Goal: Task Accomplishment & Management: Use online tool/utility

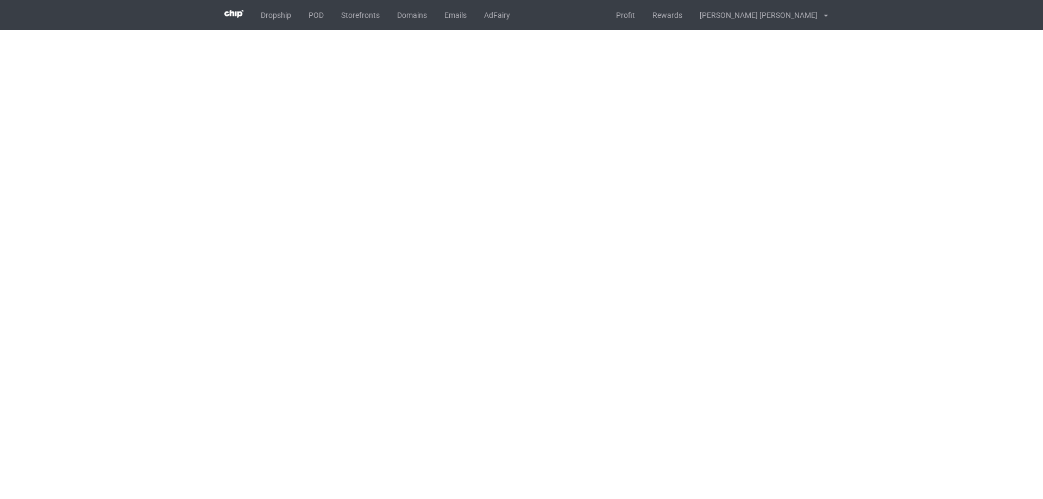
click at [586, 207] on body "Dropship POD Storefronts Domains Emails AdFairy Profit Rewards [PERSON_NAME] [P…" at bounding box center [521, 249] width 1043 height 499
click at [584, 207] on body "Dropship POD Storefronts Domains Emails AdFairy Profit Rewards [PERSON_NAME] [P…" at bounding box center [521, 249] width 1043 height 499
click at [576, 205] on body "Dropship POD Storefronts Domains Emails AdFairy Profit Rewards [PERSON_NAME] [P…" at bounding box center [521, 249] width 1043 height 499
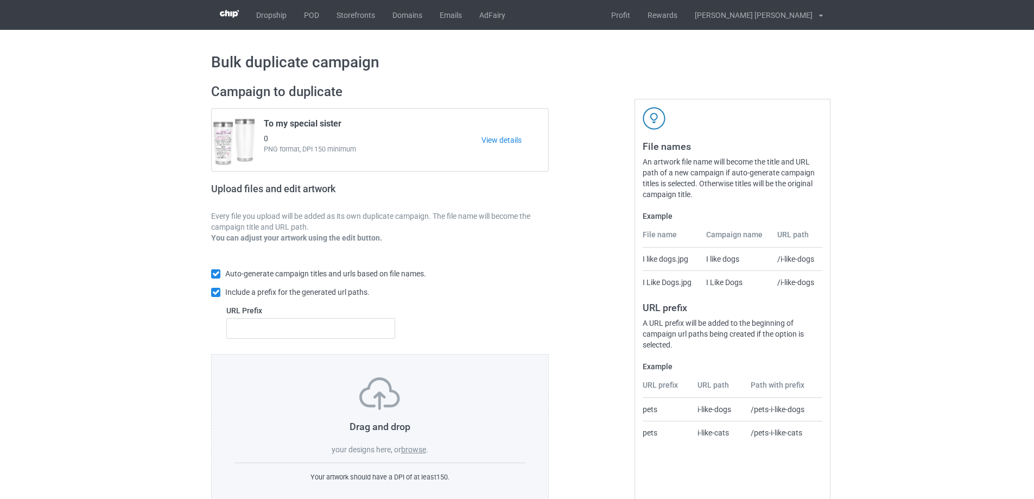
click at [414, 453] on label "browse" at bounding box center [413, 449] width 25 height 9
click at [0, 0] on input "browse" at bounding box center [0, 0] width 0 height 0
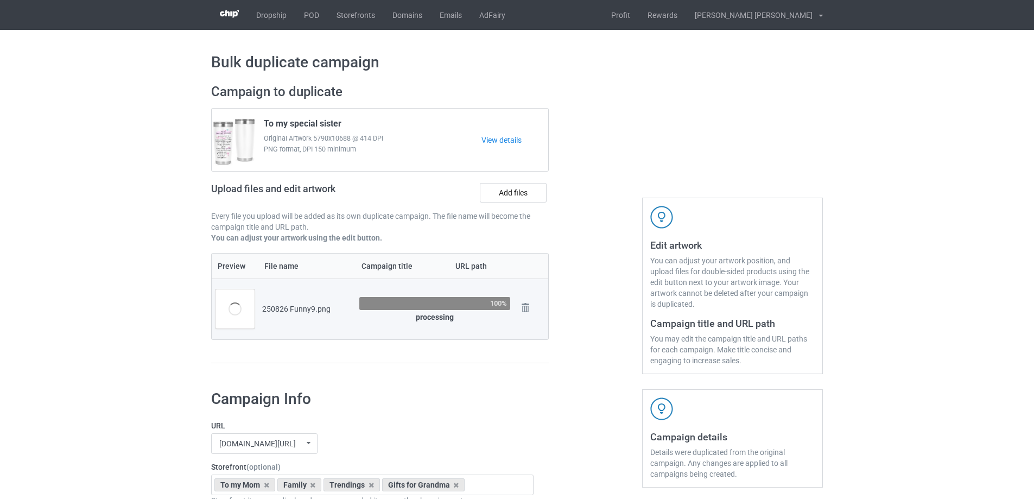
click at [518, 409] on h1 "Campaign Info" at bounding box center [372, 399] width 323 height 20
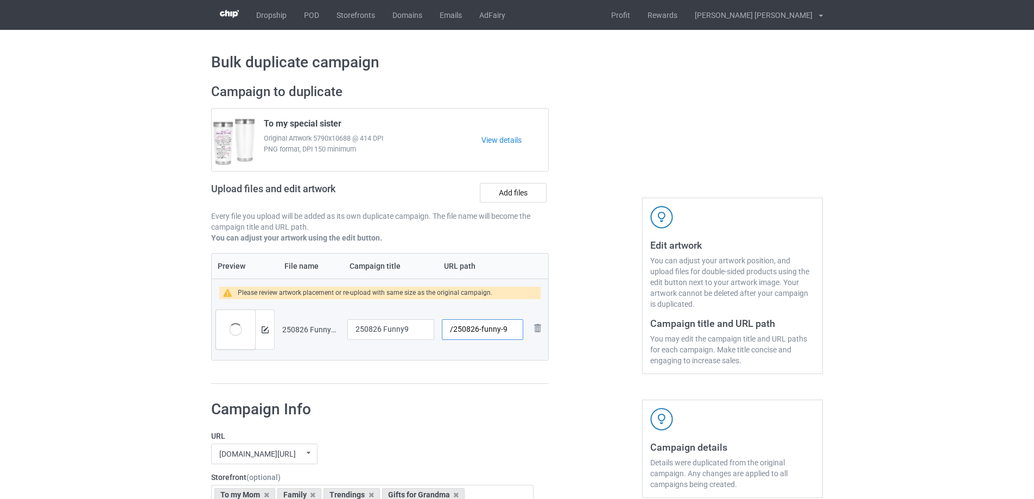
drag, startPoint x: 501, startPoint y: 330, endPoint x: 482, endPoint y: 330, distance: 19.0
click at [482, 330] on input "/250826-funny-9" at bounding box center [482, 329] width 81 height 21
type input "/250826-9"
drag, startPoint x: 414, startPoint y: 329, endPoint x: 330, endPoint y: 327, distance: 84.2
click at [331, 327] on tr "Preview and edit artwork 250826 Funny9.png 250826 Funny9 /250826-9 Remove file" at bounding box center [380, 329] width 337 height 61
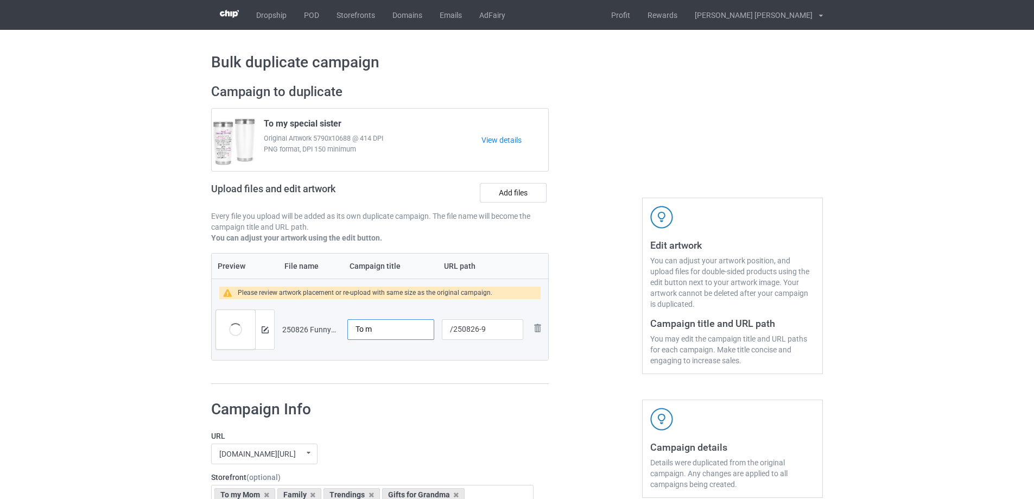
type input "250826 Funny9"
type input "/250826-funny-9"
type input "250826 Funny9"
type input "/250826-9"
type input "To my bestie"
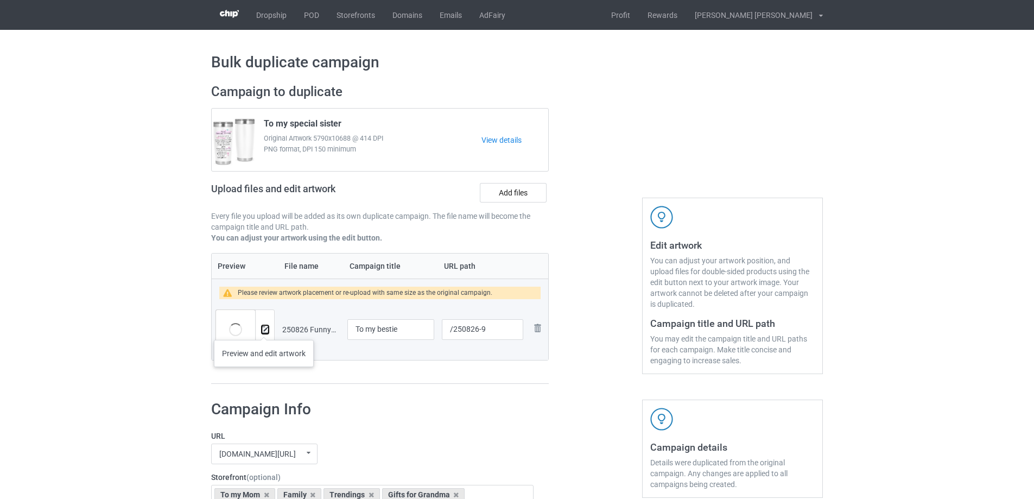
click at [264, 329] on img at bounding box center [265, 329] width 7 height 7
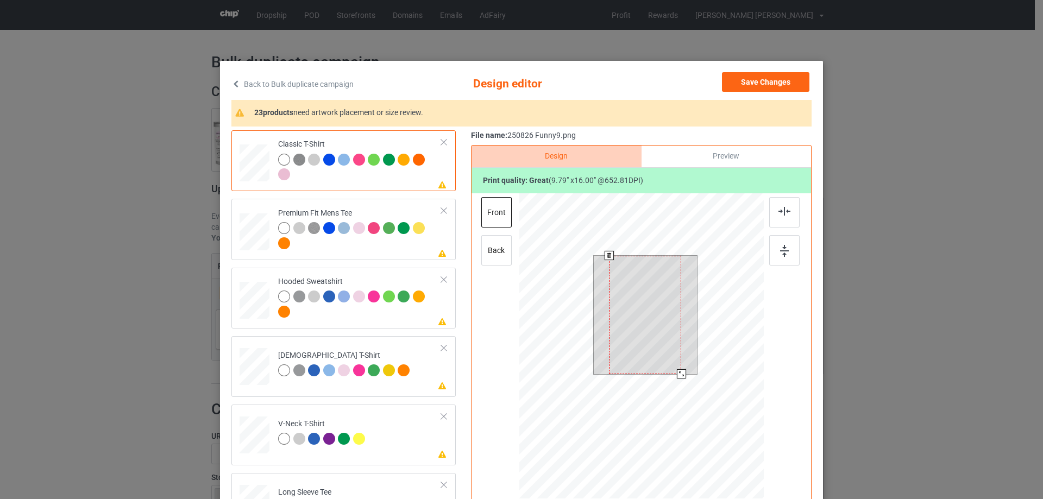
click at [677, 325] on div at bounding box center [645, 315] width 72 height 118
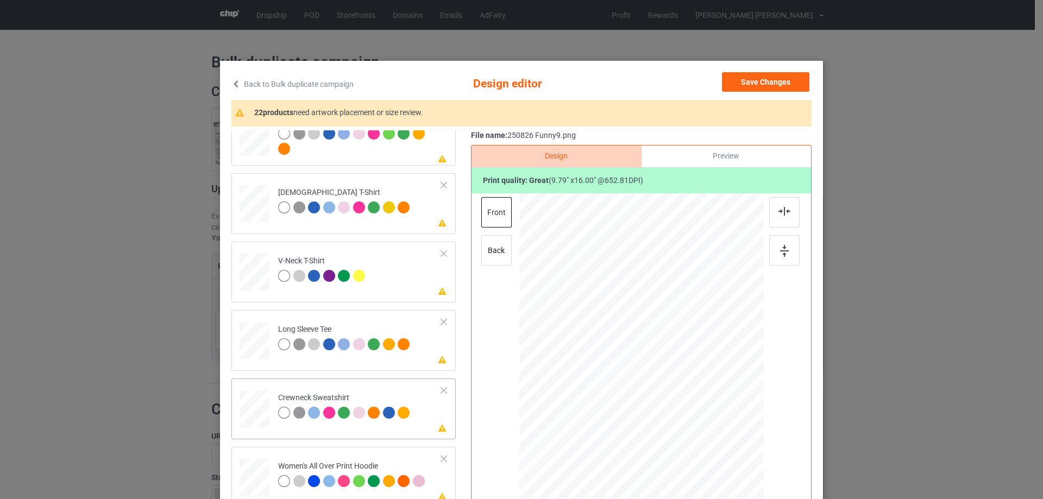
scroll to position [326, 0]
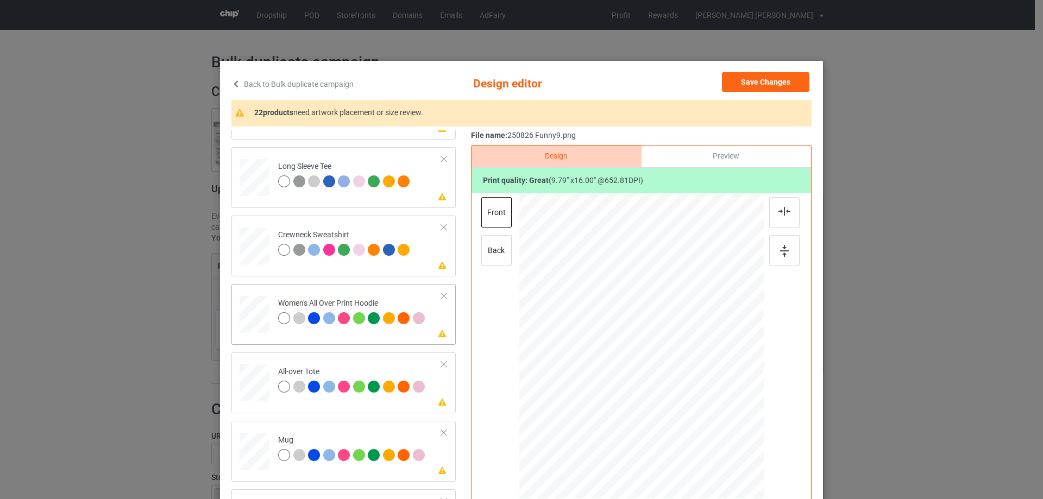
click at [259, 327] on div at bounding box center [254, 315] width 30 height 34
click at [664, 390] on div at bounding box center [641, 347] width 282 height 308
click at [255, 390] on div at bounding box center [254, 383] width 30 height 30
click at [246, 325] on div at bounding box center [254, 315] width 30 height 34
drag, startPoint x: 709, startPoint y: 469, endPoint x: 676, endPoint y: 390, distance: 85.6
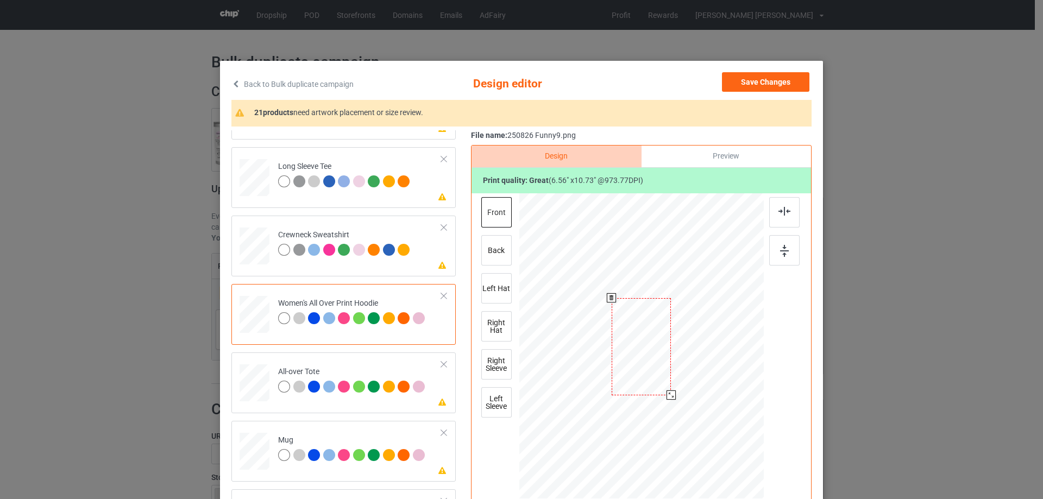
click at [676, 390] on div at bounding box center [641, 347] width 244 height 276
click at [654, 342] on div at bounding box center [641, 309] width 60 height 97
click at [670, 360] on div at bounding box center [670, 357] width 9 height 9
click at [670, 361] on div at bounding box center [672, 360] width 9 height 9
click at [653, 346] on div at bounding box center [641, 308] width 62 height 102
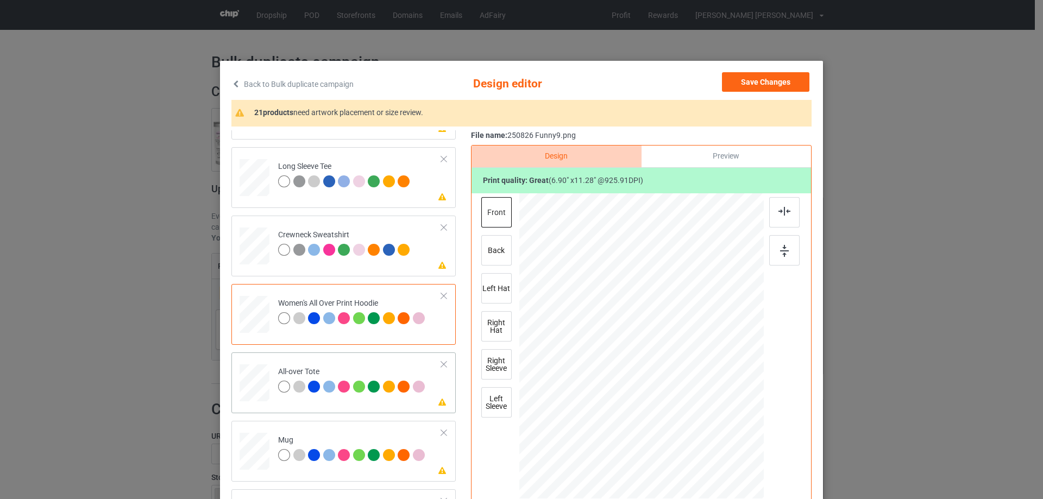
click at [258, 384] on div at bounding box center [254, 383] width 30 height 30
click at [659, 377] on div at bounding box center [641, 347] width 282 height 308
click at [367, 434] on td "Please review artwork placement Mug" at bounding box center [359, 449] width 175 height 48
click at [368, 405] on div "Please review artwork placement All-over Tote" at bounding box center [343, 382] width 224 height 61
drag, startPoint x: 711, startPoint y: 464, endPoint x: 700, endPoint y: 434, distance: 32.3
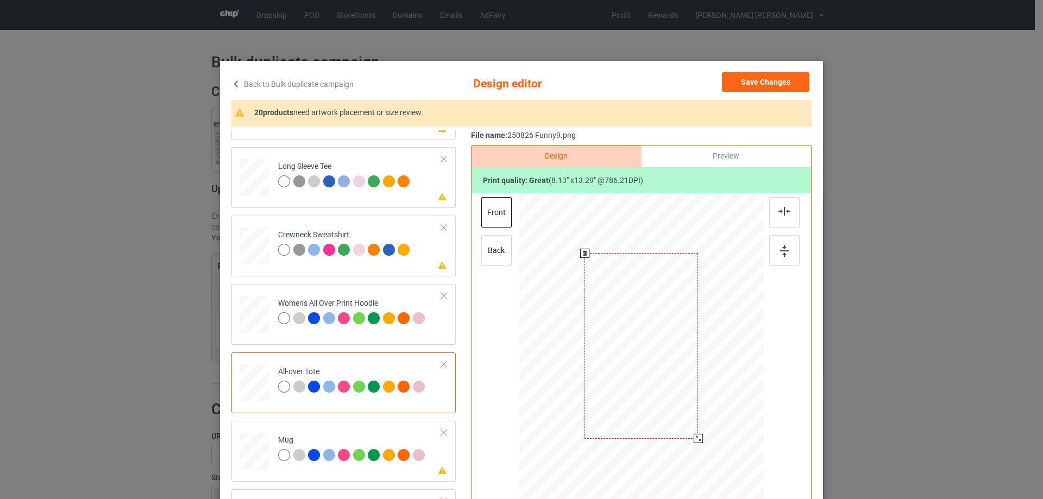
click at [700, 434] on div at bounding box center [641, 346] width 244 height 244
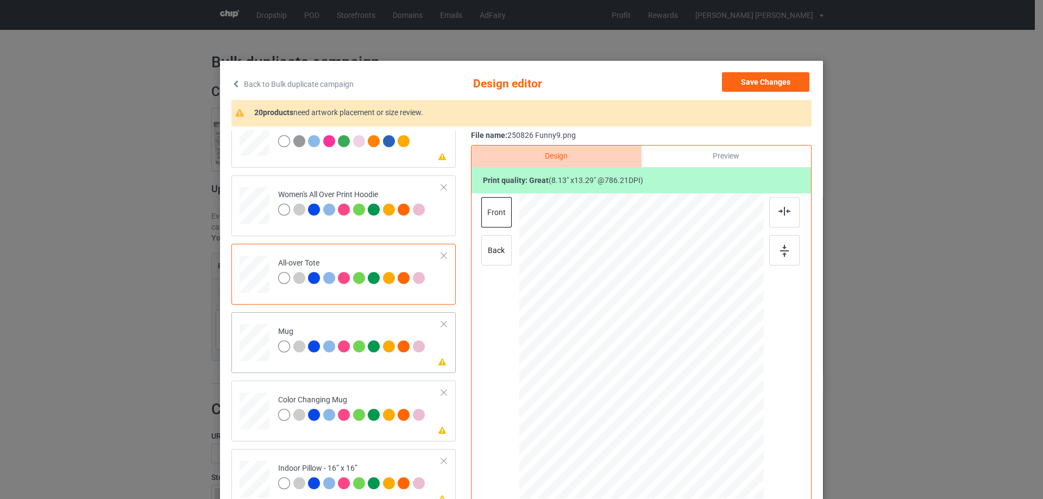
click at [244, 349] on div at bounding box center [254, 343] width 30 height 12
click at [657, 373] on div at bounding box center [641, 347] width 282 height 308
click at [267, 401] on td at bounding box center [255, 409] width 33 height 48
click at [262, 349] on div at bounding box center [254, 343] width 30 height 12
drag, startPoint x: 710, startPoint y: 468, endPoint x: 679, endPoint y: 384, distance: 89.5
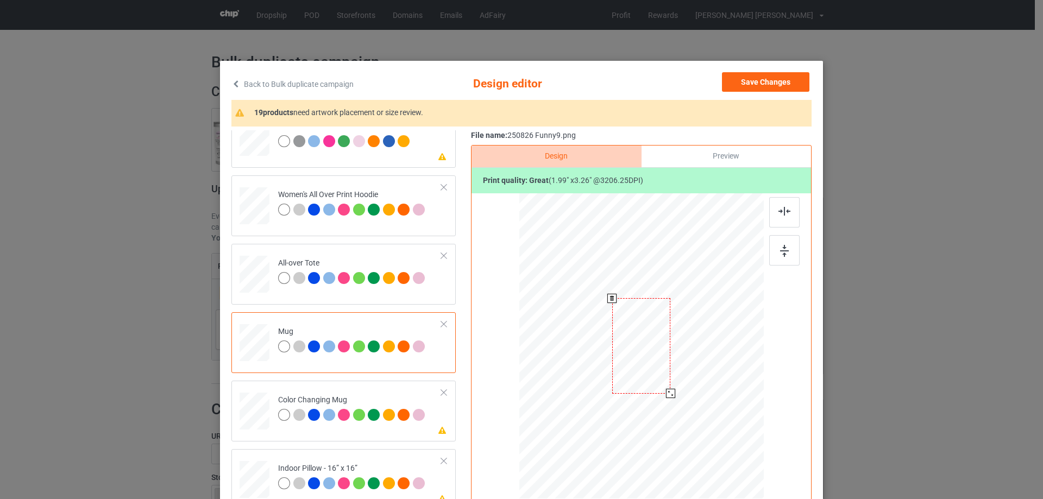
click at [679, 384] on div at bounding box center [641, 346] width 244 height 102
drag, startPoint x: 647, startPoint y: 373, endPoint x: 715, endPoint y: 371, distance: 67.9
click at [715, 371] on div at bounding box center [709, 344] width 58 height 95
click at [780, 254] on img at bounding box center [784, 251] width 9 height 12
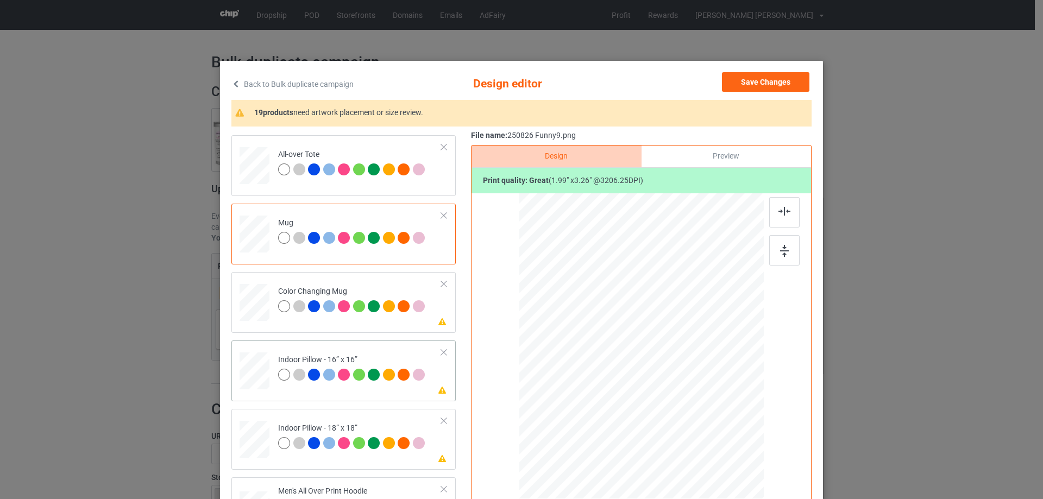
click at [262, 375] on div at bounding box center [254, 371] width 30 height 30
click at [393, 425] on div "Indoor Pillow - 18” x 18”" at bounding box center [352, 436] width 149 height 26
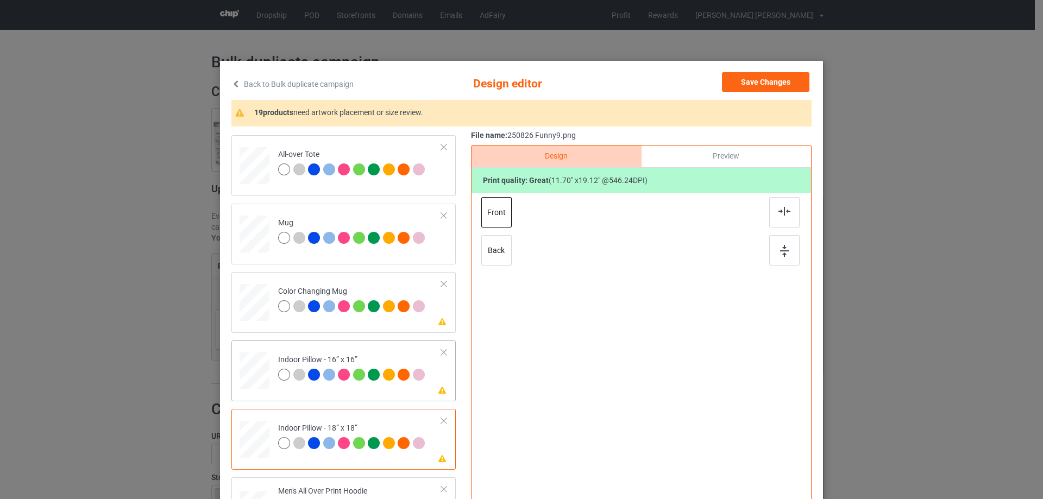
click at [378, 388] on td "Please review artwork placement Indoor Pillow - 16” x 16”" at bounding box center [359, 369] width 175 height 48
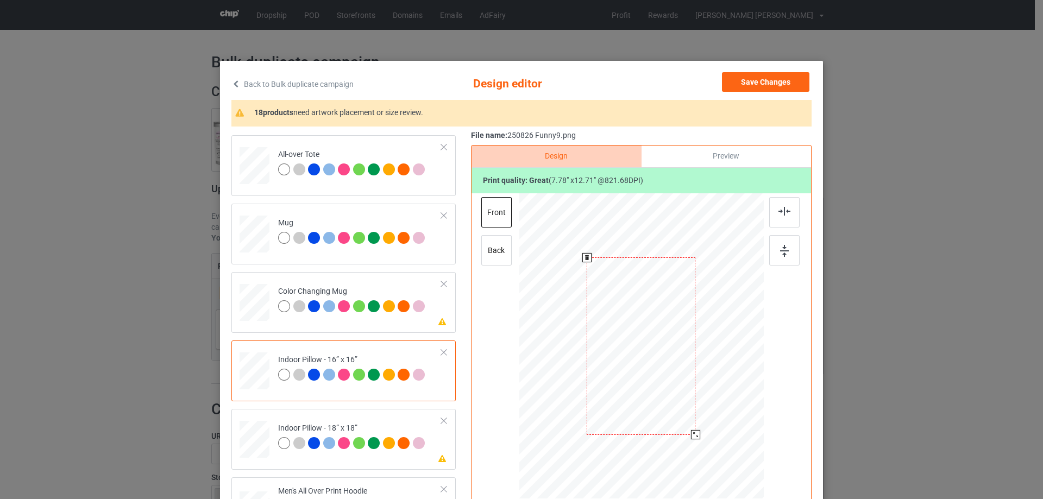
drag, startPoint x: 711, startPoint y: 466, endPoint x: 702, endPoint y: 428, distance: 39.1
click at [702, 428] on div at bounding box center [641, 346] width 244 height 244
drag, startPoint x: 282, startPoint y: 430, endPoint x: 289, endPoint y: 424, distance: 9.7
click at [281, 430] on div "Indoor Pillow - 18” x 18”" at bounding box center [352, 436] width 149 height 26
drag, startPoint x: 710, startPoint y: 465, endPoint x: 702, endPoint y: 428, distance: 38.3
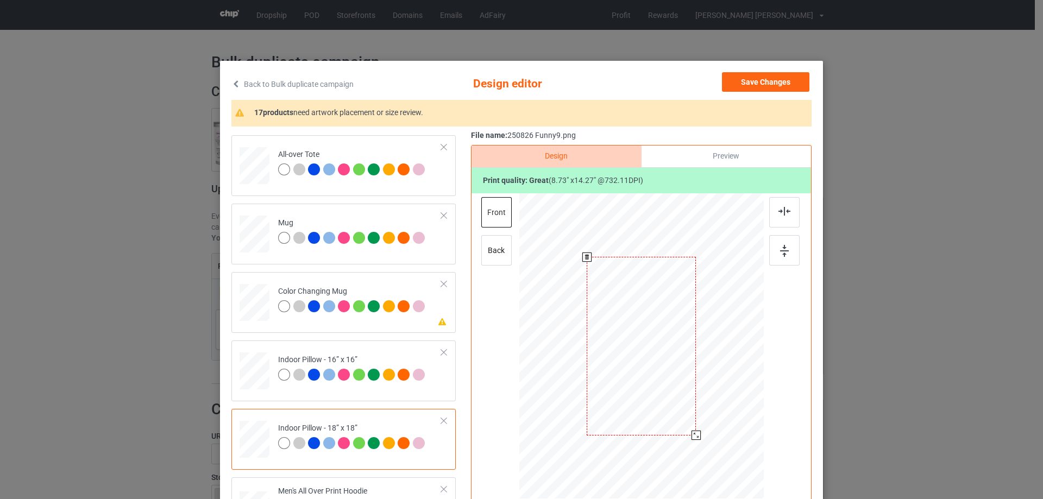
click at [702, 428] on div at bounding box center [641, 345] width 244 height 243
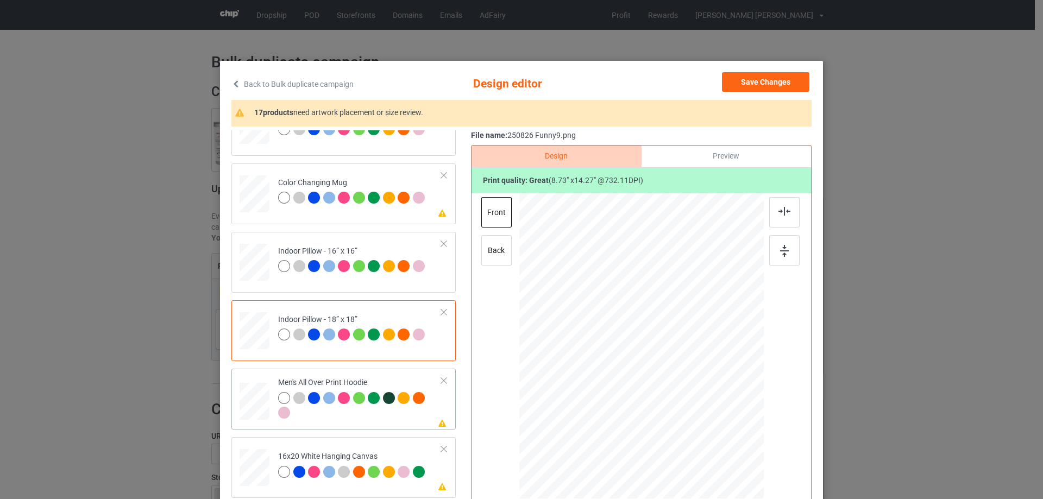
drag, startPoint x: 263, startPoint y: 401, endPoint x: 268, endPoint y: 399, distance: 5.8
click at [262, 401] on div at bounding box center [254, 401] width 30 height 31
drag, startPoint x: 709, startPoint y: 466, endPoint x: 681, endPoint y: 397, distance: 74.8
click at [681, 397] on div at bounding box center [641, 346] width 244 height 260
drag, startPoint x: 671, startPoint y: 404, endPoint x: 665, endPoint y: 395, distance: 10.7
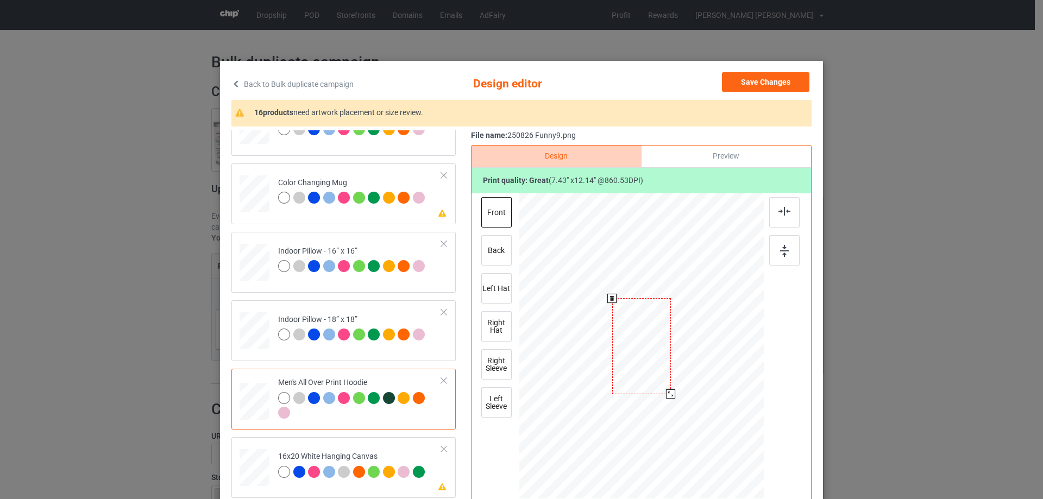
click at [666, 395] on div at bounding box center [670, 393] width 9 height 9
drag, startPoint x: 648, startPoint y: 384, endPoint x: 648, endPoint y: 354, distance: 31.0
click at [648, 354] on div at bounding box center [642, 315] width 59 height 96
click at [781, 213] on img at bounding box center [784, 211] width 12 height 9
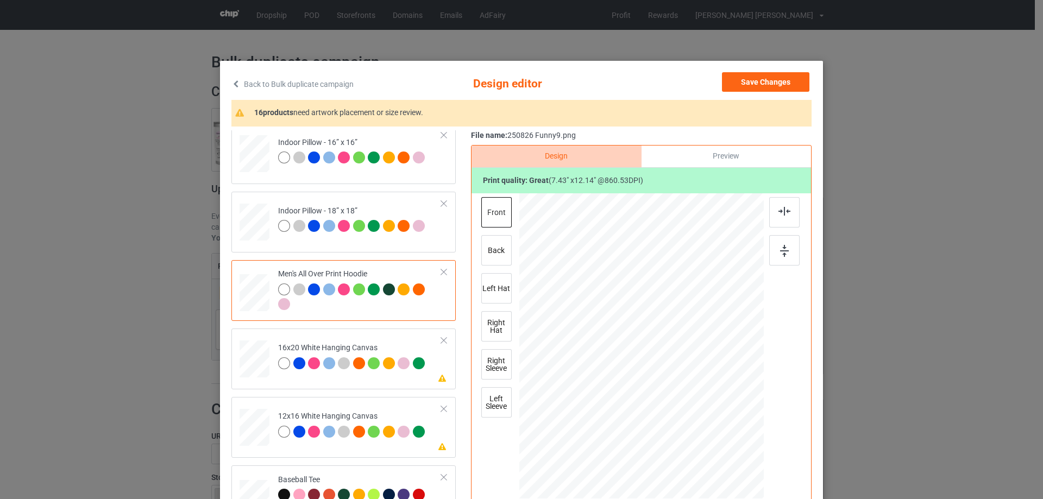
scroll to position [815, 0]
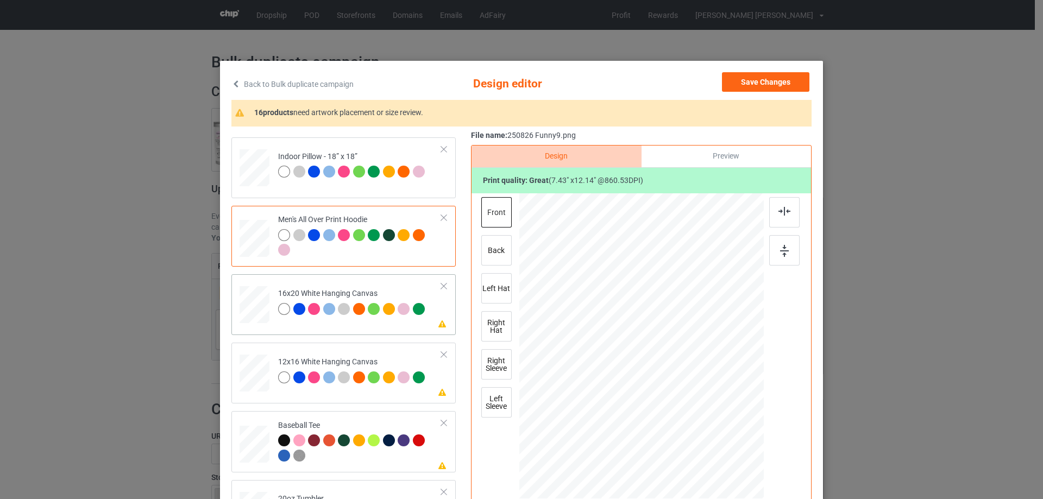
click at [262, 315] on div at bounding box center [254, 304] width 30 height 37
drag, startPoint x: 712, startPoint y: 463, endPoint x: 728, endPoint y: 488, distance: 29.8
click at [728, 488] on div at bounding box center [730, 491] width 9 height 9
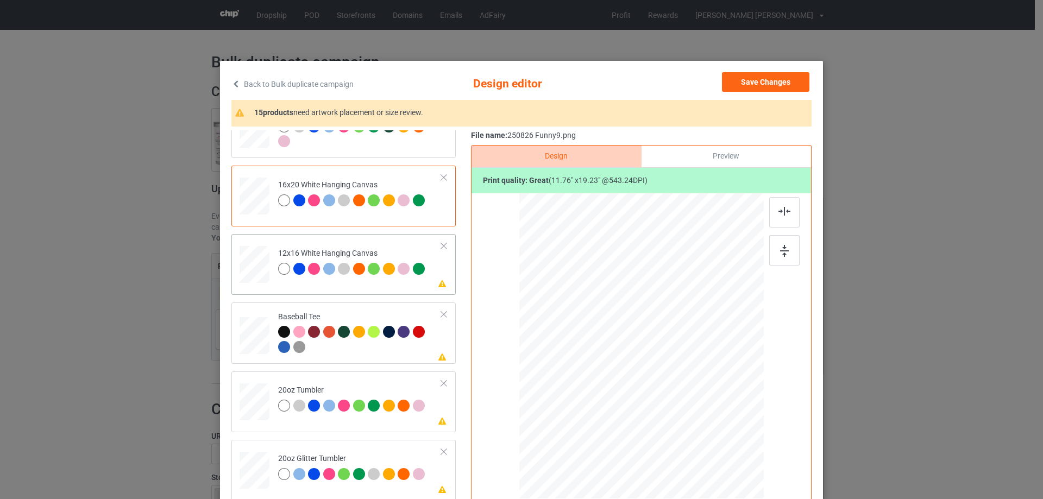
click at [245, 270] on div at bounding box center [255, 264] width 28 height 37
drag, startPoint x: 710, startPoint y: 455, endPoint x: 708, endPoint y: 460, distance: 5.8
click at [710, 456] on div at bounding box center [709, 458] width 9 height 9
drag, startPoint x: 705, startPoint y: 463, endPoint x: 727, endPoint y: 493, distance: 37.4
click at [727, 493] on div at bounding box center [729, 491] width 9 height 9
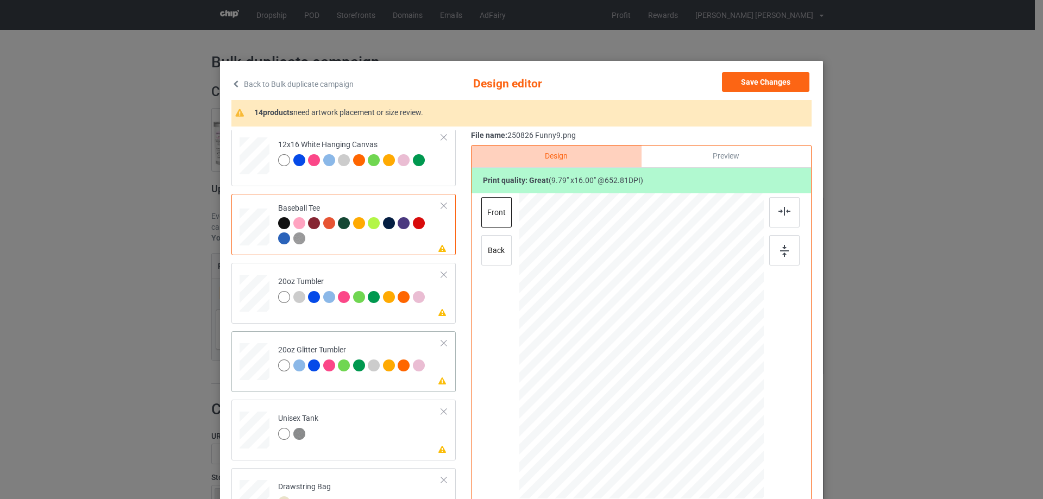
scroll to position [1086, 0]
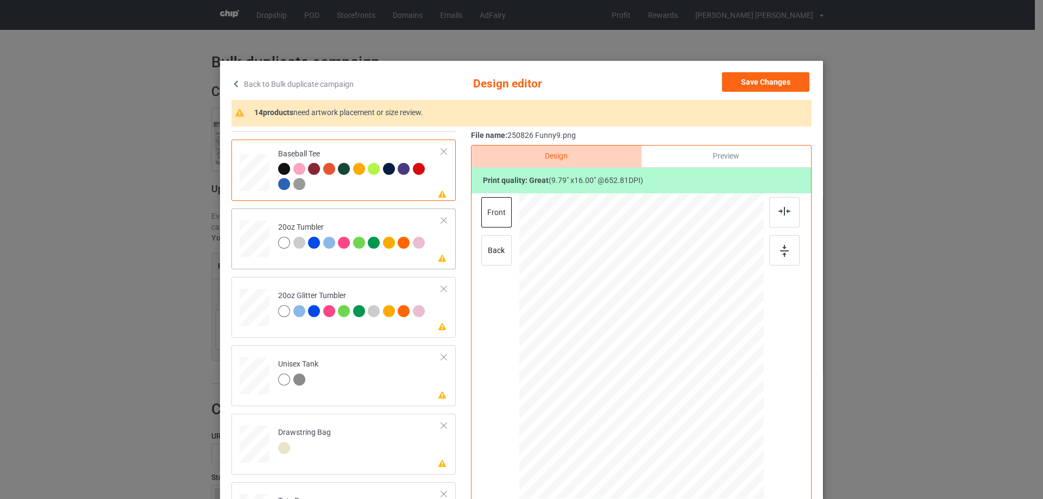
click at [250, 248] on div at bounding box center [254, 238] width 28 height 17
drag, startPoint x: 705, startPoint y: 463, endPoint x: 679, endPoint y: 404, distance: 64.9
click at [679, 404] on div at bounding box center [640, 346] width 231 height 140
drag, startPoint x: 630, startPoint y: 388, endPoint x: 574, endPoint y: 387, distance: 56.0
click at [574, 387] on div at bounding box center [584, 344] width 73 height 119
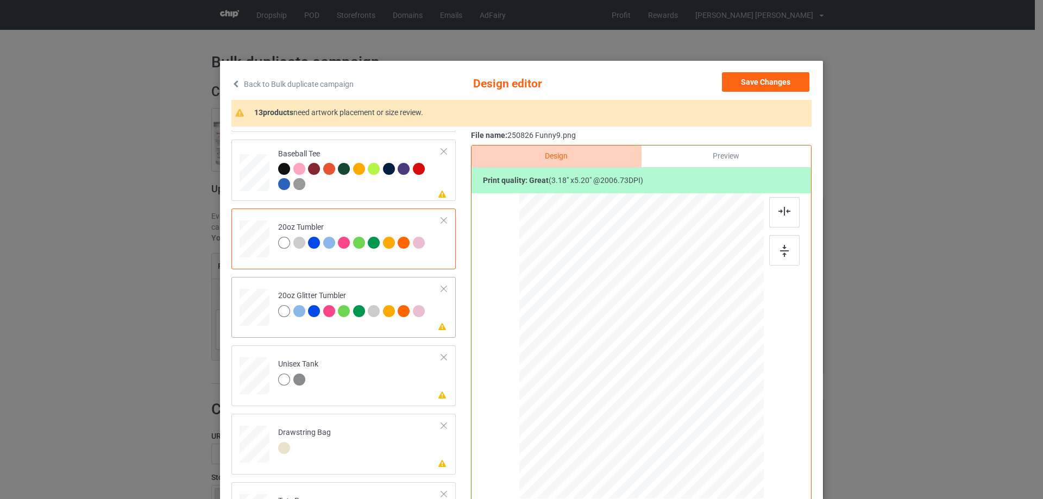
click at [242, 306] on div at bounding box center [255, 307] width 28 height 24
drag, startPoint x: 706, startPoint y: 458, endPoint x: 648, endPoint y: 399, distance: 82.9
click at [685, 415] on div at bounding box center [685, 418] width 9 height 9
drag, startPoint x: 602, startPoint y: 400, endPoint x: 592, endPoint y: 393, distance: 11.3
click at [592, 393] on div at bounding box center [586, 340] width 88 height 144
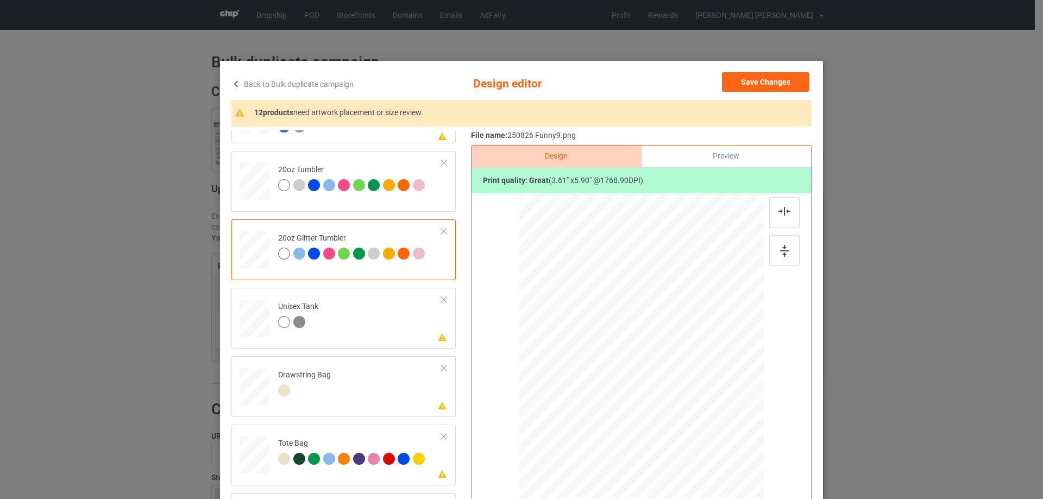
scroll to position [128, 0]
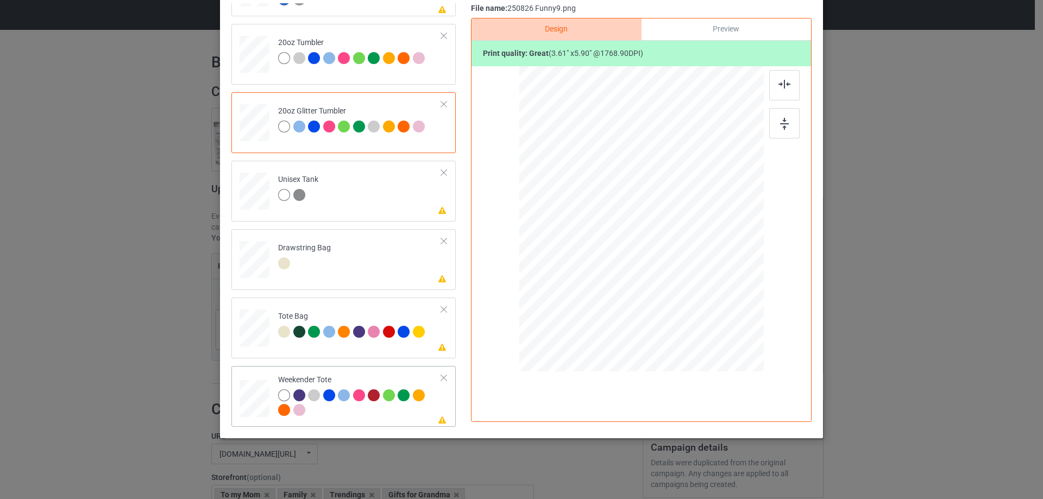
click at [252, 401] on div at bounding box center [254, 398] width 30 height 19
drag, startPoint x: 709, startPoint y: 338, endPoint x: 669, endPoint y: 279, distance: 71.2
click at [672, 279] on div at bounding box center [676, 277] width 9 height 9
click at [652, 267] on div at bounding box center [641, 213] width 72 height 117
click at [778, 85] on img at bounding box center [784, 84] width 12 height 9
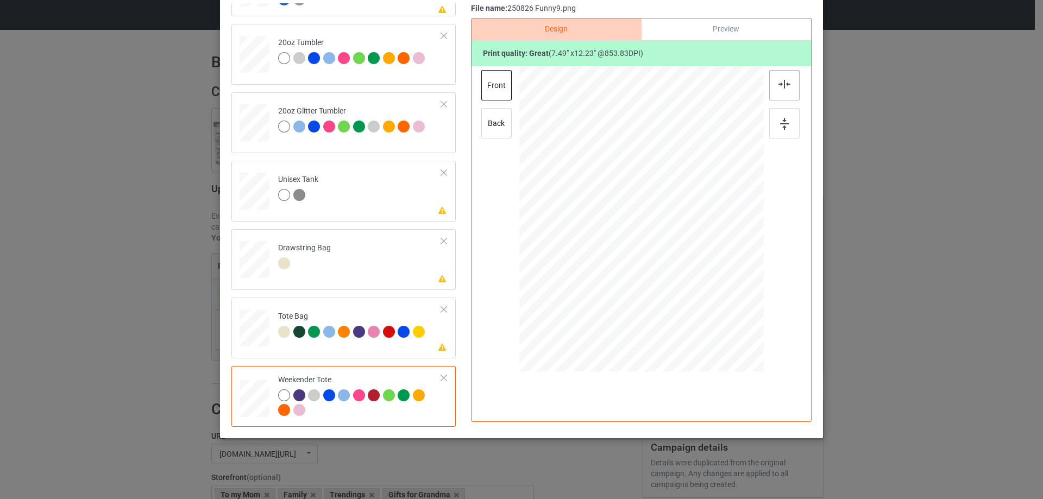
click at [778, 85] on img at bounding box center [784, 84] width 12 height 9
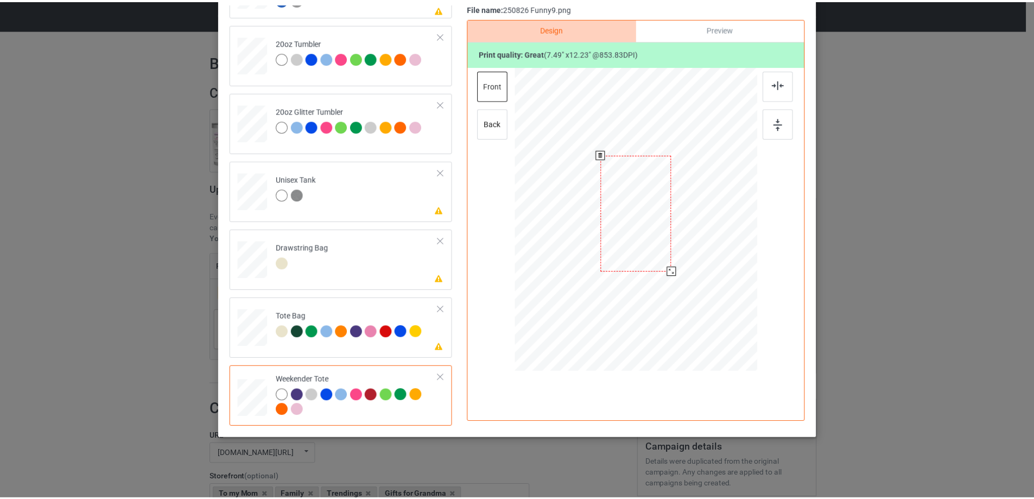
scroll to position [19, 0]
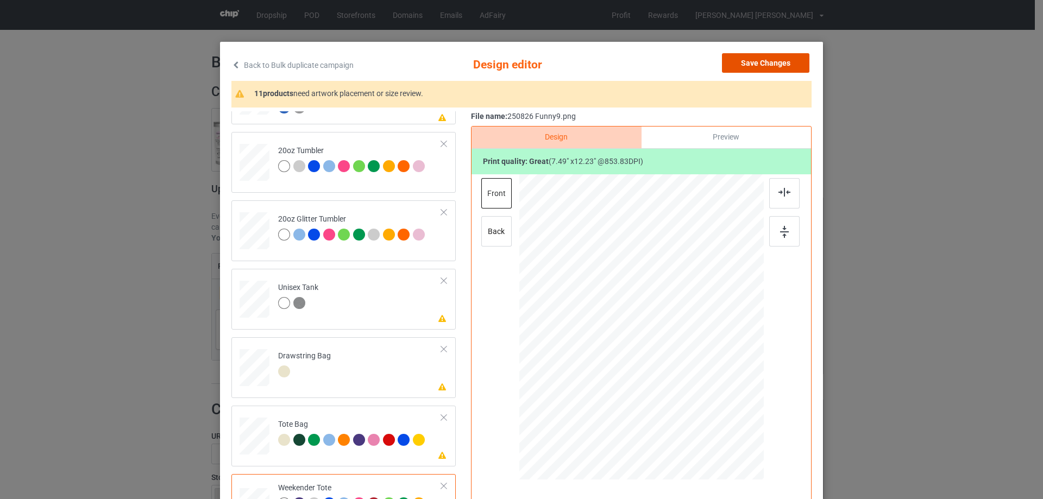
click at [767, 60] on button "Save Changes" at bounding box center [765, 63] width 87 height 20
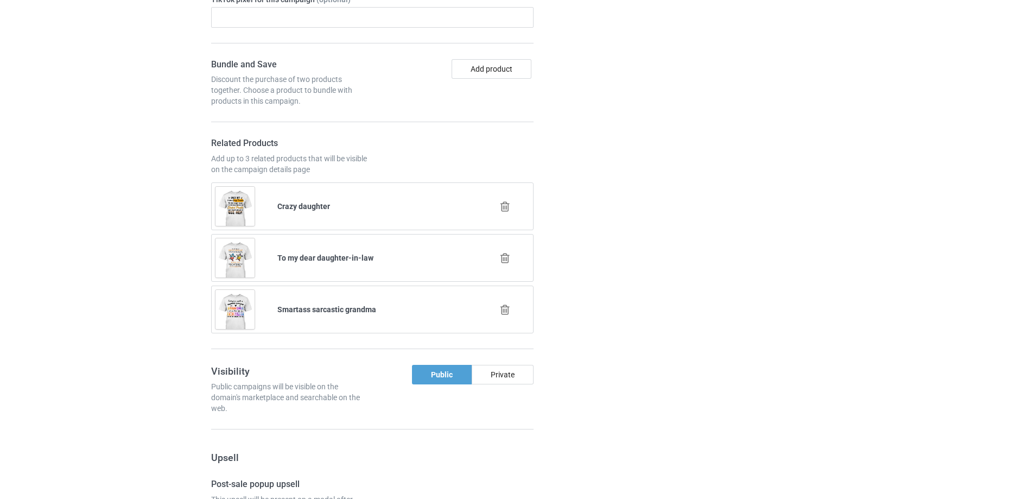
scroll to position [1381, 0]
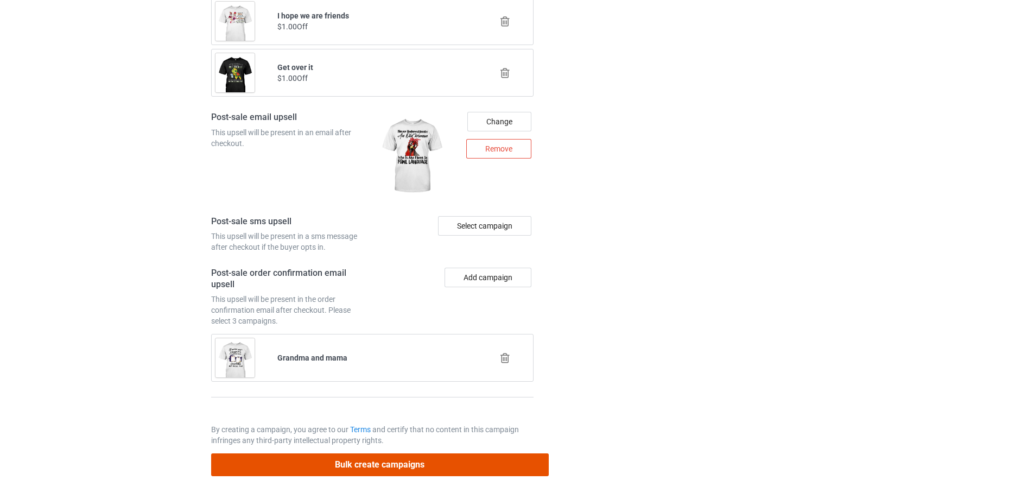
click at [370, 464] on button "Bulk create campaigns" at bounding box center [380, 464] width 338 height 22
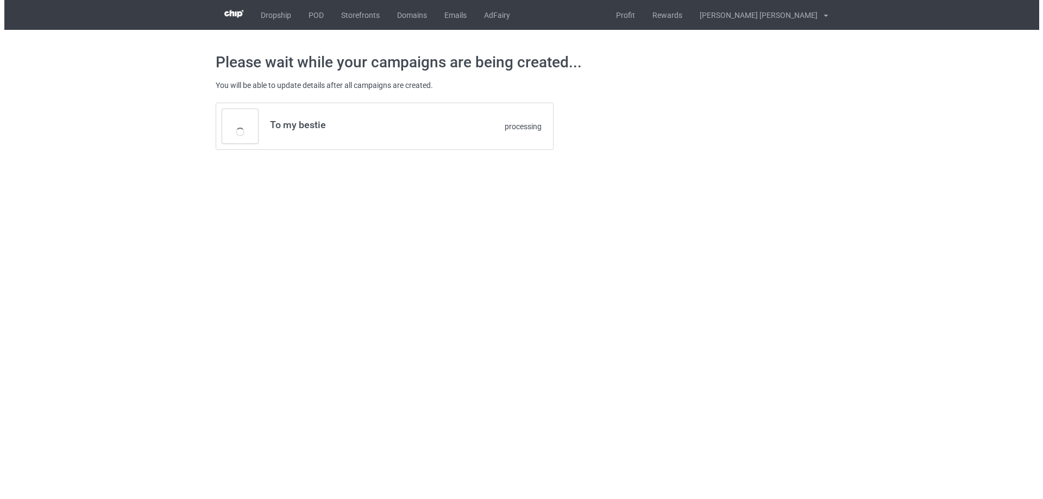
scroll to position [0, 0]
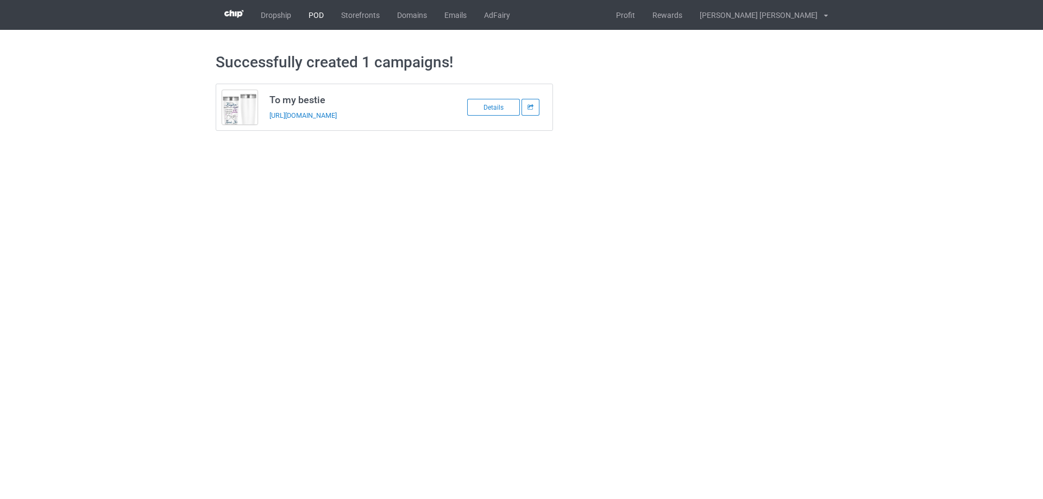
click at [316, 15] on link "POD" at bounding box center [316, 15] width 33 height 30
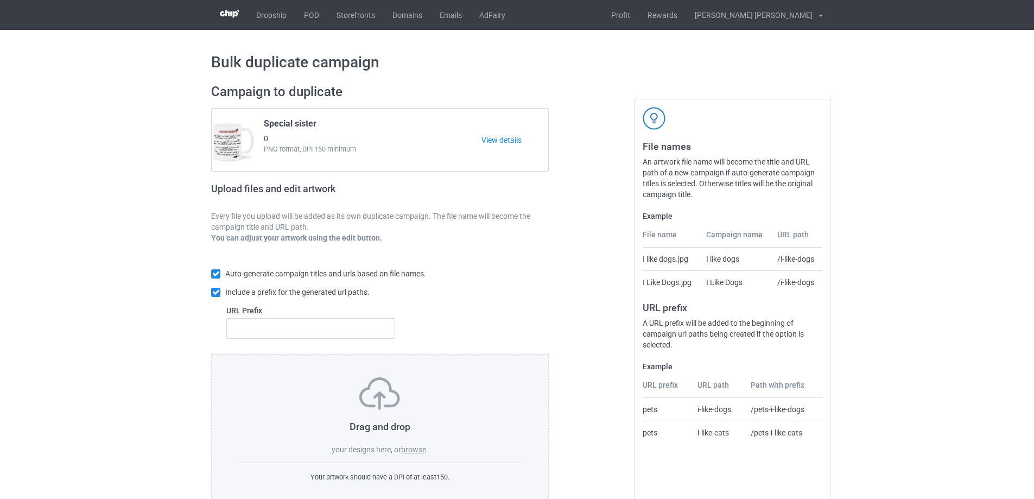
click at [421, 450] on label "browse" at bounding box center [413, 449] width 25 height 9
click at [0, 0] on input "browse" at bounding box center [0, 0] width 0 height 0
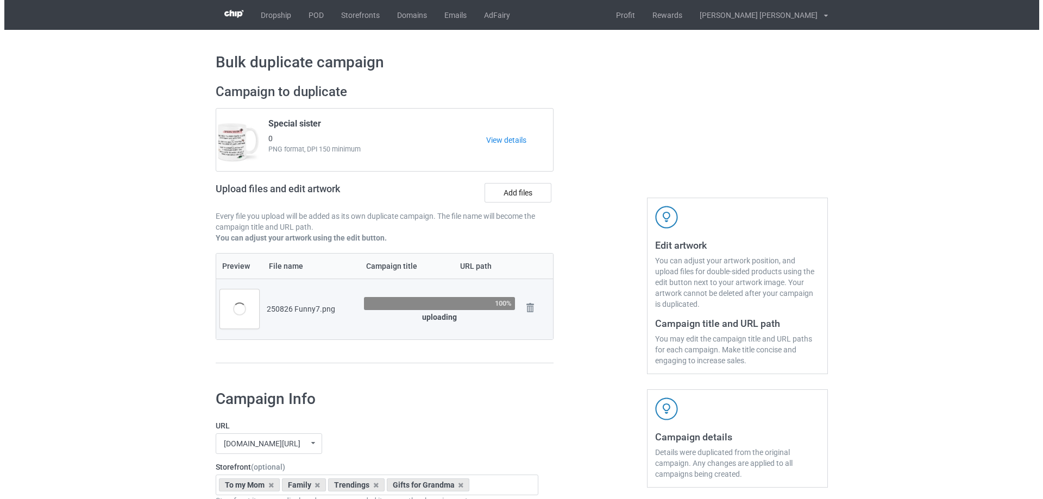
scroll to position [109, 0]
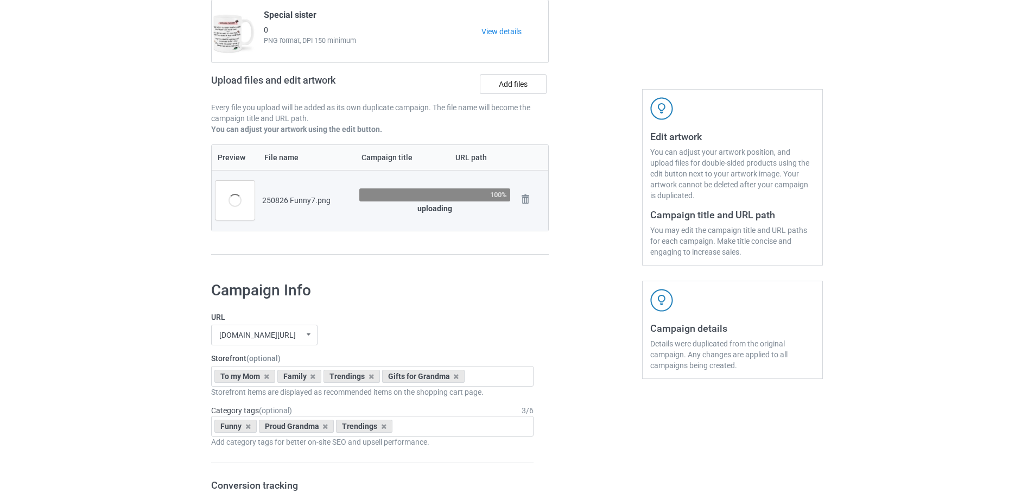
click at [510, 81] on label "Add files" at bounding box center [513, 84] width 67 height 20
click at [0, 0] on input "Add files" at bounding box center [0, 0] width 0 height 0
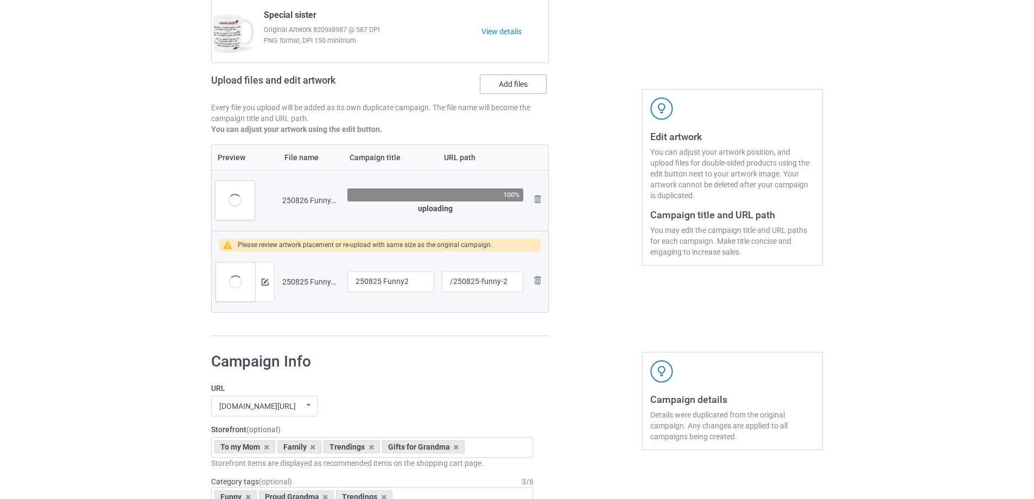
click at [518, 89] on label "Add files" at bounding box center [513, 84] width 67 height 20
click at [0, 0] on input "Add files" at bounding box center [0, 0] width 0 height 0
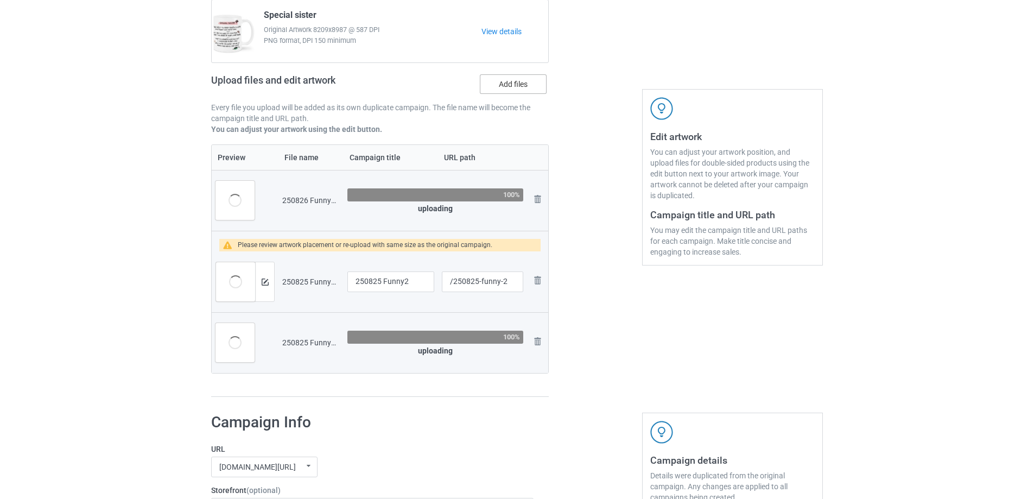
click at [508, 86] on label "Add files" at bounding box center [513, 84] width 67 height 20
click at [0, 0] on input "Add files" at bounding box center [0, 0] width 0 height 0
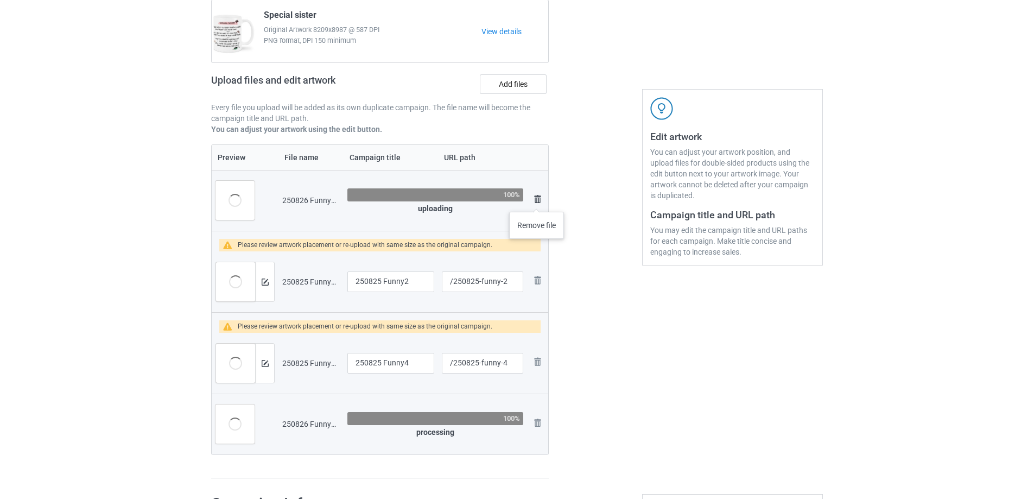
click at [537, 201] on img at bounding box center [537, 199] width 13 height 13
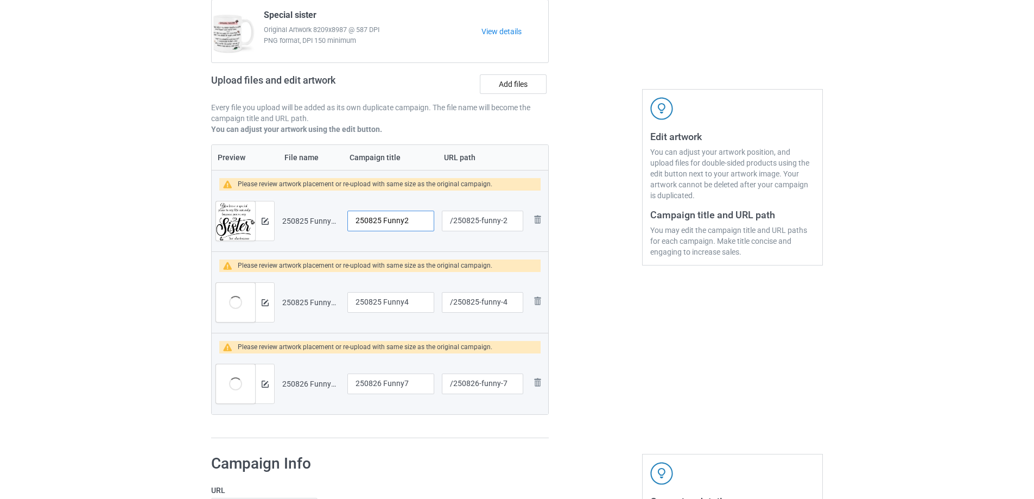
drag, startPoint x: 421, startPoint y: 217, endPoint x: 319, endPoint y: 227, distance: 102.6
click at [319, 227] on tr "Preview and edit artwork 250825 Funny2.png 250825 Funny2 /250825-funny-2 Remove…" at bounding box center [380, 221] width 337 height 61
type input "Sister"
drag, startPoint x: 481, startPoint y: 222, endPoint x: 503, endPoint y: 226, distance: 22.1
click at [503, 226] on input "/250825-funny-2" at bounding box center [482, 221] width 81 height 21
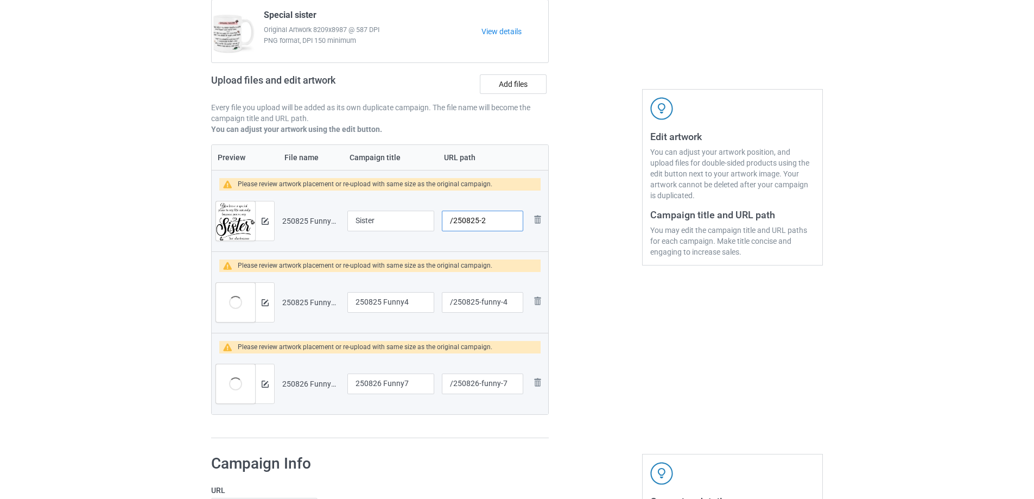
type input "/250825-2"
drag, startPoint x: 481, startPoint y: 303, endPoint x: 502, endPoint y: 303, distance: 21.2
click at [502, 303] on input "/250825-funny-4" at bounding box center [482, 302] width 81 height 21
type input "/250825-4"
drag, startPoint x: 481, startPoint y: 384, endPoint x: 502, endPoint y: 386, distance: 21.2
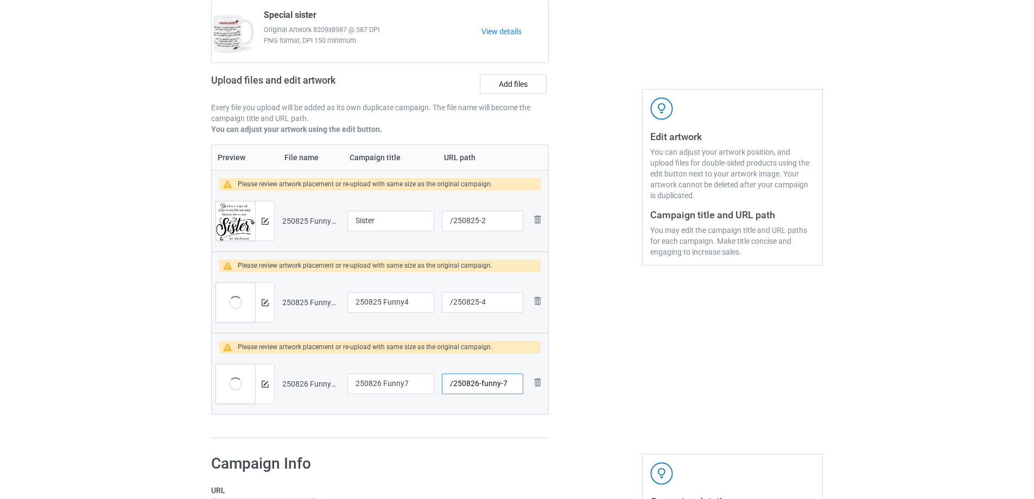
click at [502, 386] on input "/250826-funny-7" at bounding box center [482, 384] width 81 height 21
type input "/250826-7"
click at [398, 298] on input "250825 Funny4" at bounding box center [391, 302] width 87 height 21
drag, startPoint x: 417, startPoint y: 299, endPoint x: 330, endPoint y: 300, distance: 87.4
click at [330, 300] on tr "Preview and edit artwork 250825 Funny4.png 250825 Funny4 /250825-4 Remove file" at bounding box center [380, 302] width 337 height 61
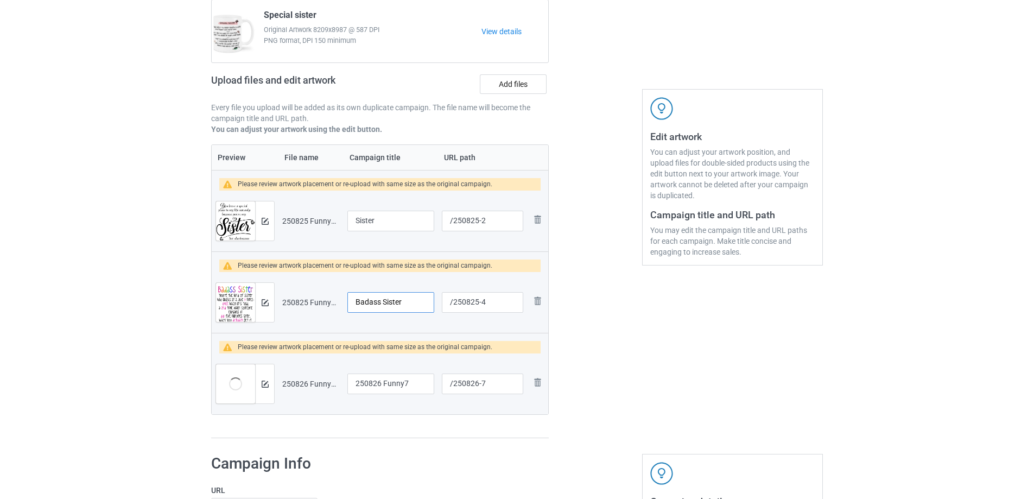
type input "Badass Sister"
drag, startPoint x: 414, startPoint y: 383, endPoint x: 255, endPoint y: 362, distance: 161.1
click at [255, 362] on tr "Preview and edit artwork 250826 Funny7.png 250826 Funny7 /250826-7 Remove file" at bounding box center [380, 384] width 337 height 61
type input "Sister"
click at [264, 223] on img at bounding box center [265, 221] width 7 height 7
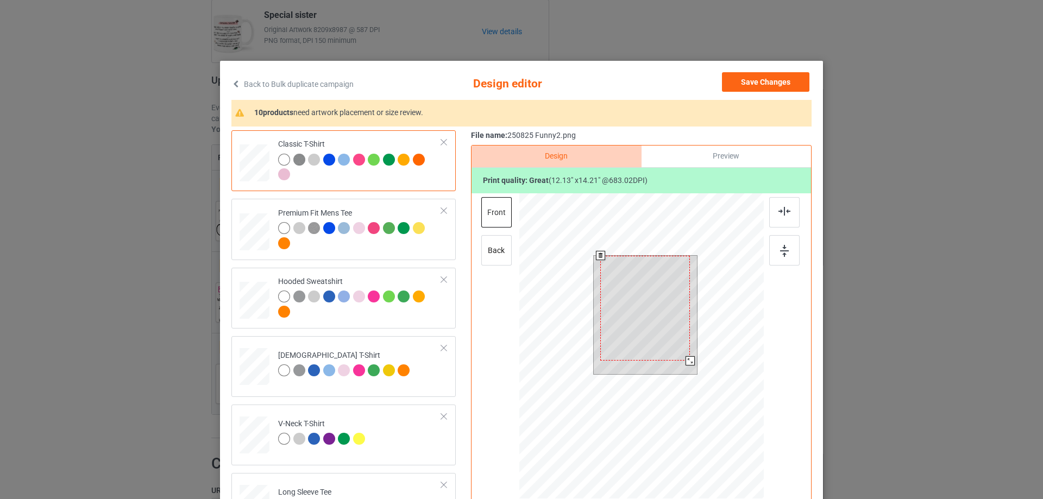
click at [685, 361] on div at bounding box center [689, 360] width 9 height 9
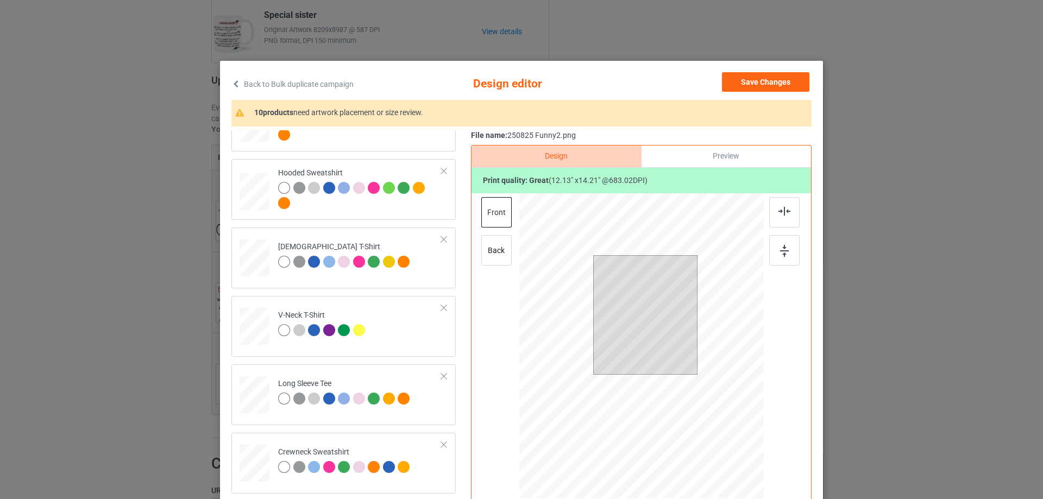
scroll to position [326, 0]
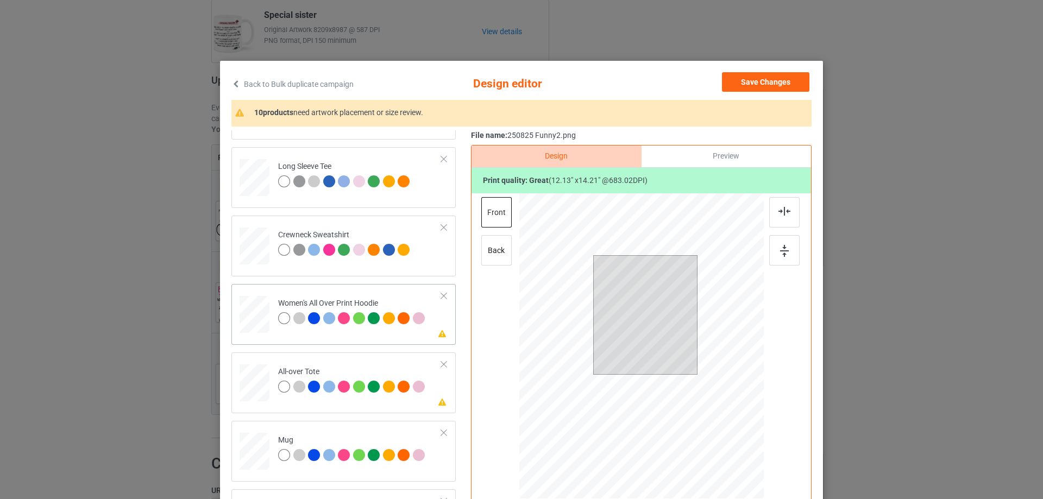
click at [261, 316] on div at bounding box center [254, 315] width 30 height 34
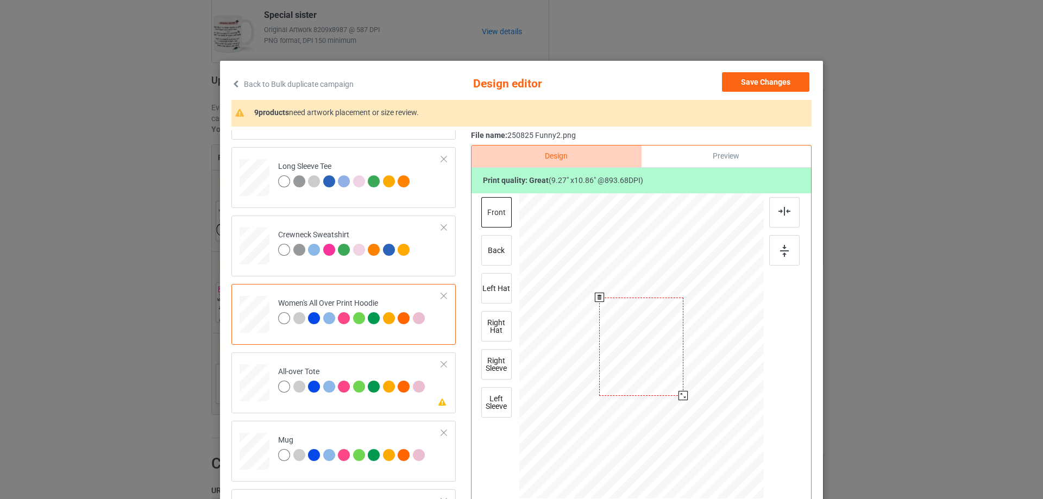
drag, startPoint x: 709, startPoint y: 434, endPoint x: 688, endPoint y: 387, distance: 51.3
click at [688, 387] on div at bounding box center [641, 347] width 244 height 276
drag, startPoint x: 655, startPoint y: 381, endPoint x: 653, endPoint y: 345, distance: 36.4
click at [653, 345] on div at bounding box center [639, 310] width 84 height 98
click at [778, 212] on img at bounding box center [784, 211] width 12 height 9
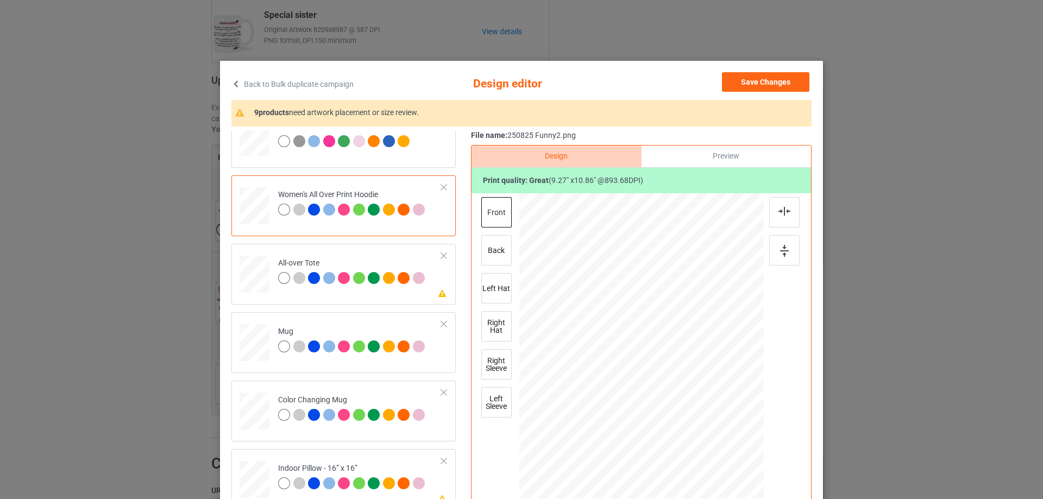
scroll to position [489, 0]
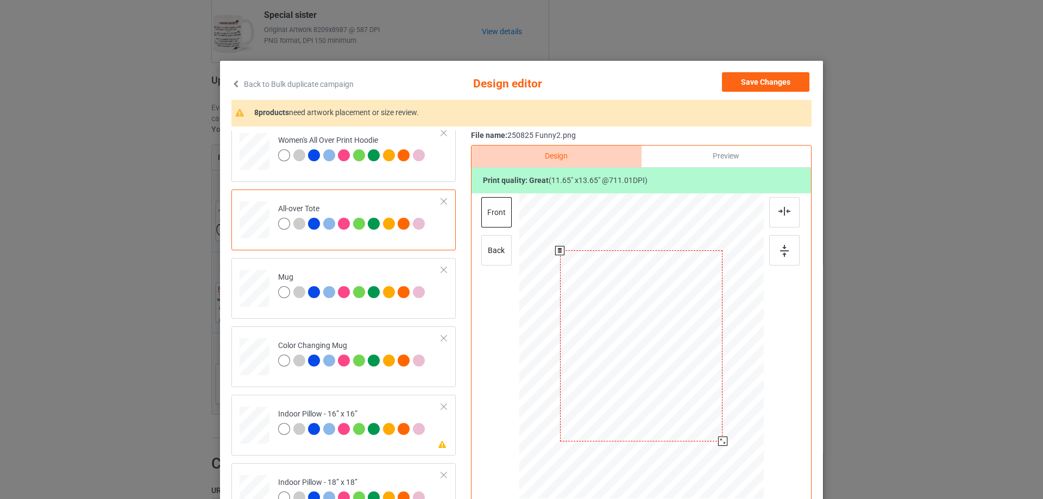
click at [719, 441] on div at bounding box center [722, 441] width 9 height 9
click at [254, 293] on div at bounding box center [254, 288] width 30 height 12
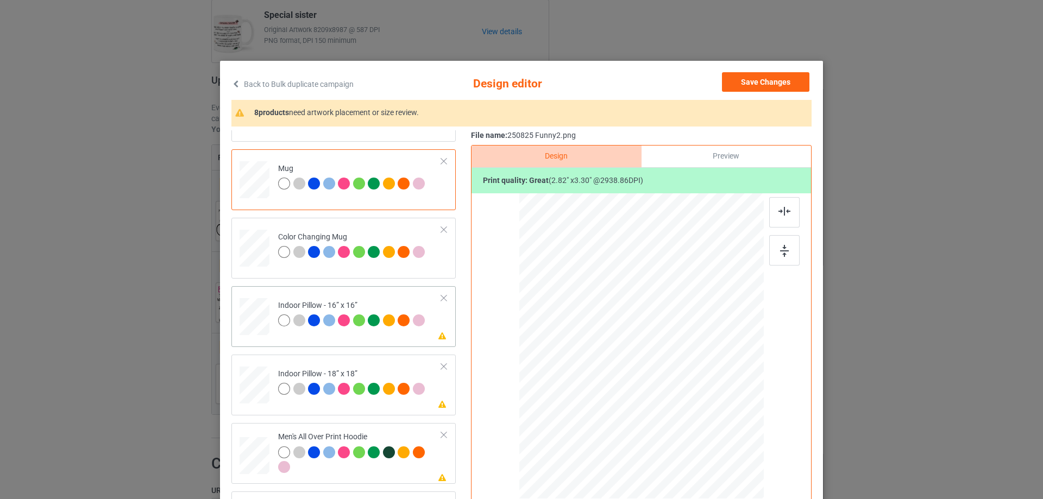
click at [259, 320] on div at bounding box center [254, 317] width 30 height 30
click at [712, 430] on div at bounding box center [712, 430] width 9 height 9
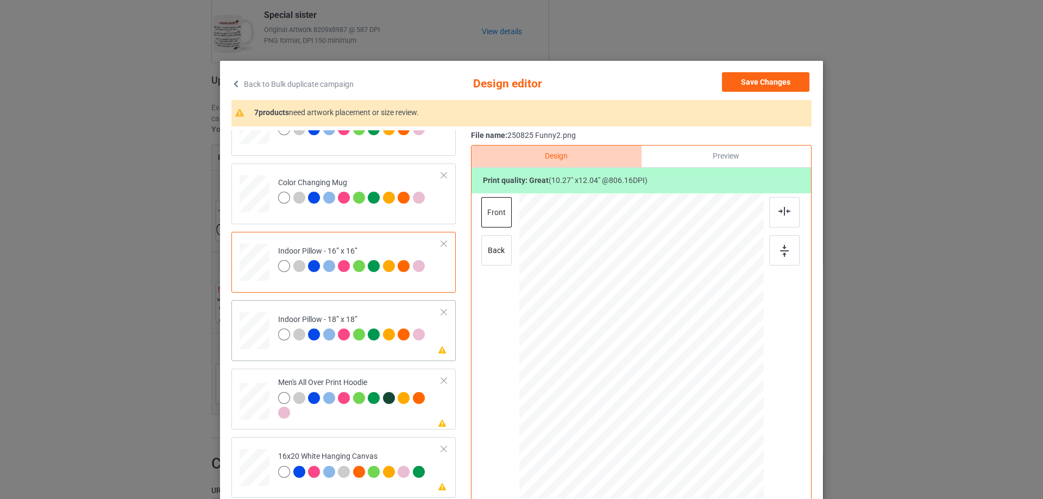
click at [267, 330] on td at bounding box center [255, 329] width 33 height 48
click at [708, 430] on div at bounding box center [712, 429] width 9 height 9
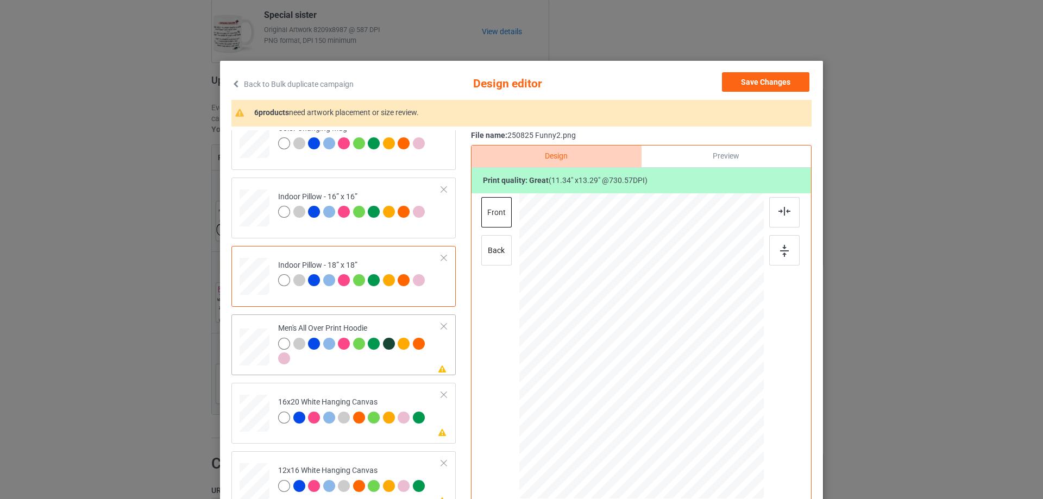
click at [249, 356] on div at bounding box center [254, 347] width 30 height 31
drag, startPoint x: 714, startPoint y: 434, endPoint x: 696, endPoint y: 374, distance: 62.9
click at [696, 374] on div at bounding box center [641, 346] width 244 height 260
drag, startPoint x: 633, startPoint y: 358, endPoint x: 630, endPoint y: 327, distance: 31.1
click at [630, 327] on div at bounding box center [638, 315] width 81 height 96
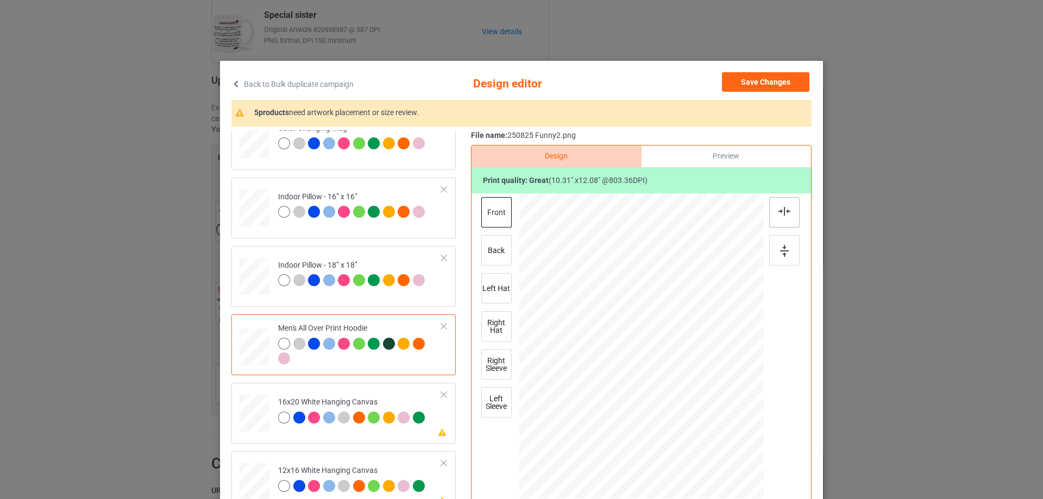
click at [781, 211] on img at bounding box center [784, 211] width 12 height 9
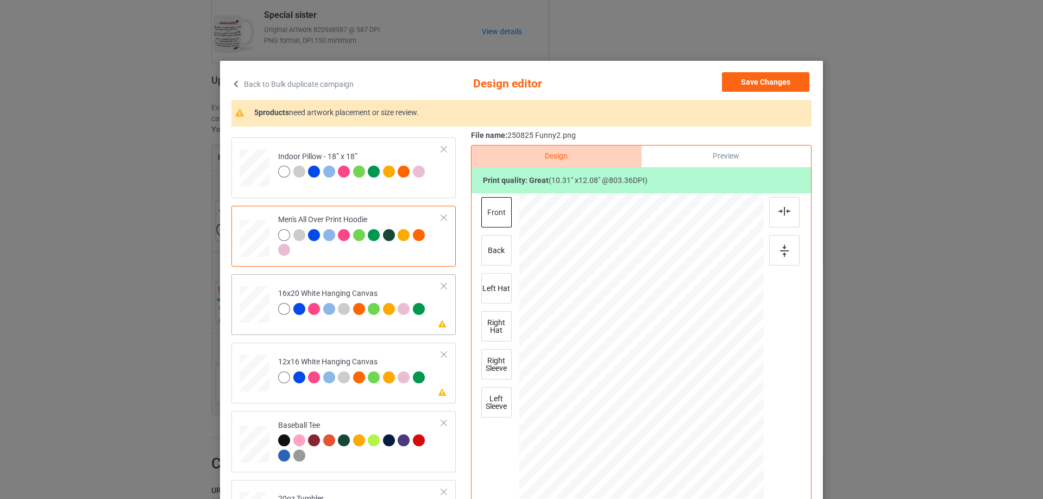
click at [254, 321] on div at bounding box center [254, 304] width 30 height 37
drag, startPoint x: 743, startPoint y: 471, endPoint x: 751, endPoint y: 482, distance: 12.8
click at [751, 482] on div at bounding box center [753, 478] width 9 height 9
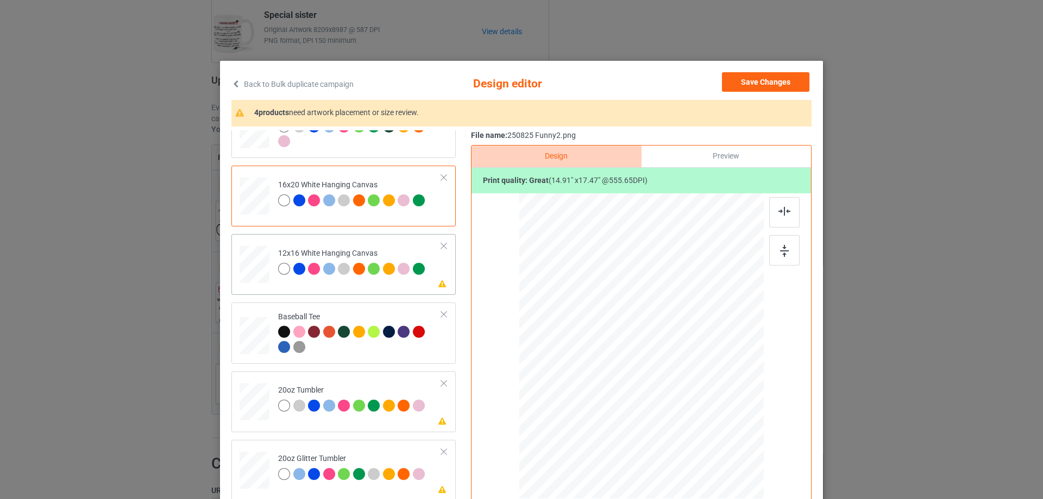
click at [253, 275] on div at bounding box center [255, 264] width 28 height 37
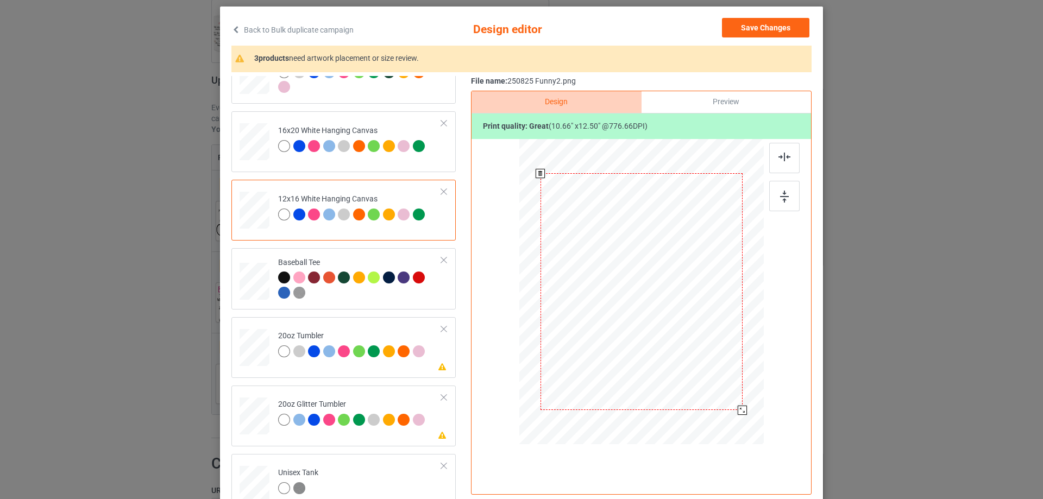
drag, startPoint x: 737, startPoint y: 406, endPoint x: 740, endPoint y: 411, distance: 6.1
click at [740, 411] on div at bounding box center [741, 410] width 9 height 9
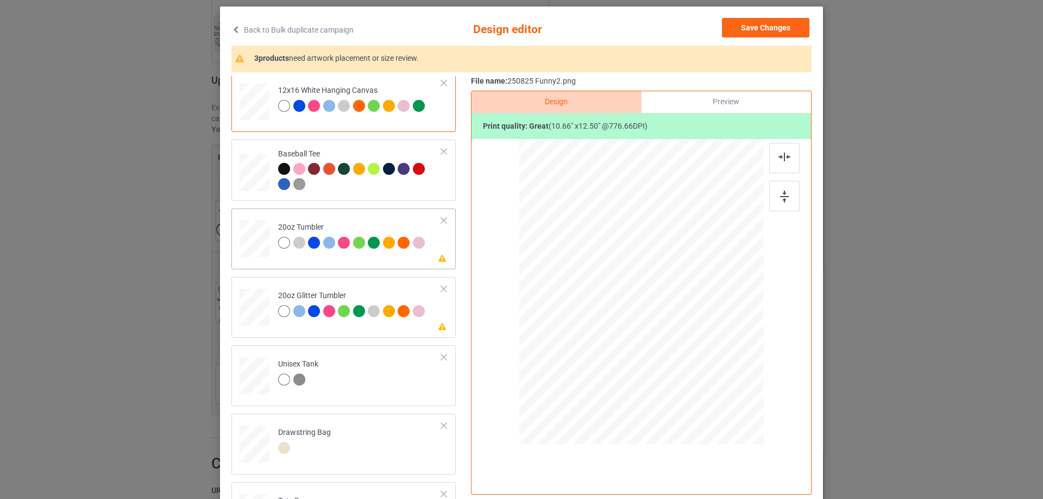
click at [242, 240] on div at bounding box center [254, 238] width 28 height 17
click at [627, 344] on div at bounding box center [629, 341] width 9 height 9
click at [614, 333] on div at bounding box center [585, 291] width 91 height 106
click at [256, 311] on div at bounding box center [255, 307] width 28 height 24
drag, startPoint x: 625, startPoint y: 317, endPoint x: 626, endPoint y: 323, distance: 6.0
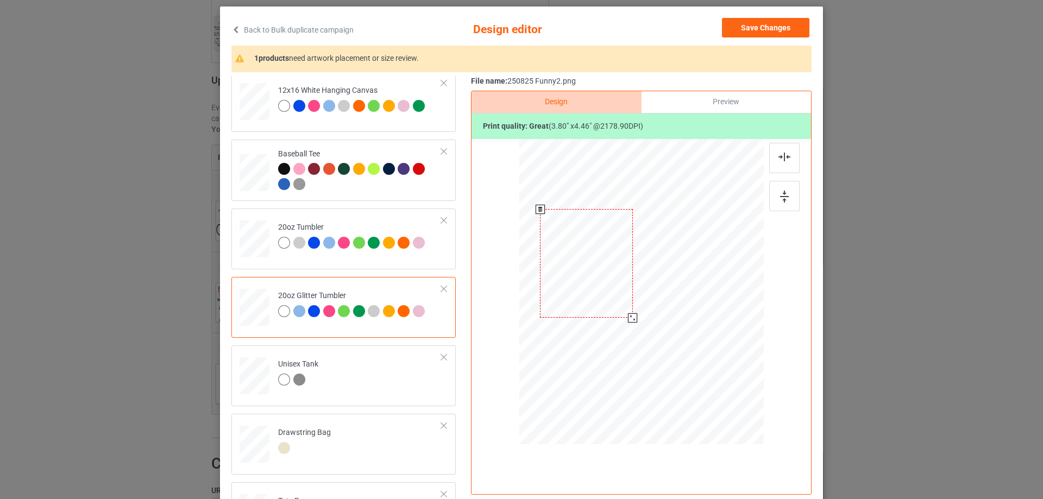
click at [626, 323] on div at bounding box center [641, 291] width 231 height 197
drag, startPoint x: 609, startPoint y: 306, endPoint x: 610, endPoint y: 316, distance: 9.3
click at [610, 316] on div at bounding box center [587, 272] width 93 height 109
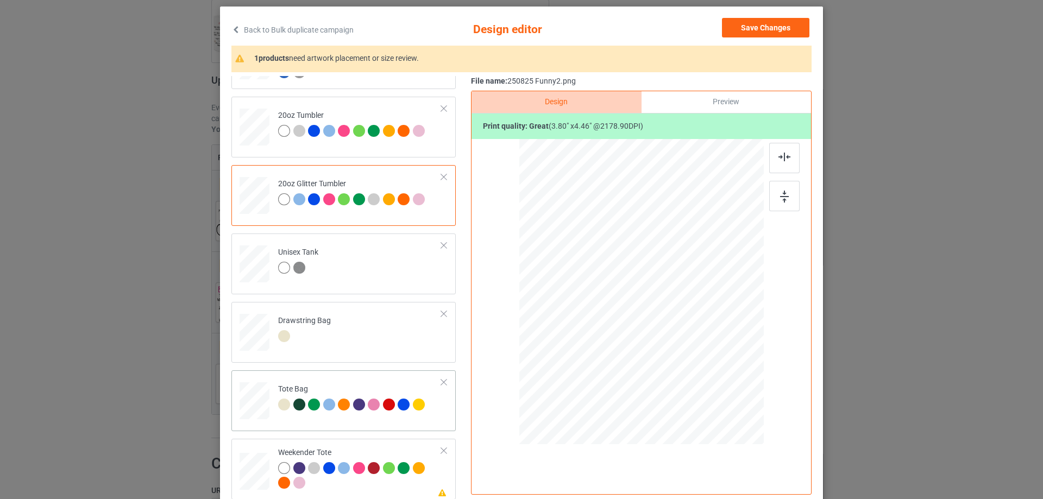
scroll to position [128, 0]
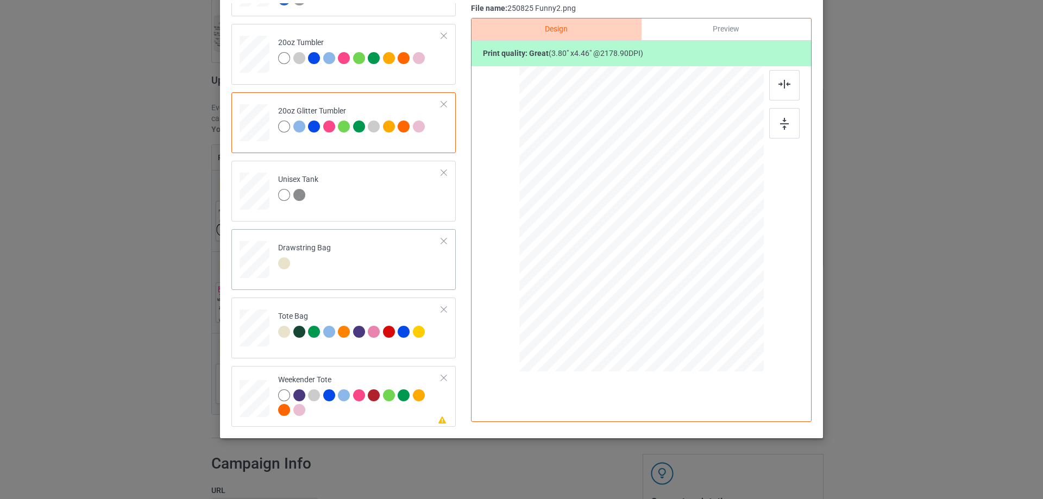
click at [250, 266] on div at bounding box center [254, 260] width 11 height 13
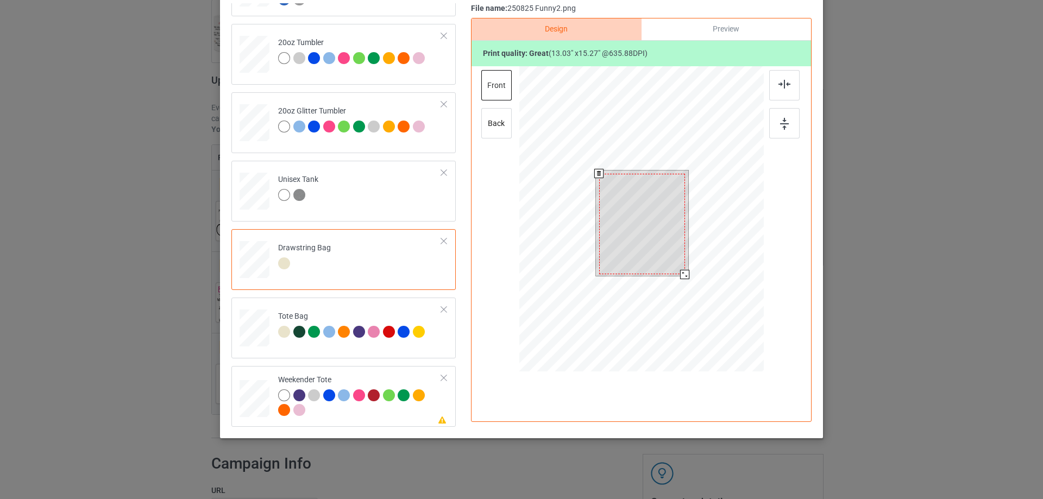
click at [689, 297] on div at bounding box center [641, 220] width 244 height 308
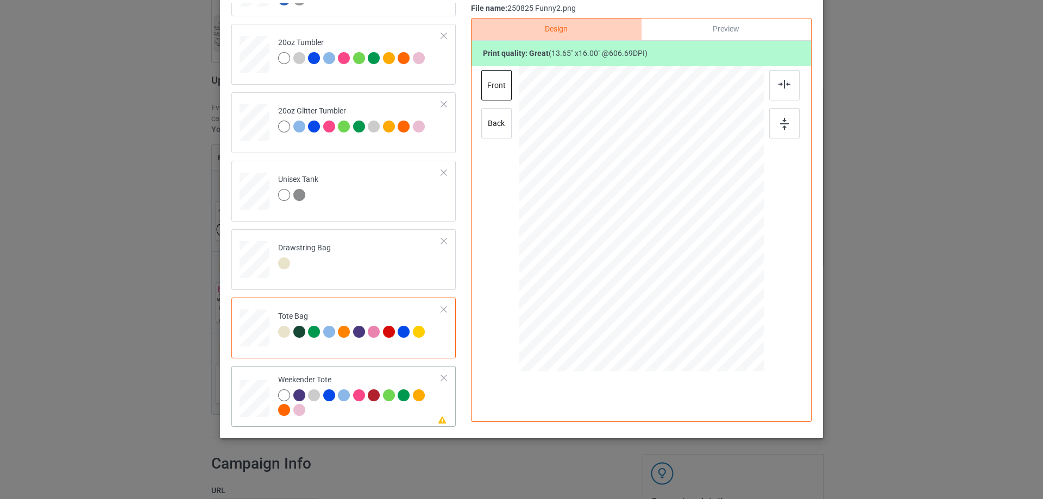
click at [248, 405] on div at bounding box center [254, 398] width 30 height 19
drag, startPoint x: 711, startPoint y: 304, endPoint x: 693, endPoint y: 273, distance: 35.5
click at [693, 273] on div at bounding box center [640, 219] width 243 height 157
click at [676, 262] on div at bounding box center [640, 213] width 101 height 118
click at [778, 87] on img at bounding box center [784, 84] width 12 height 9
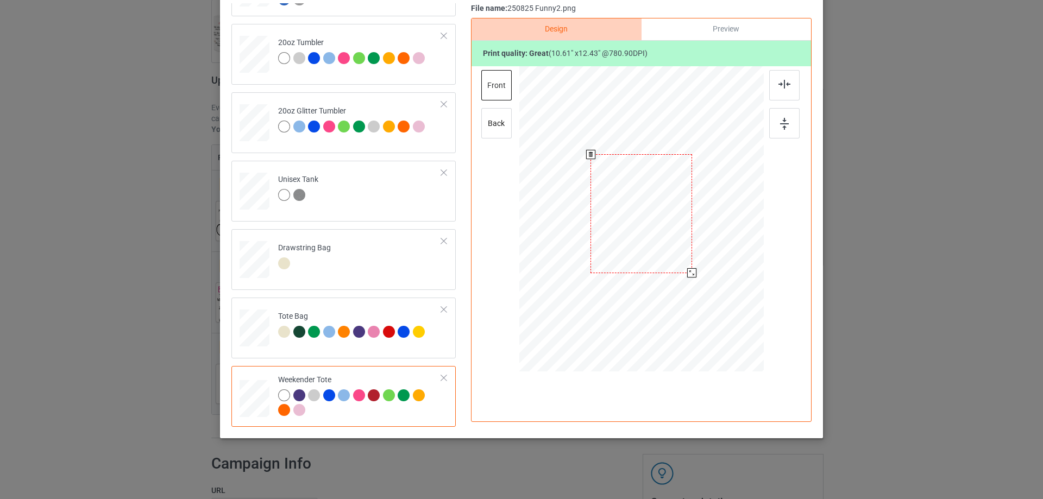
scroll to position [0, 0]
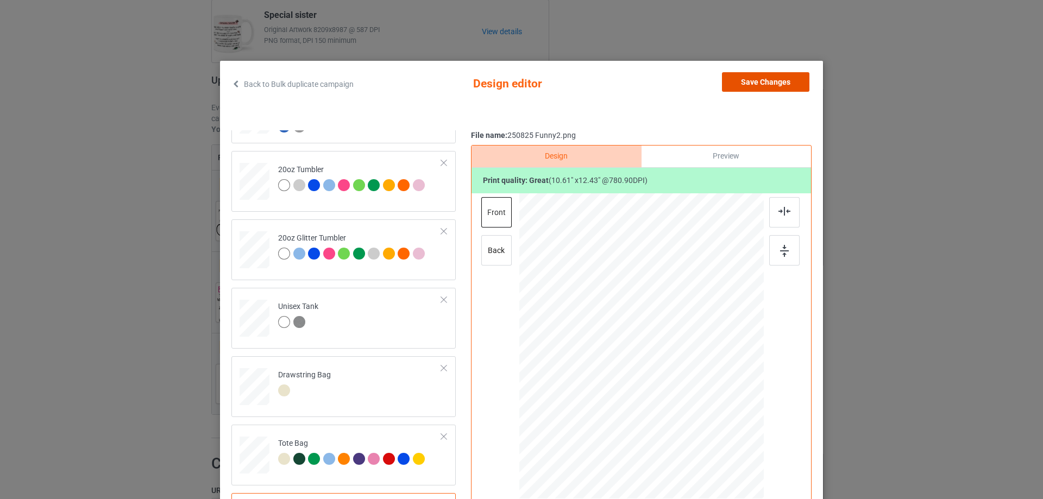
click at [766, 81] on button "Save Changes" at bounding box center [765, 82] width 87 height 20
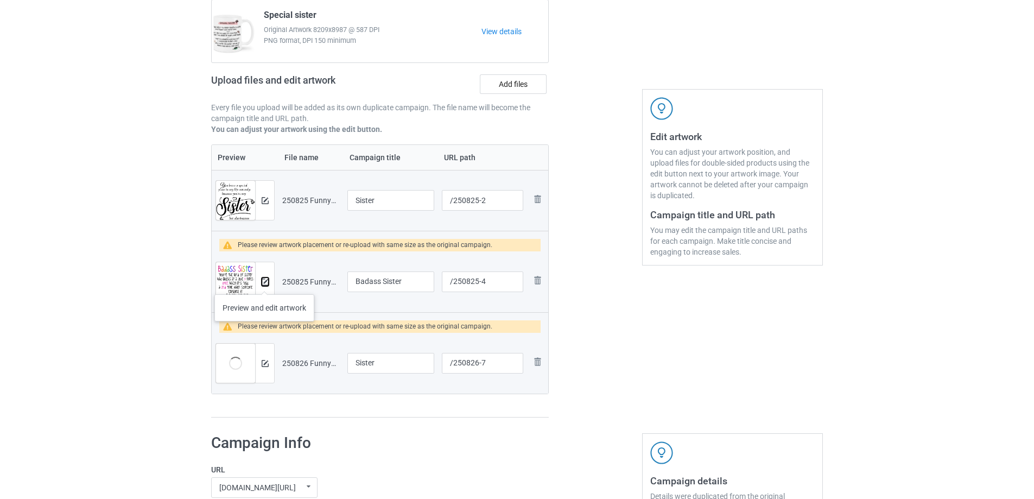
click at [264, 283] on img at bounding box center [265, 282] width 7 height 7
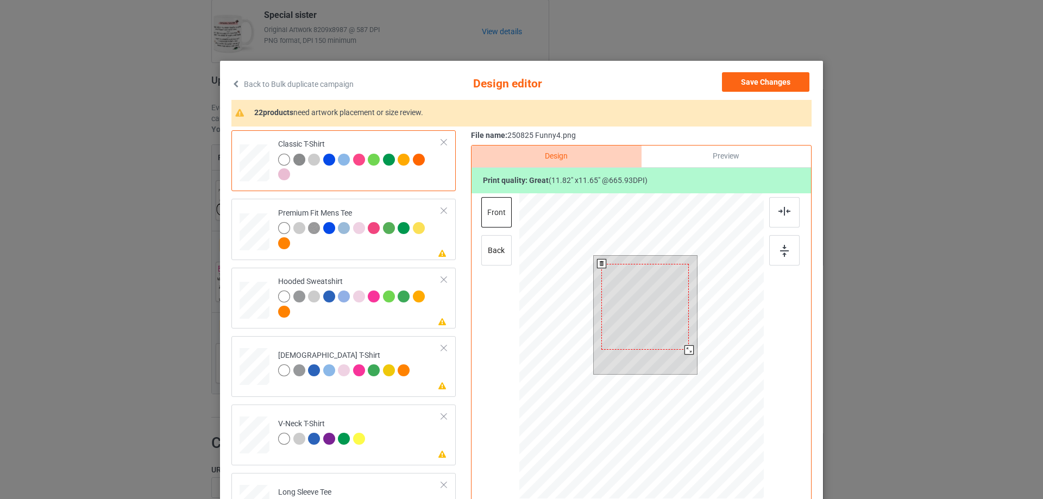
drag, startPoint x: 692, startPoint y: 357, endPoint x: 685, endPoint y: 349, distance: 11.1
click at [685, 349] on div at bounding box center [688, 349] width 9 height 9
drag, startPoint x: 673, startPoint y: 345, endPoint x: 673, endPoint y: 339, distance: 5.5
click at [673, 339] on div at bounding box center [644, 301] width 87 height 86
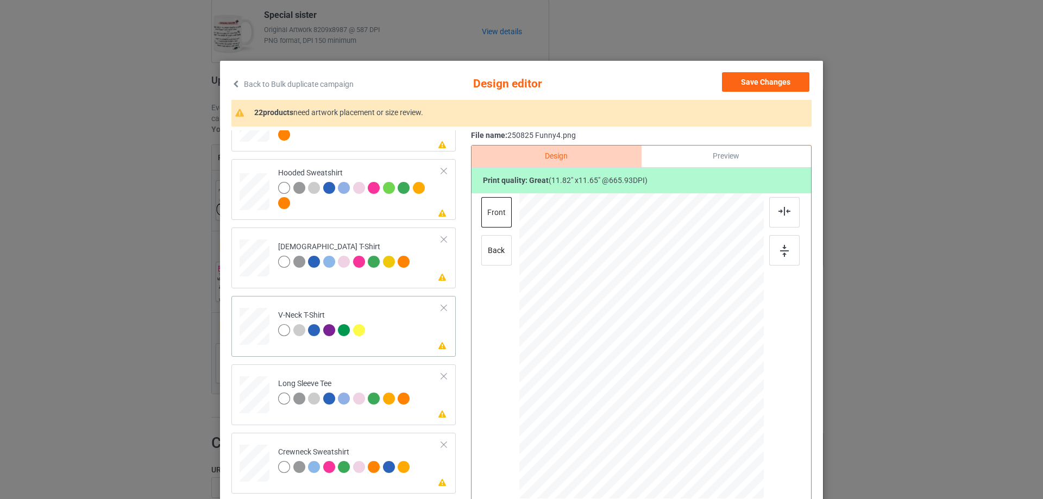
scroll to position [217, 0]
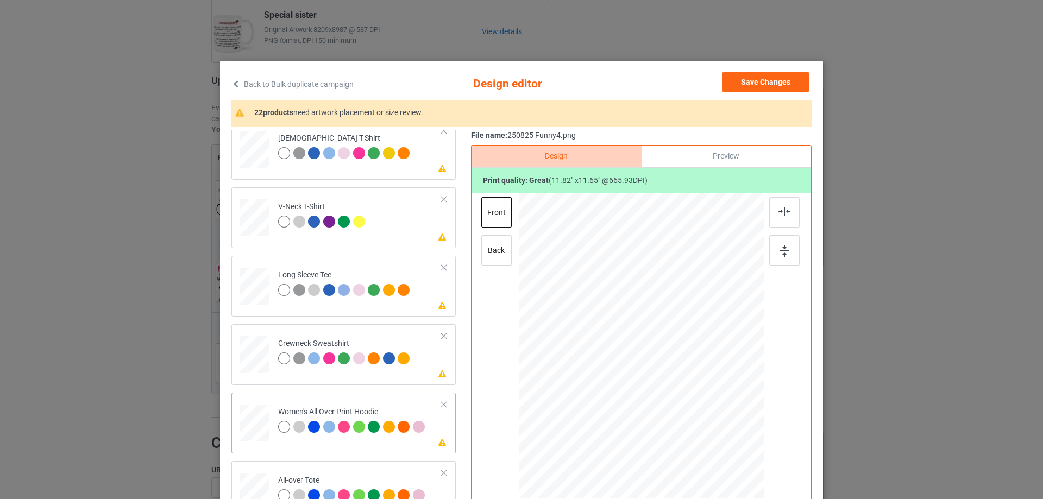
click at [256, 407] on div at bounding box center [254, 425] width 30 height 40
drag, startPoint x: 710, startPoint y: 419, endPoint x: 688, endPoint y: 380, distance: 44.7
click at [688, 380] on div at bounding box center [641, 347] width 244 height 276
drag, startPoint x: 670, startPoint y: 381, endPoint x: 668, endPoint y: 344, distance: 36.9
click at [668, 344] on div at bounding box center [640, 309] width 87 height 85
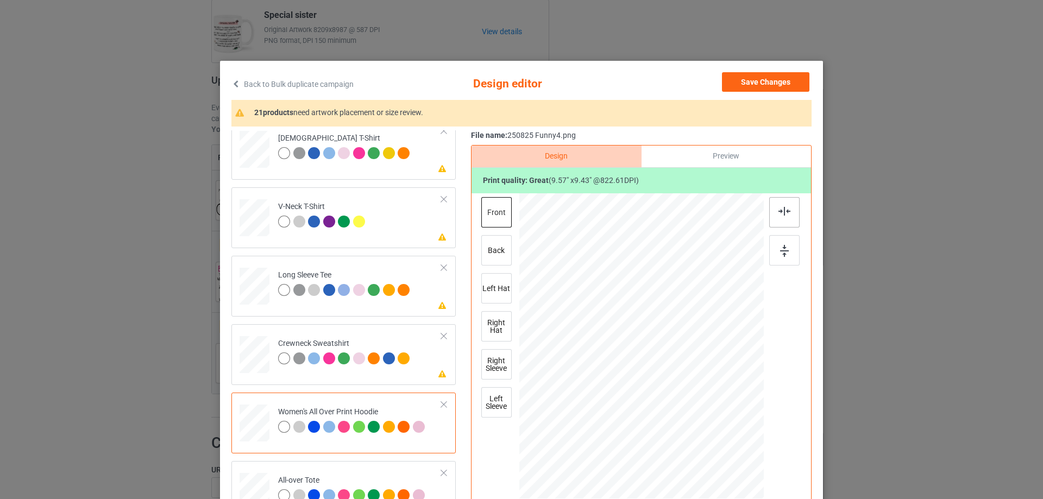
click at [787, 216] on div at bounding box center [784, 212] width 30 height 30
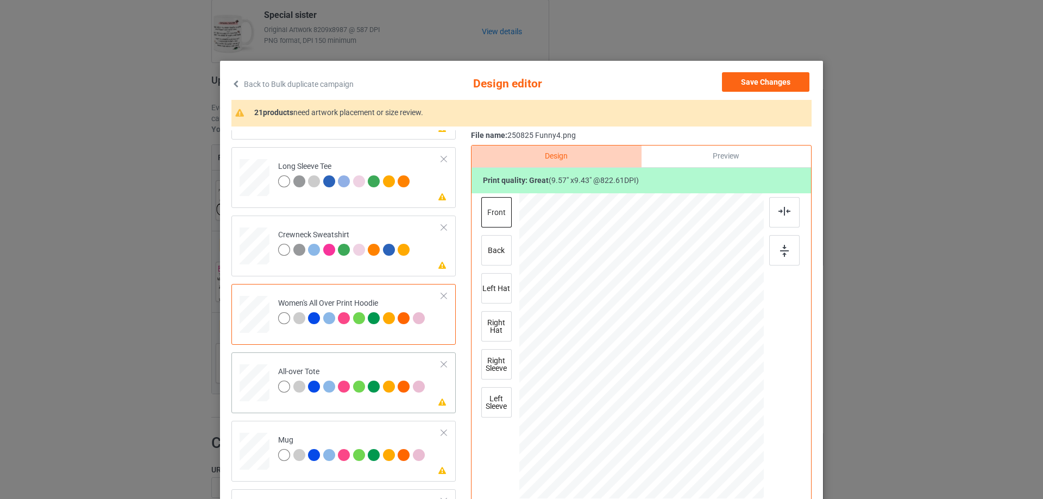
click at [248, 393] on div at bounding box center [254, 383] width 30 height 30
drag, startPoint x: 708, startPoint y: 419, endPoint x: 728, endPoint y: 440, distance: 28.8
click at [730, 440] on div at bounding box center [734, 438] width 9 height 9
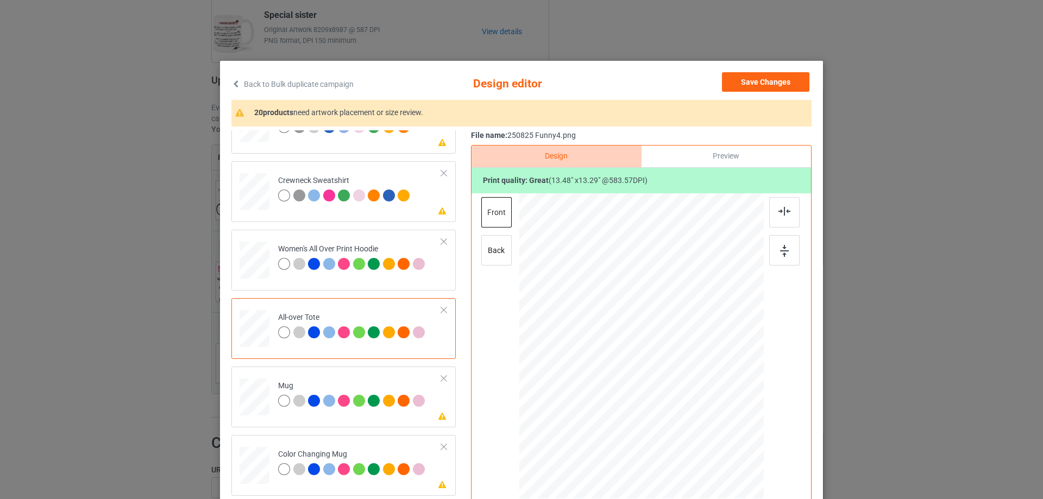
drag, startPoint x: 250, startPoint y: 398, endPoint x: 570, endPoint y: 434, distance: 321.4
click at [250, 398] on div at bounding box center [254, 397] width 30 height 12
drag, startPoint x: 714, startPoint y: 419, endPoint x: 687, endPoint y: 387, distance: 41.2
click at [687, 387] on div at bounding box center [641, 346] width 244 height 102
drag, startPoint x: 648, startPoint y: 376, endPoint x: 714, endPoint y: 374, distance: 65.7
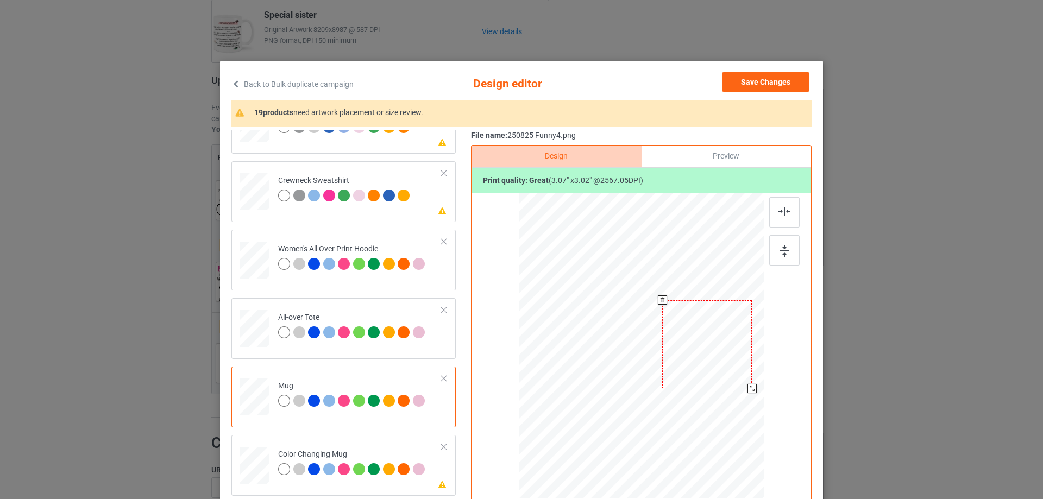
click at [714, 374] on div at bounding box center [707, 344] width 90 height 89
click at [783, 251] on img at bounding box center [784, 251] width 9 height 12
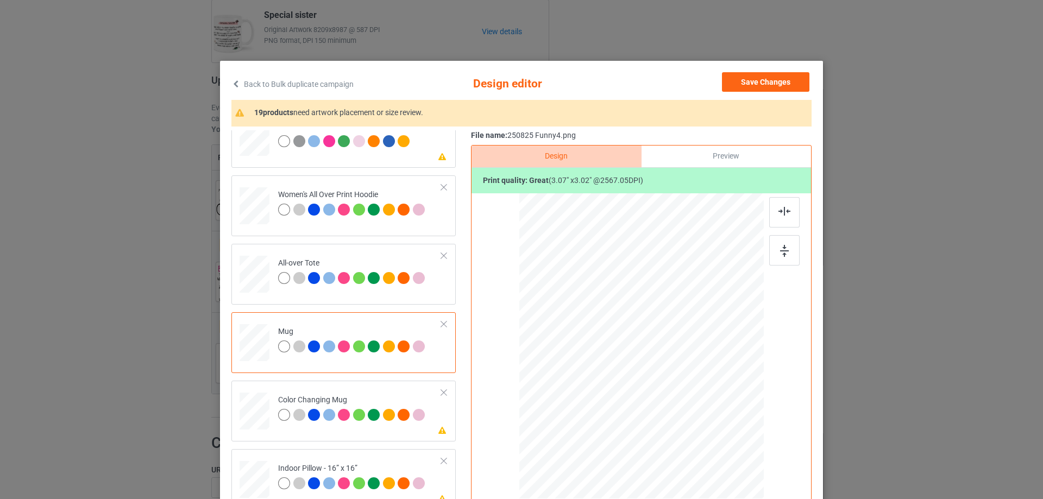
click at [257, 342] on div at bounding box center [254, 343] width 30 height 12
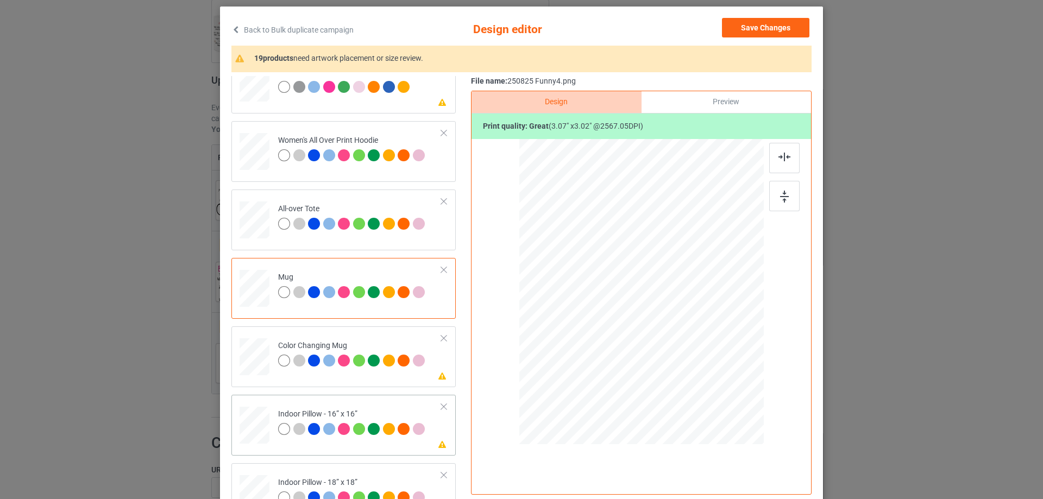
click at [255, 415] on div at bounding box center [254, 426] width 30 height 30
drag, startPoint x: 712, startPoint y: 365, endPoint x: 724, endPoint y: 374, distance: 15.1
click at [724, 374] on div at bounding box center [724, 374] width 9 height 9
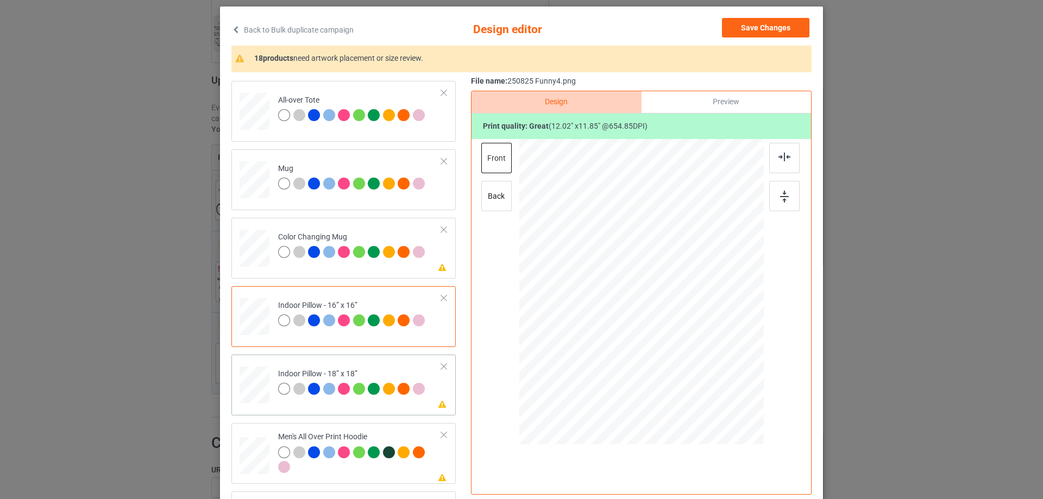
click at [263, 394] on div at bounding box center [254, 385] width 30 height 30
drag, startPoint x: 711, startPoint y: 366, endPoint x: 720, endPoint y: 377, distance: 14.3
click at [720, 377] on div at bounding box center [724, 373] width 9 height 9
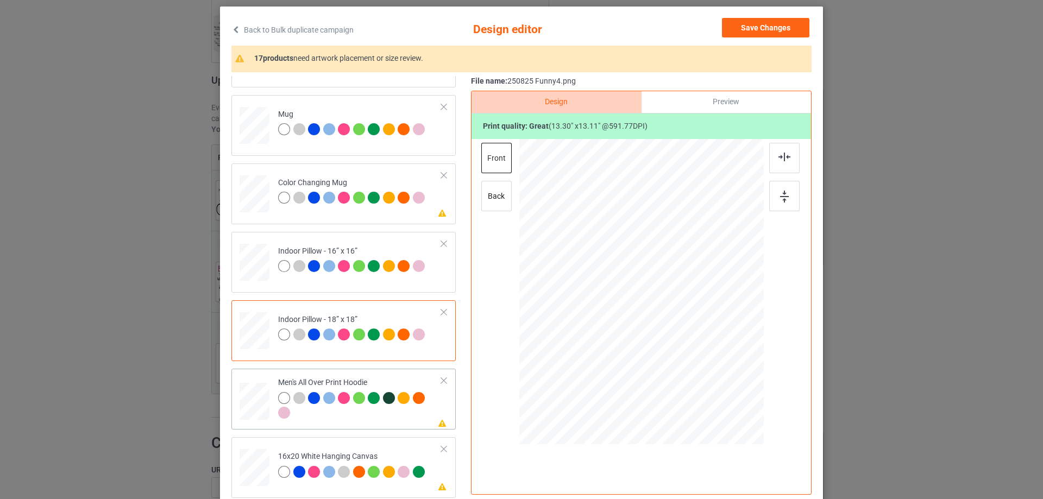
scroll to position [652, 0]
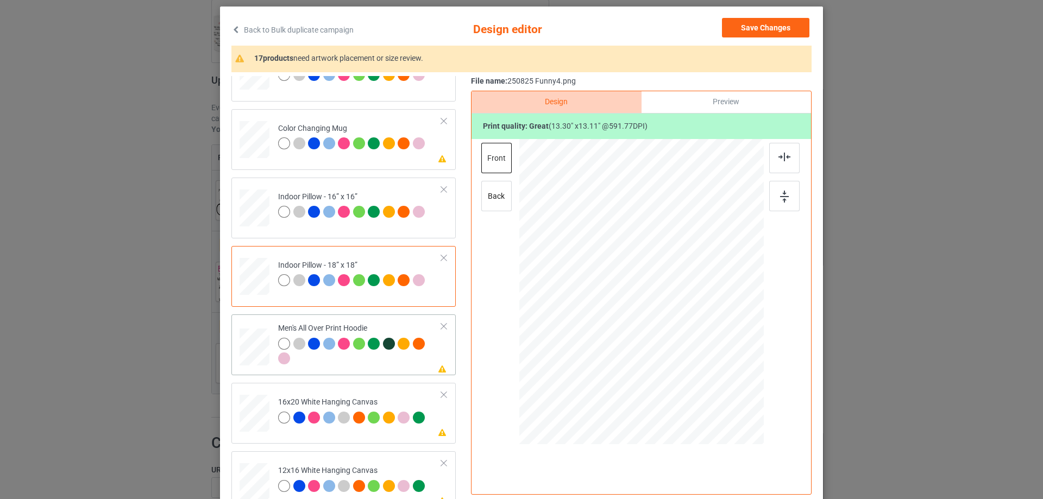
click at [250, 348] on div at bounding box center [254, 347] width 30 height 31
drag, startPoint x: 711, startPoint y: 365, endPoint x: 690, endPoint y: 331, distance: 40.2
click at [690, 331] on div at bounding box center [641, 292] width 244 height 260
drag, startPoint x: 660, startPoint y: 324, endPoint x: 659, endPoint y: 295, distance: 28.8
click at [659, 295] on div at bounding box center [641, 263] width 92 height 91
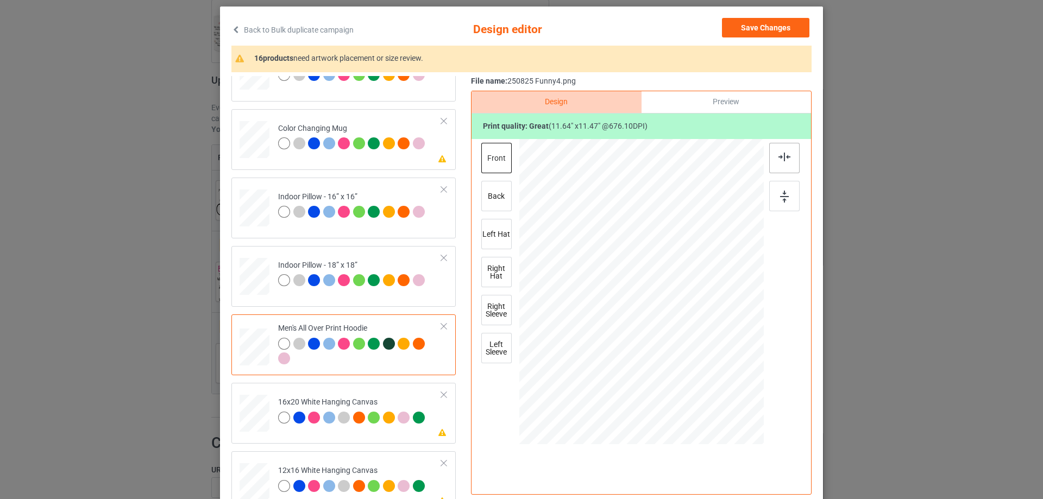
click at [780, 159] on img at bounding box center [784, 157] width 12 height 9
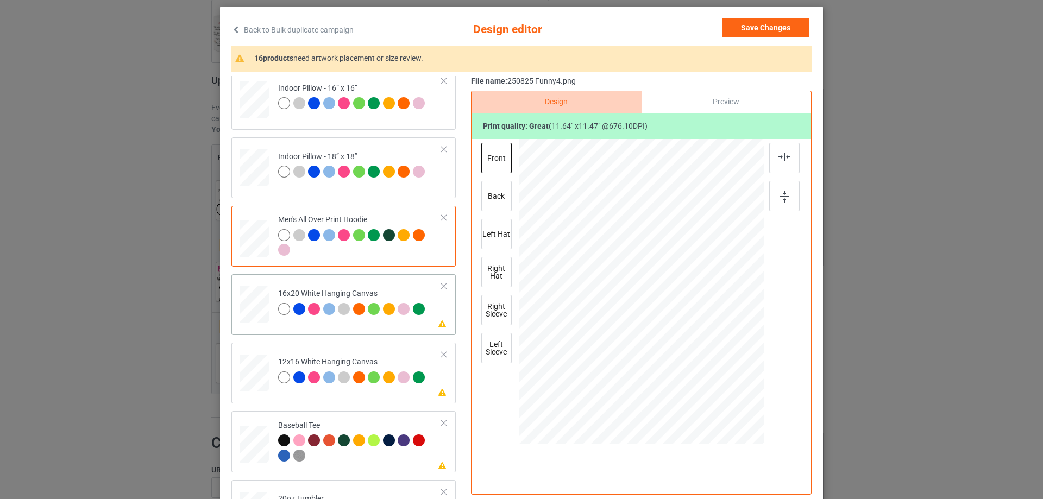
click at [258, 308] on div at bounding box center [254, 304] width 30 height 37
drag, startPoint x: 714, startPoint y: 375, endPoint x: 743, endPoint y: 410, distance: 45.9
click at [743, 410] on div at bounding box center [641, 292] width 244 height 305
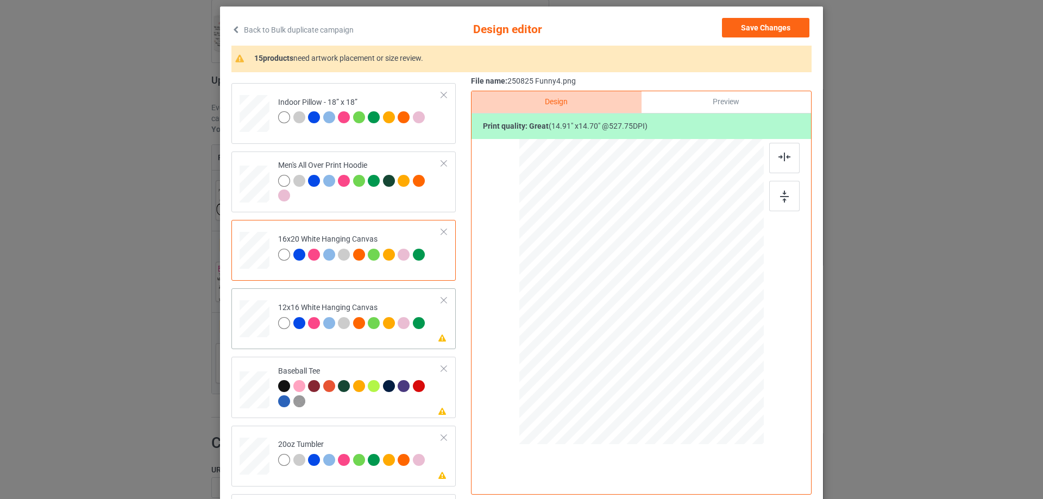
drag, startPoint x: 262, startPoint y: 332, endPoint x: 291, endPoint y: 335, distance: 29.4
click at [262, 332] on div at bounding box center [255, 318] width 28 height 37
drag, startPoint x: 708, startPoint y: 359, endPoint x: 730, endPoint y: 411, distance: 56.4
click at [730, 411] on div at bounding box center [641, 292] width 230 height 306
click at [705, 381] on div at bounding box center [639, 279] width 215 height 211
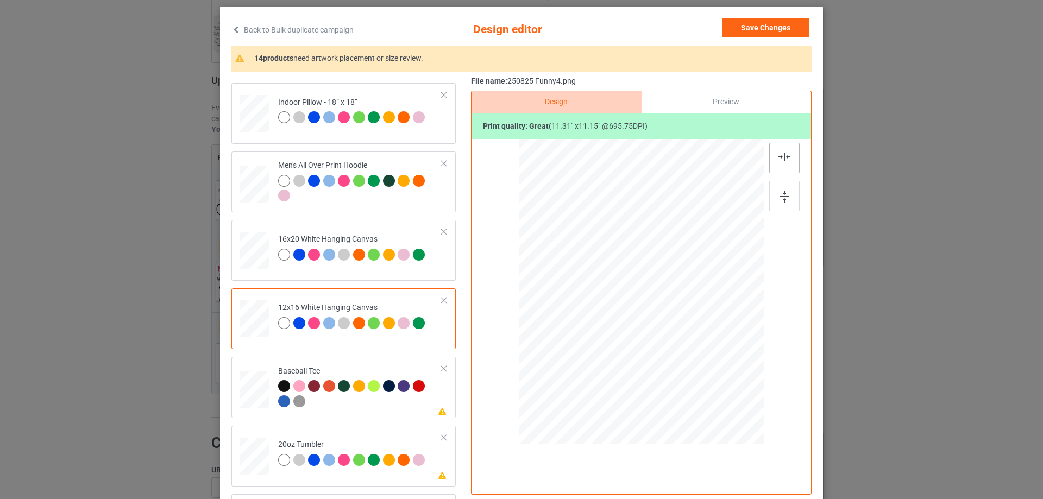
click at [782, 161] on img at bounding box center [784, 157] width 12 height 9
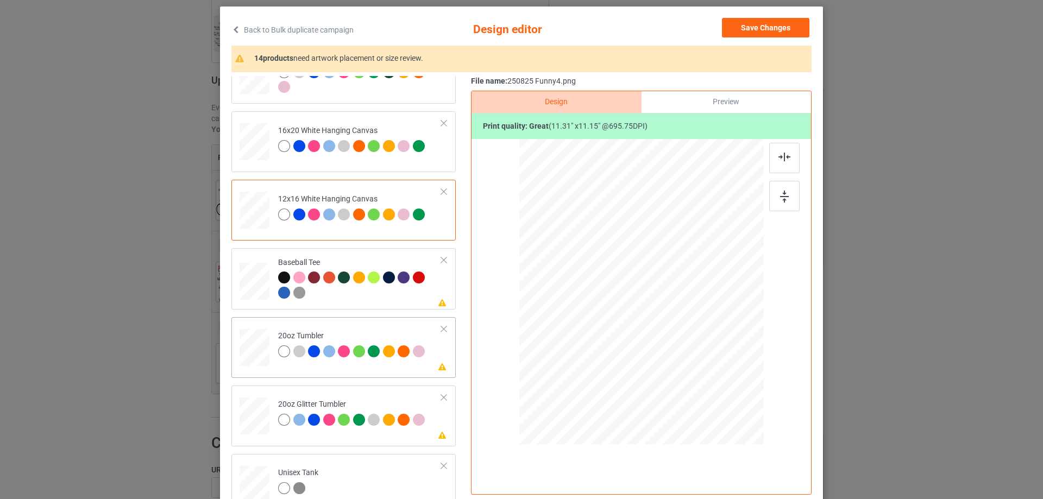
click at [248, 351] on div at bounding box center [254, 347] width 28 height 17
drag, startPoint x: 708, startPoint y: 362, endPoint x: 688, endPoint y: 332, distance: 35.7
click at [688, 332] on div at bounding box center [640, 292] width 231 height 140
drag, startPoint x: 685, startPoint y: 339, endPoint x: 678, endPoint y: 335, distance: 7.5
click at [682, 337] on div at bounding box center [686, 336] width 9 height 9
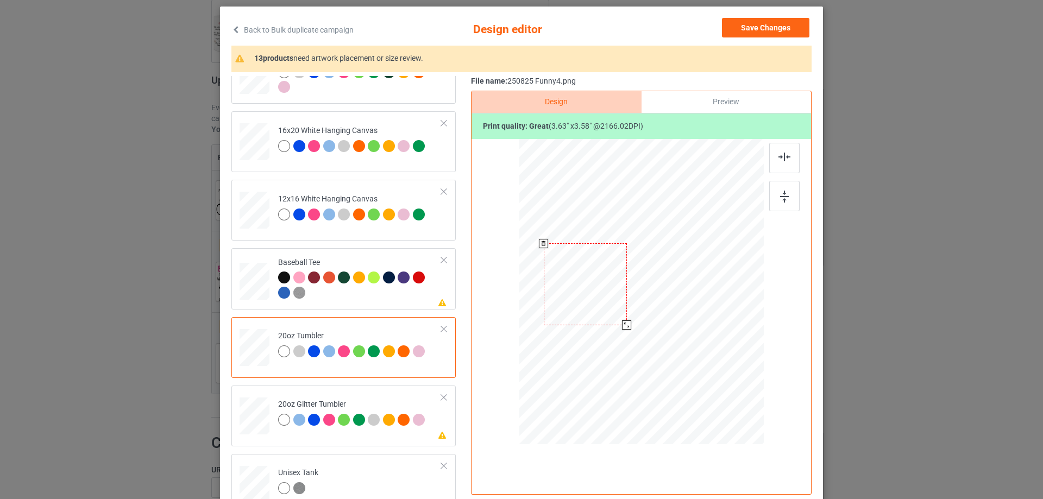
click at [611, 318] on div at bounding box center [585, 284] width 83 height 82
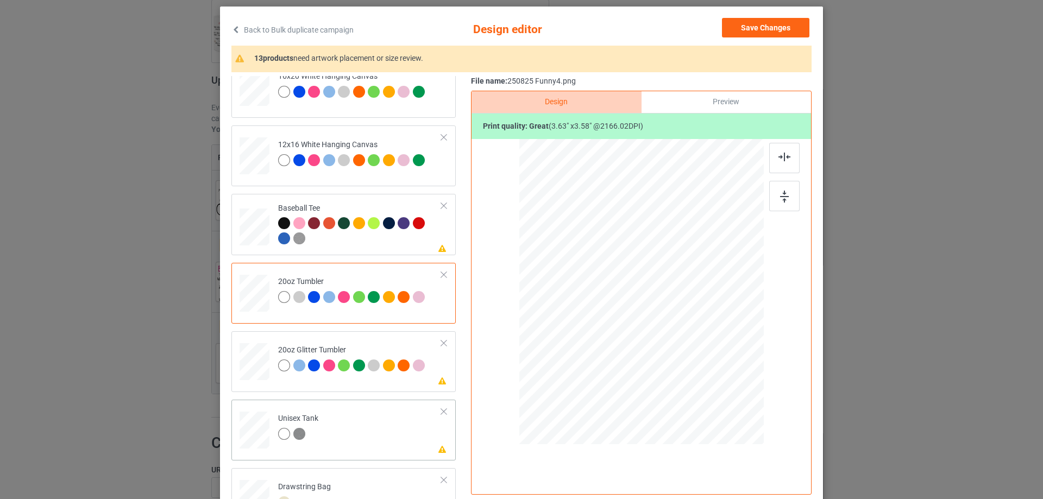
scroll to position [1032, 0]
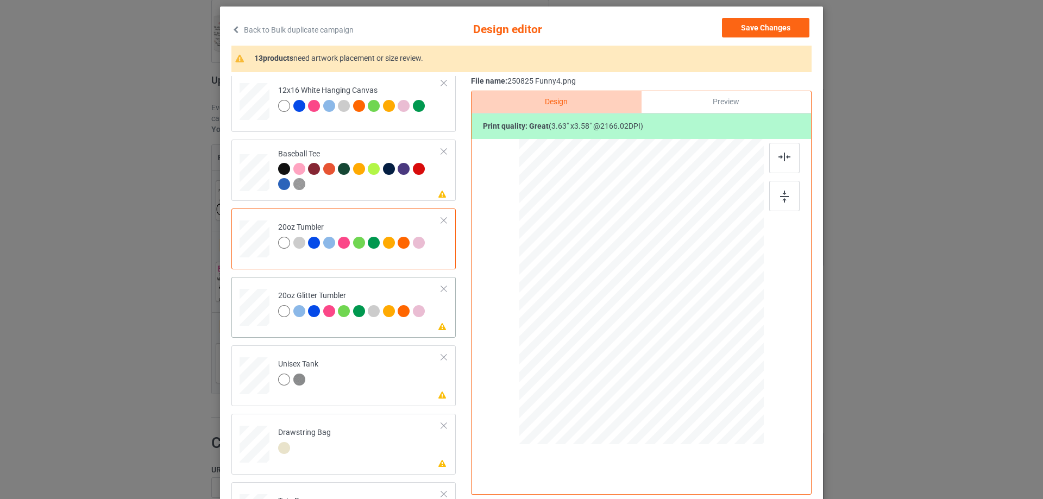
click at [257, 317] on div at bounding box center [255, 307] width 28 height 24
drag, startPoint x: 707, startPoint y: 361, endPoint x: 677, endPoint y: 338, distance: 37.6
click at [679, 338] on div at bounding box center [683, 334] width 9 height 9
drag, startPoint x: 620, startPoint y: 312, endPoint x: 611, endPoint y: 296, distance: 18.0
click at [611, 296] on div at bounding box center [588, 260] width 86 height 85
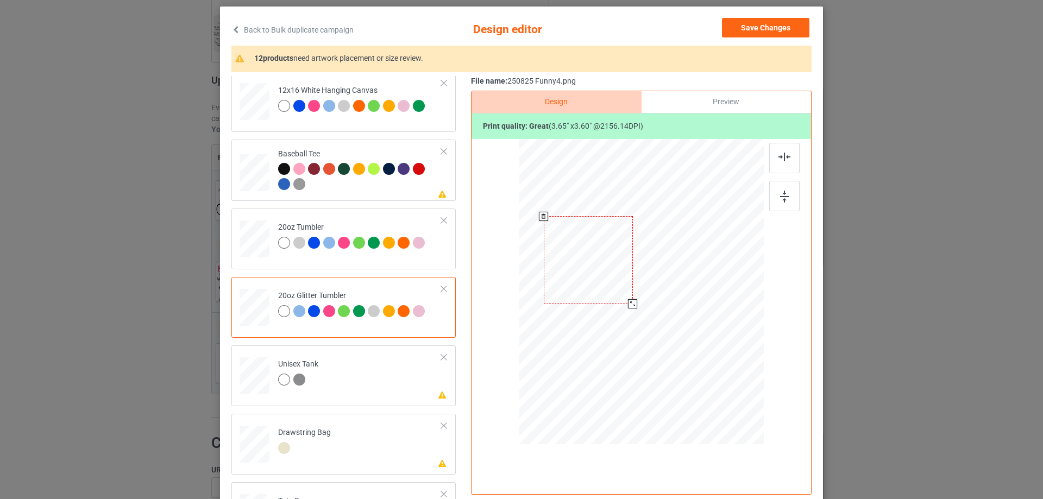
click at [628, 308] on div at bounding box center [632, 303] width 9 height 9
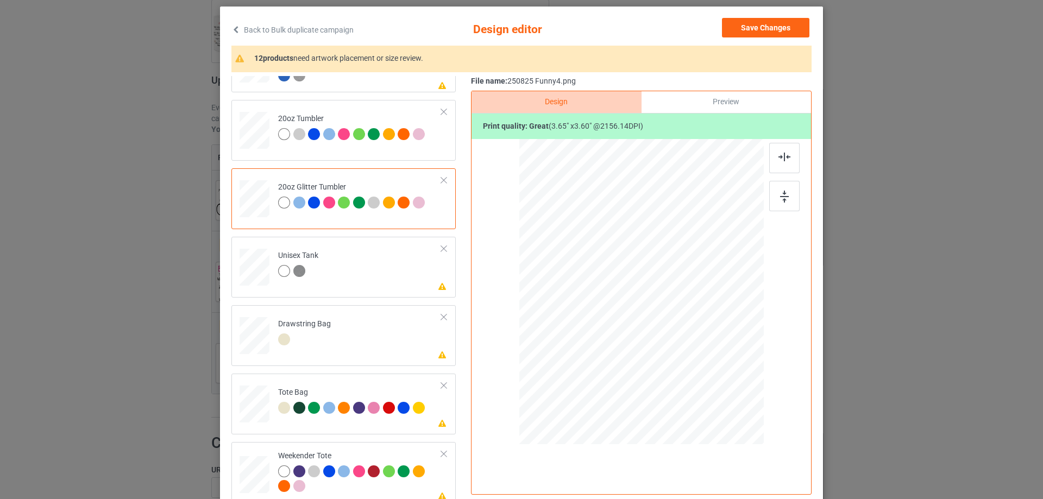
scroll to position [1144, 0]
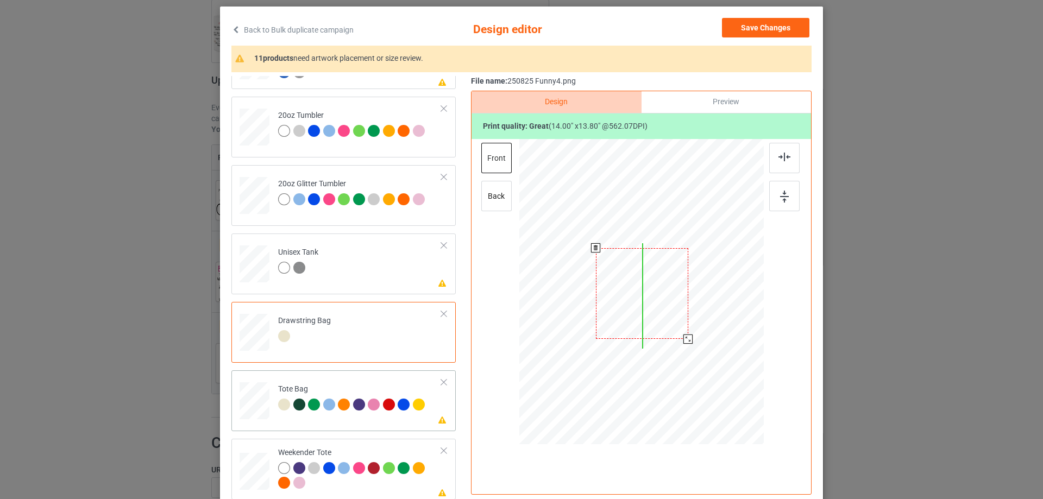
drag, startPoint x: 661, startPoint y: 323, endPoint x: 367, endPoint y: 389, distance: 301.3
click at [661, 327] on div at bounding box center [642, 293] width 92 height 91
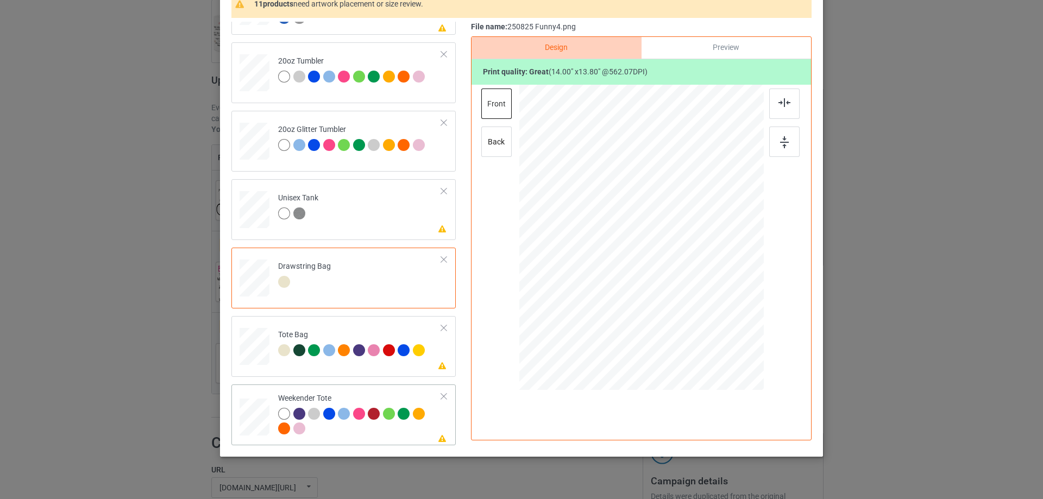
click at [254, 413] on div at bounding box center [254, 417] width 30 height 19
drag, startPoint x: 710, startPoint y: 310, endPoint x: 696, endPoint y: 293, distance: 22.4
click at [696, 293] on div at bounding box center [697, 293] width 9 height 9
drag, startPoint x: 687, startPoint y: 288, endPoint x: 687, endPoint y: 282, distance: 6.0
click at [687, 282] on div at bounding box center [641, 231] width 115 height 113
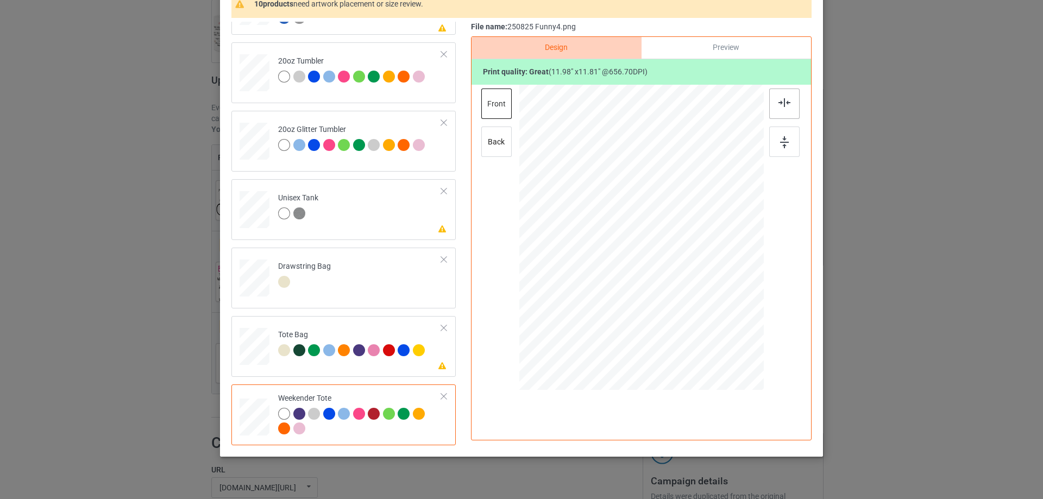
click at [779, 107] on img at bounding box center [784, 102] width 12 height 9
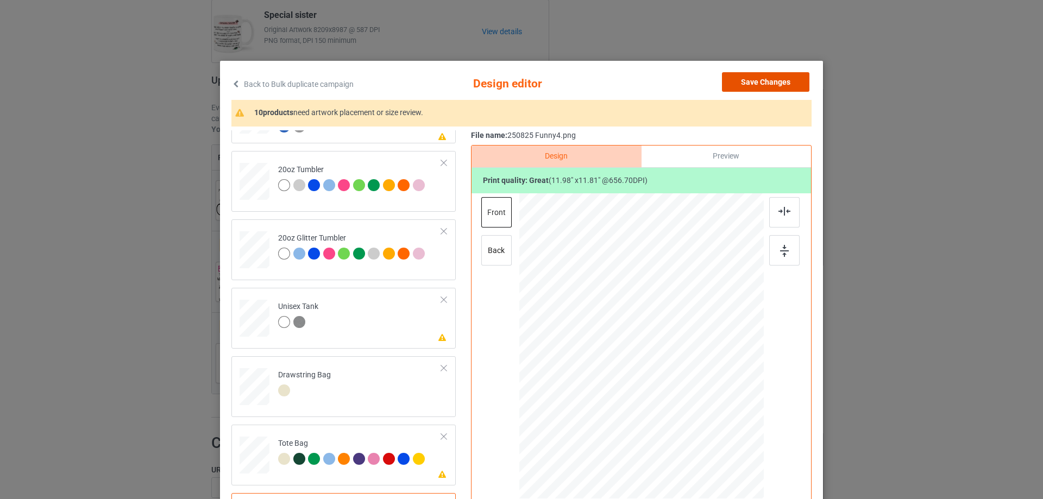
click at [769, 80] on button "Save Changes" at bounding box center [765, 82] width 87 height 20
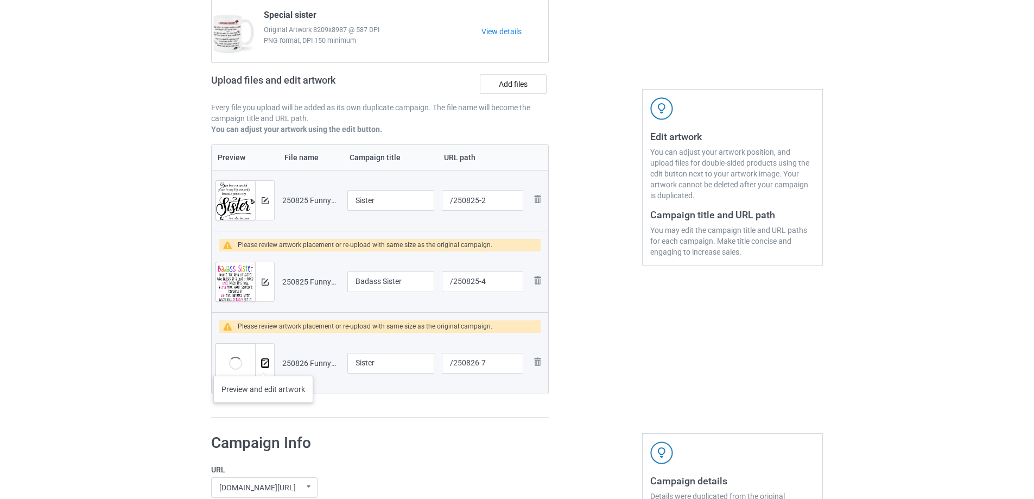
click at [263, 365] on img at bounding box center [265, 363] width 7 height 7
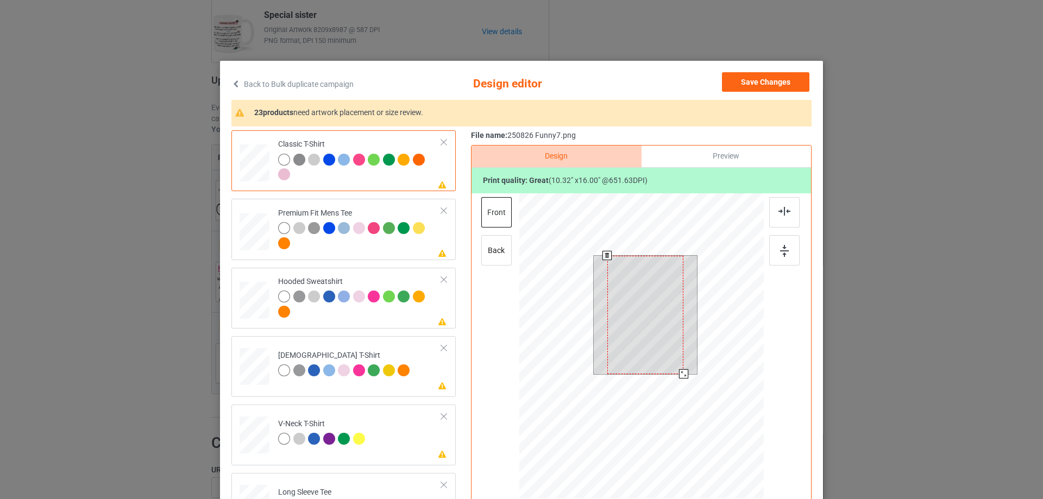
click at [651, 329] on div at bounding box center [645, 315] width 76 height 118
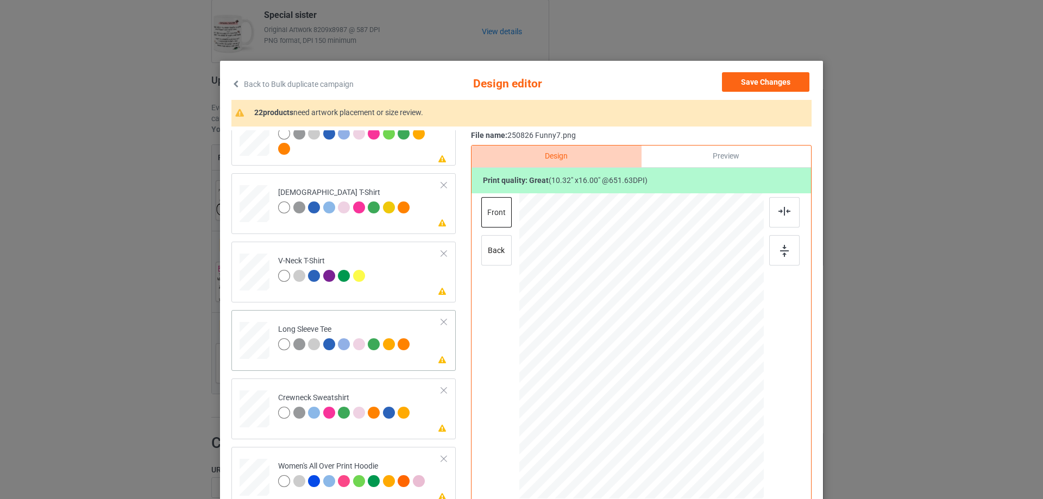
scroll to position [272, 0]
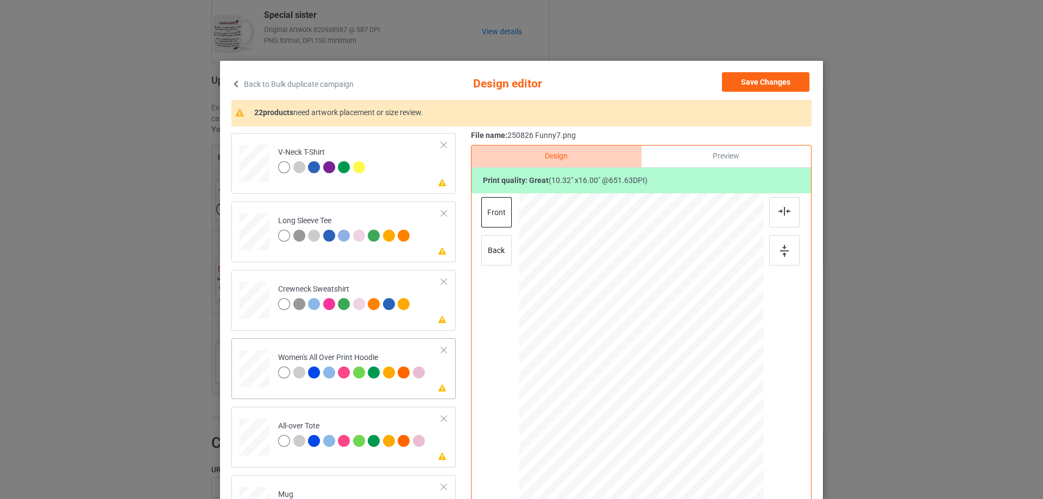
click at [261, 377] on div at bounding box center [254, 369] width 30 height 34
drag, startPoint x: 708, startPoint y: 461, endPoint x: 676, endPoint y: 394, distance: 74.6
click at [676, 394] on div at bounding box center [641, 347] width 244 height 276
drag, startPoint x: 641, startPoint y: 378, endPoint x: 642, endPoint y: 344, distance: 34.2
click at [642, 344] on div at bounding box center [642, 312] width 66 height 103
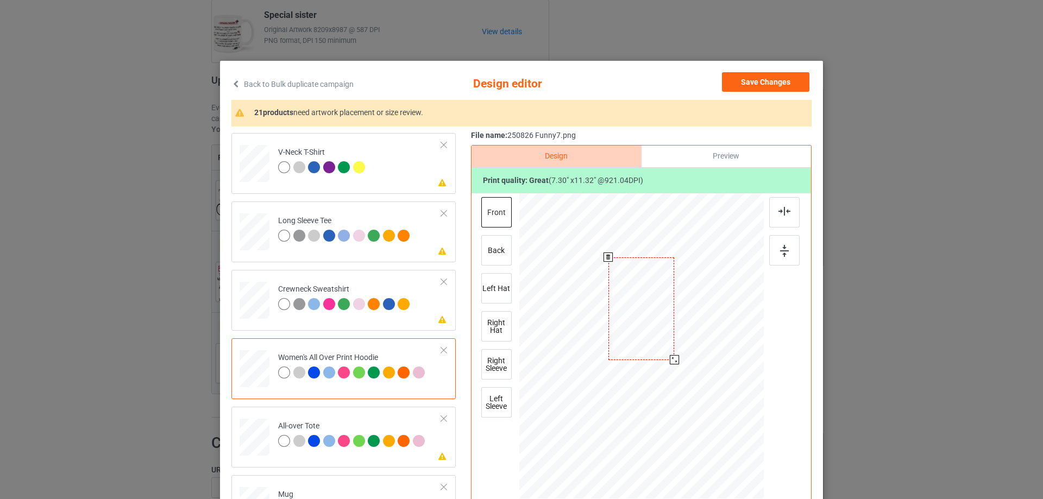
click at [647, 349] on div at bounding box center [641, 308] width 66 height 103
click at [780, 217] on div at bounding box center [784, 212] width 30 height 30
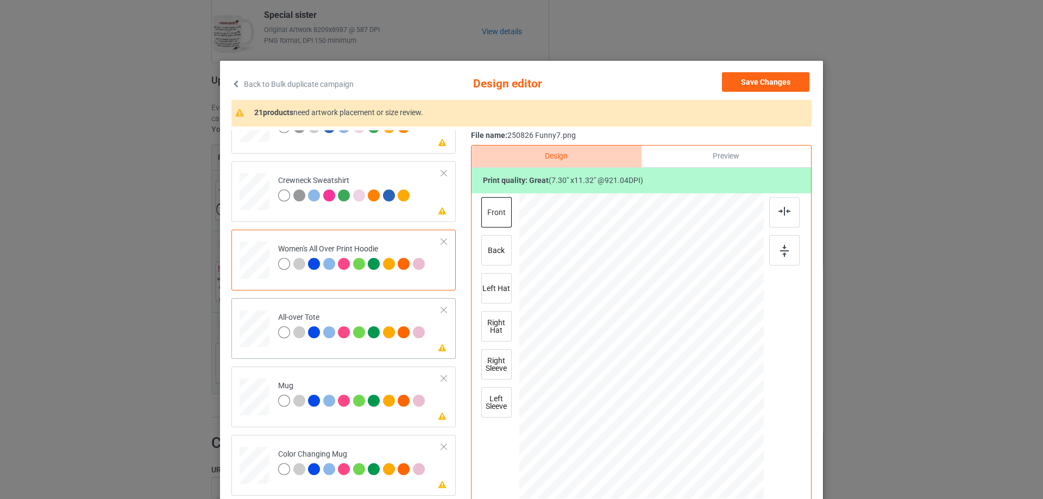
drag, startPoint x: 257, startPoint y: 323, endPoint x: 352, endPoint y: 329, distance: 95.2
click at [257, 324] on div at bounding box center [254, 329] width 30 height 30
drag, startPoint x: 710, startPoint y: 458, endPoint x: 698, endPoint y: 435, distance: 26.0
click at [698, 435] on div at bounding box center [700, 437] width 9 height 9
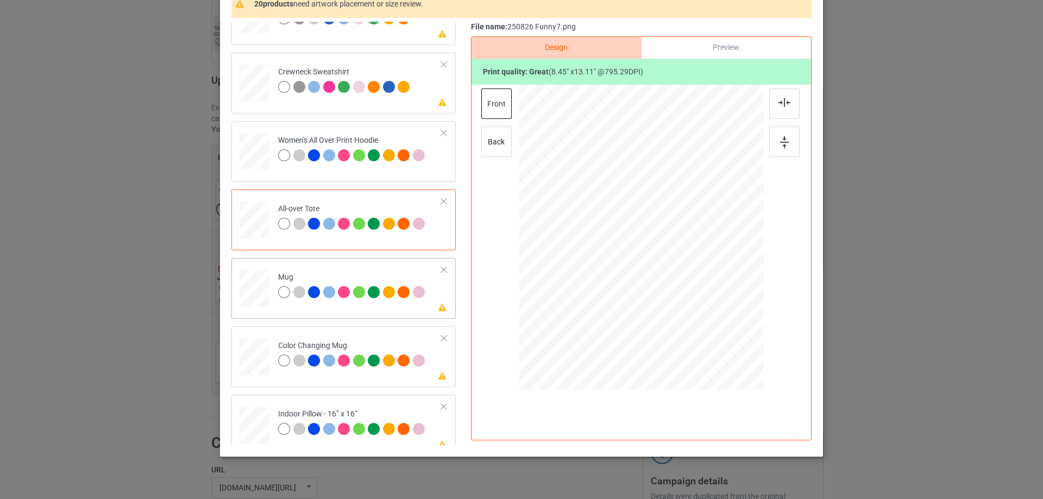
click at [258, 289] on div at bounding box center [254, 288] width 30 height 12
drag, startPoint x: 677, startPoint y: 317, endPoint x: 671, endPoint y: 285, distance: 32.6
click at [671, 285] on div at bounding box center [672, 286] width 9 height 9
drag, startPoint x: 646, startPoint y: 271, endPoint x: 712, endPoint y: 270, distance: 66.8
click at [712, 270] on div at bounding box center [708, 236] width 64 height 98
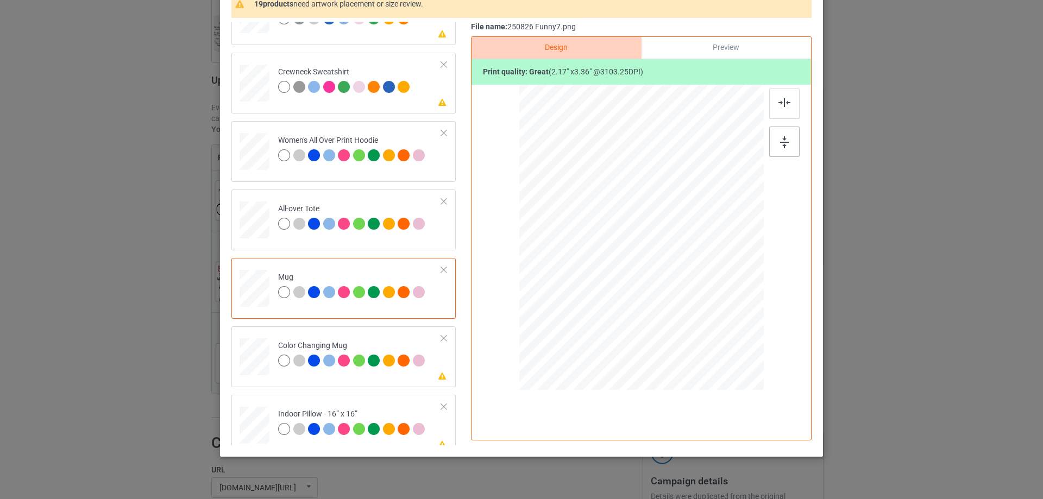
click at [783, 138] on img at bounding box center [784, 142] width 9 height 12
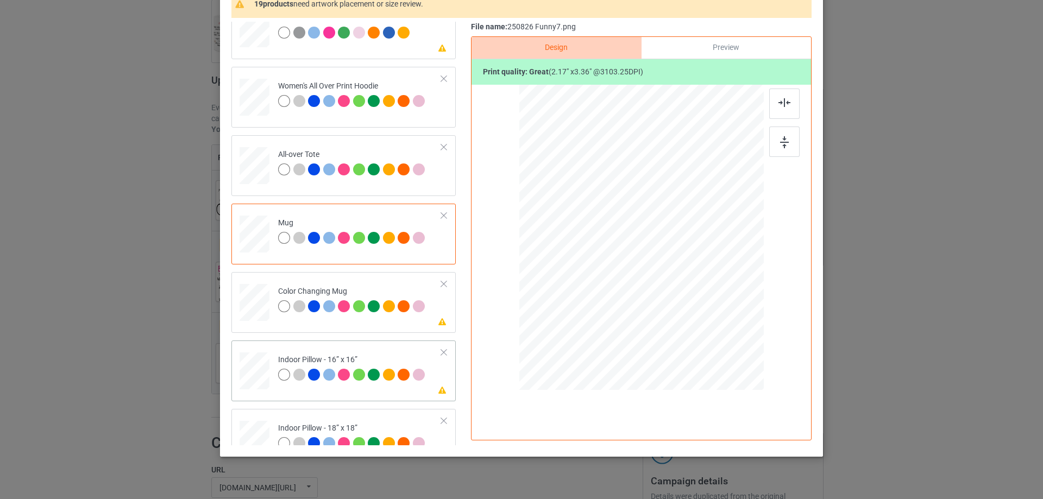
click at [254, 365] on div at bounding box center [254, 371] width 30 height 30
drag, startPoint x: 710, startPoint y: 351, endPoint x: 702, endPoint y: 320, distance: 32.0
click at [702, 320] on div at bounding box center [641, 238] width 244 height 244
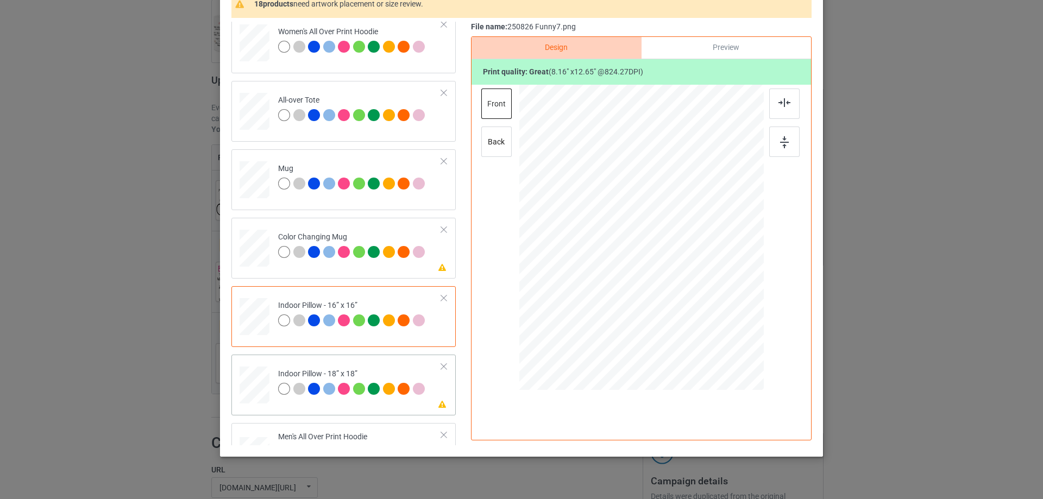
scroll to position [652, 0]
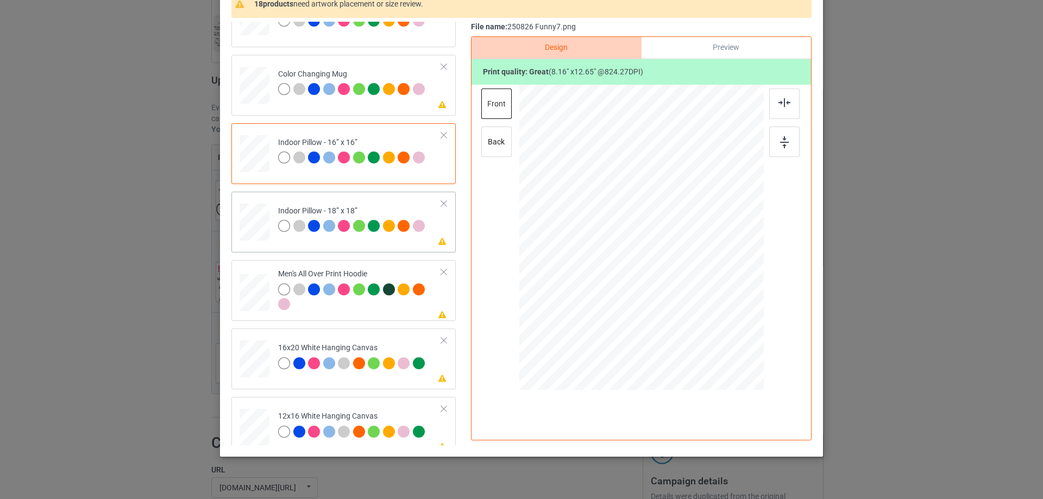
drag, startPoint x: 240, startPoint y: 225, endPoint x: 250, endPoint y: 225, distance: 10.3
click at [240, 225] on div at bounding box center [254, 222] width 30 height 30
drag, startPoint x: 709, startPoint y: 351, endPoint x: 695, endPoint y: 324, distance: 30.9
click at [695, 324] on div at bounding box center [697, 324] width 9 height 9
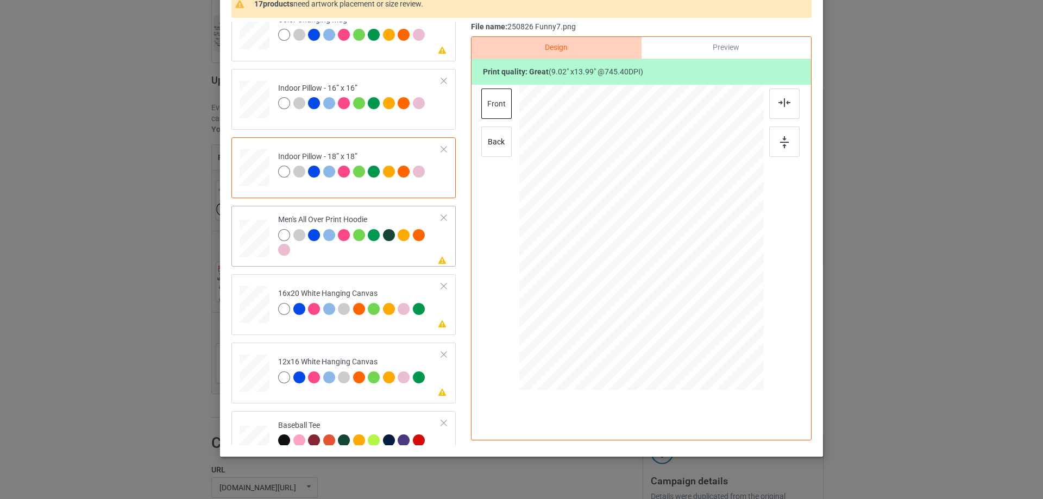
drag, startPoint x: 263, startPoint y: 250, endPoint x: 291, endPoint y: 249, distance: 27.7
click at [264, 249] on div at bounding box center [254, 238] width 30 height 31
drag, startPoint x: 712, startPoint y: 352, endPoint x: 688, endPoint y: 276, distance: 79.3
click at [688, 276] on div at bounding box center [641, 238] width 244 height 260
drag, startPoint x: 673, startPoint y: 293, endPoint x: 669, endPoint y: 283, distance: 10.7
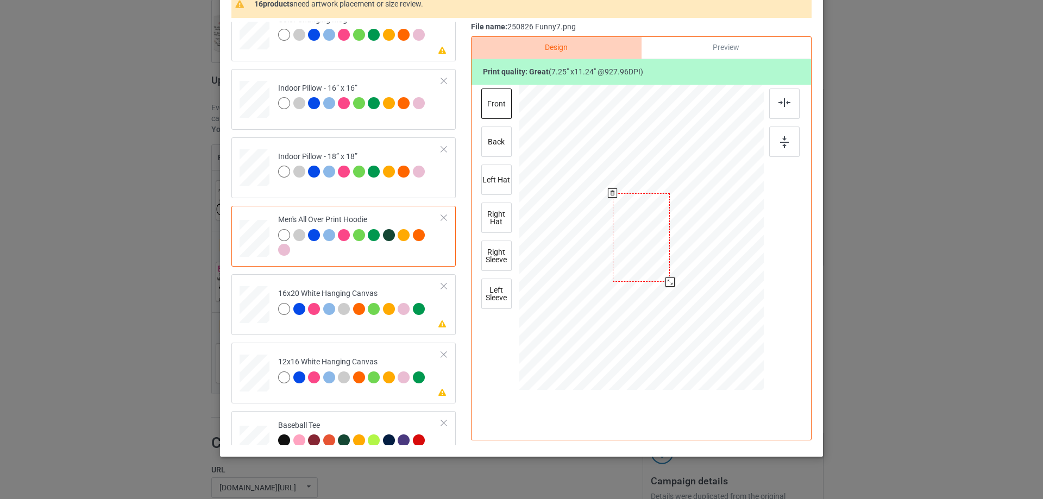
click at [669, 283] on div at bounding box center [669, 281] width 9 height 9
drag, startPoint x: 649, startPoint y: 274, endPoint x: 663, endPoint y: 251, distance: 26.8
click at [648, 244] on div at bounding box center [640, 205] width 58 height 89
click at [667, 254] on div at bounding box center [670, 253] width 9 height 9
click at [791, 105] on div at bounding box center [784, 104] width 30 height 30
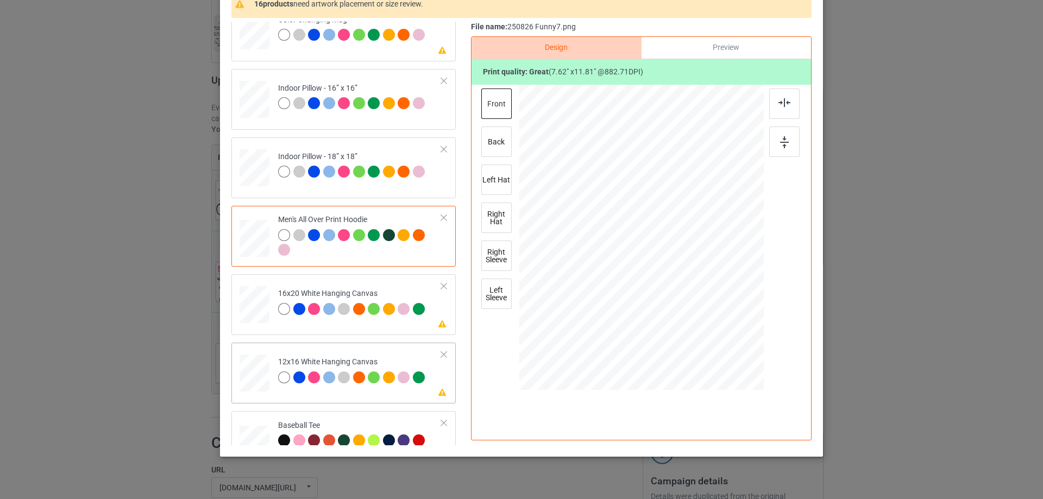
scroll to position [815, 0]
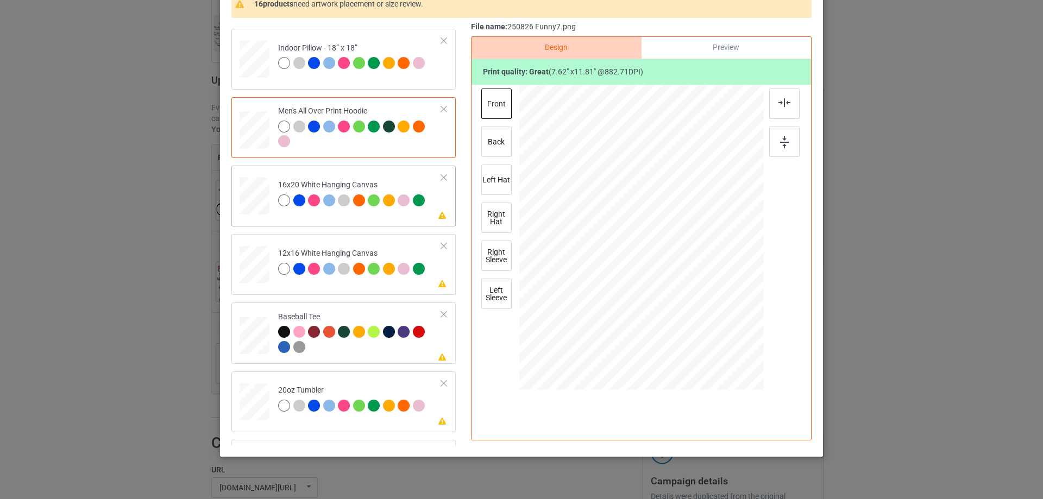
click at [260, 209] on div at bounding box center [254, 196] width 30 height 37
drag, startPoint x: 711, startPoint y: 352, endPoint x: 733, endPoint y: 382, distance: 36.9
click at [733, 382] on div at bounding box center [734, 381] width 9 height 9
drag, startPoint x: 256, startPoint y: 273, endPoint x: 276, endPoint y: 279, distance: 21.5
click at [256, 276] on div at bounding box center [255, 264] width 28 height 37
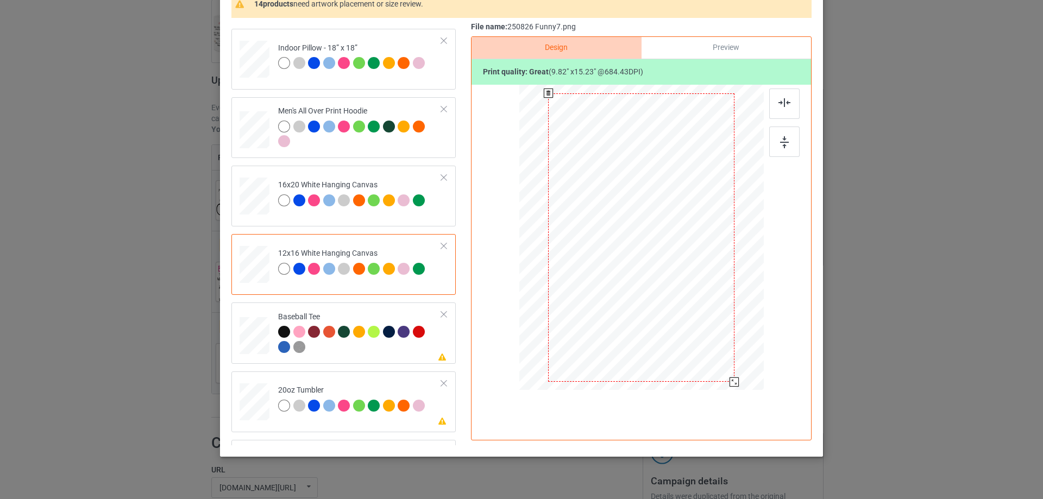
drag, startPoint x: 724, startPoint y: 373, endPoint x: 550, endPoint y: 340, distance: 177.3
click at [737, 380] on div at bounding box center [641, 238] width 230 height 306
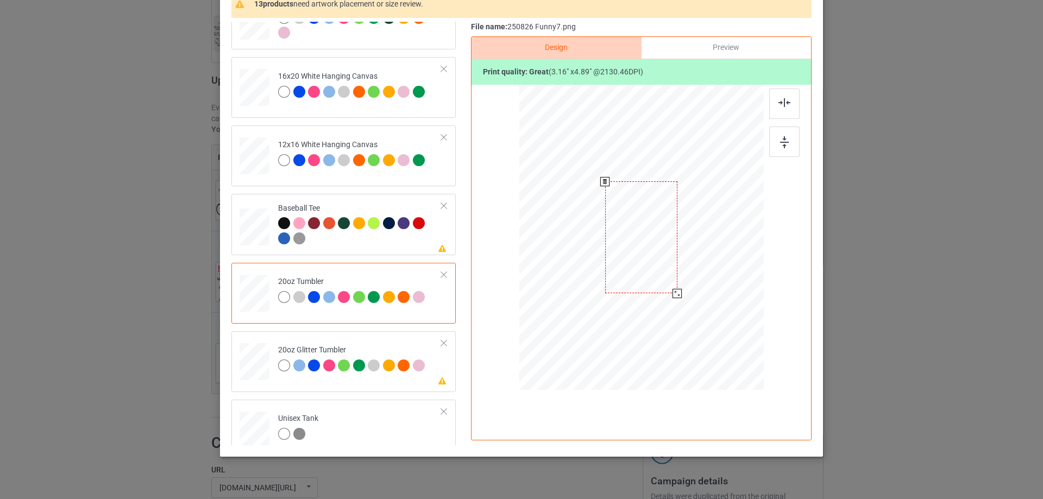
drag, startPoint x: 708, startPoint y: 346, endPoint x: 670, endPoint y: 297, distance: 62.3
click at [672, 297] on div at bounding box center [676, 293] width 9 height 9
drag, startPoint x: 639, startPoint y: 281, endPoint x: 583, endPoint y: 281, distance: 55.9
click at [583, 281] on div at bounding box center [585, 237] width 72 height 112
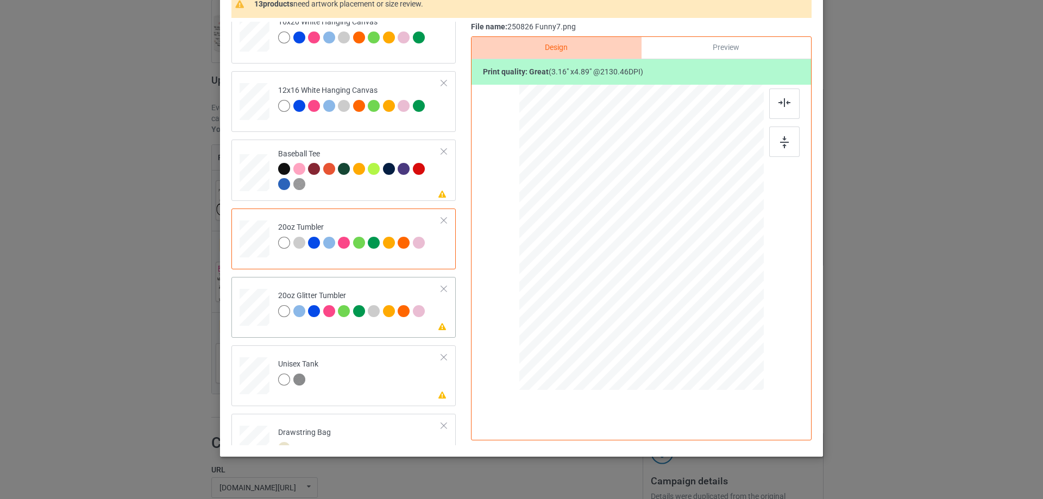
click at [259, 319] on div at bounding box center [255, 307] width 28 height 24
drag, startPoint x: 705, startPoint y: 346, endPoint x: 685, endPoint y: 313, distance: 39.0
click at [685, 313] on div at bounding box center [689, 311] width 9 height 9
drag, startPoint x: 627, startPoint y: 300, endPoint x: 619, endPoint y: 295, distance: 9.5
click at [619, 295] on div at bounding box center [588, 232] width 96 height 149
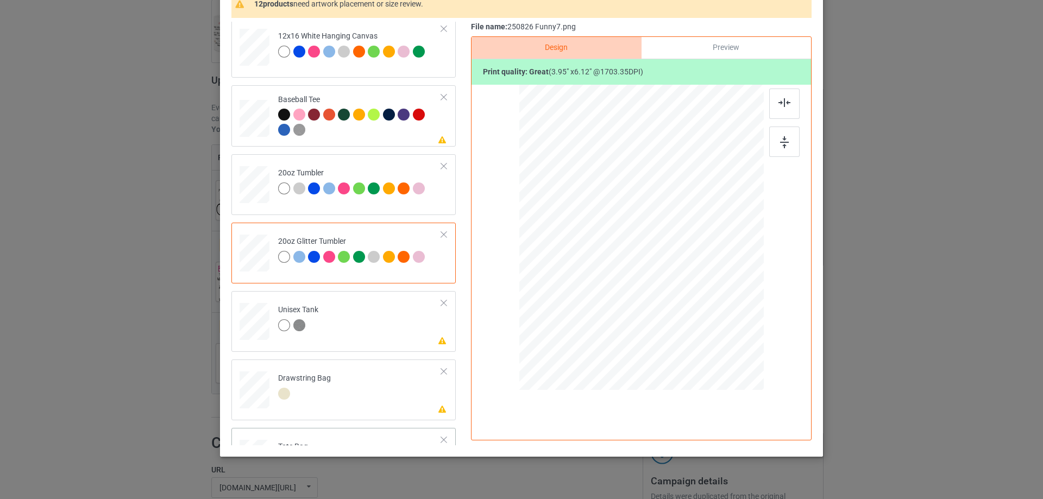
scroll to position [1140, 0]
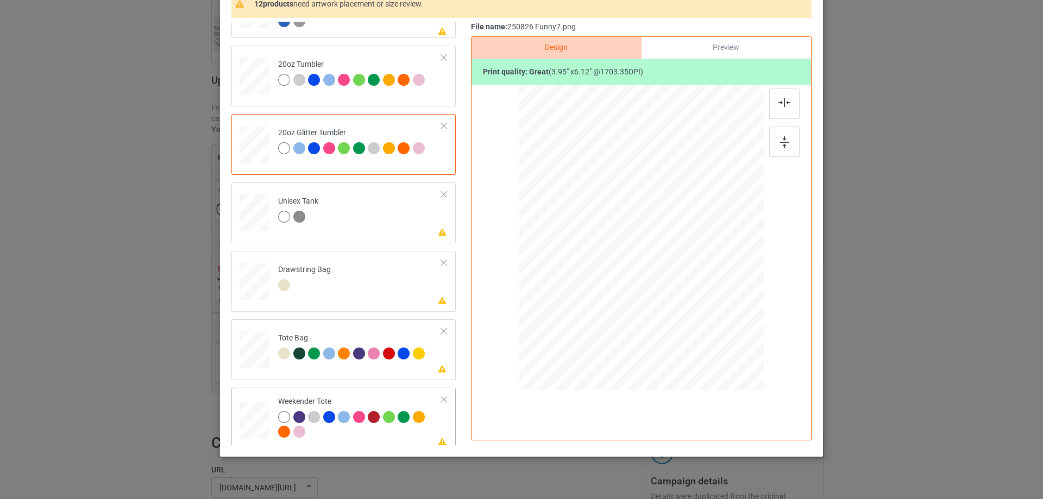
click at [254, 418] on div at bounding box center [254, 420] width 30 height 19
drag, startPoint x: 710, startPoint y: 351, endPoint x: 671, endPoint y: 281, distance: 80.2
click at [684, 289] on div at bounding box center [640, 237] width 243 height 157
click at [671, 276] on div at bounding box center [640, 232] width 75 height 117
click at [776, 108] on div at bounding box center [784, 104] width 30 height 30
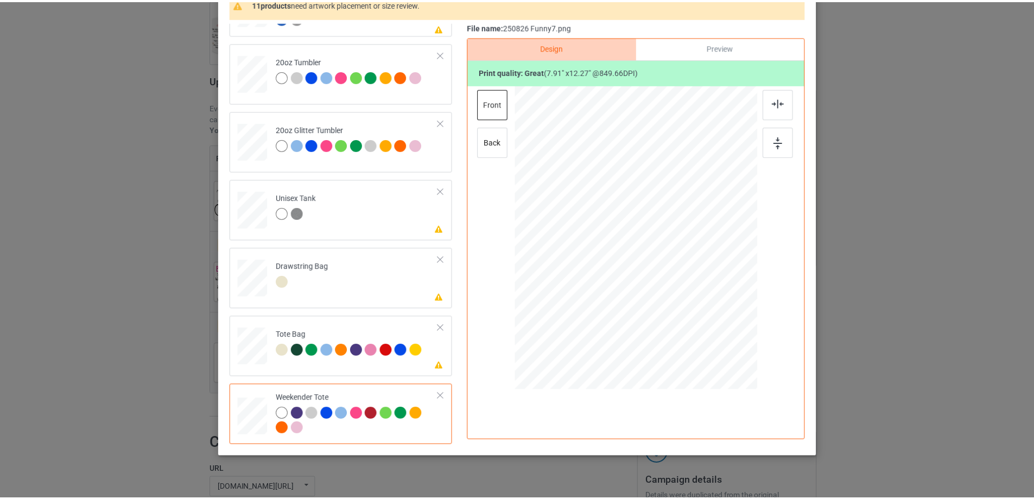
scroll to position [0, 0]
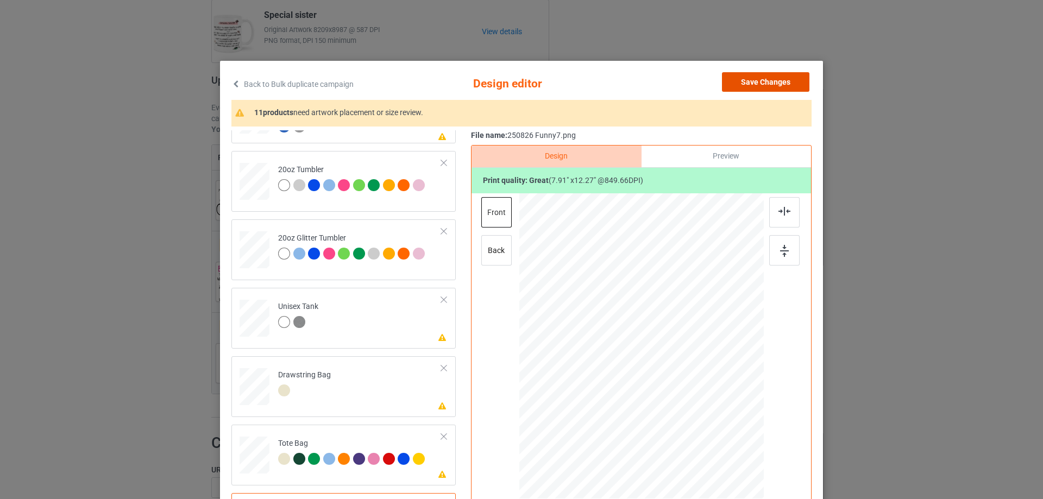
click at [769, 89] on button "Save Changes" at bounding box center [765, 82] width 87 height 20
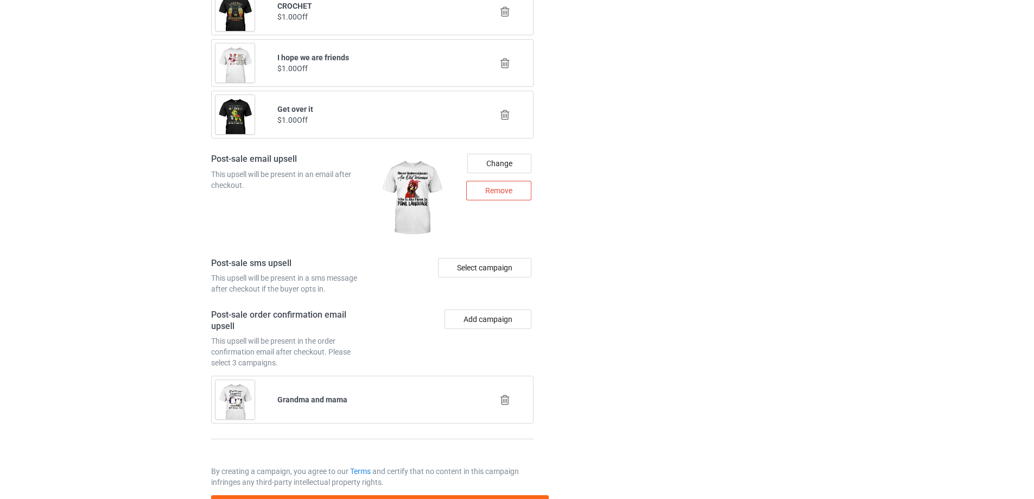
scroll to position [1524, 0]
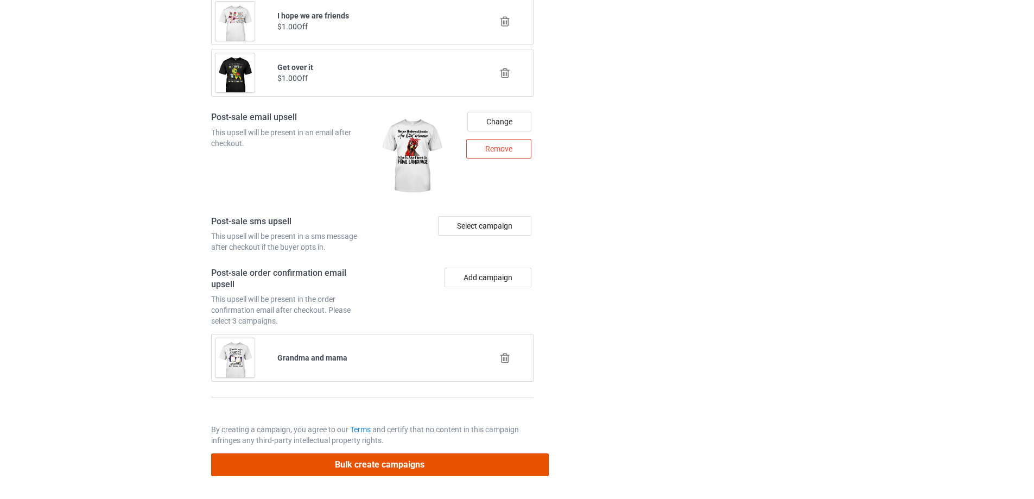
click at [481, 467] on button "Bulk create campaigns" at bounding box center [380, 464] width 338 height 22
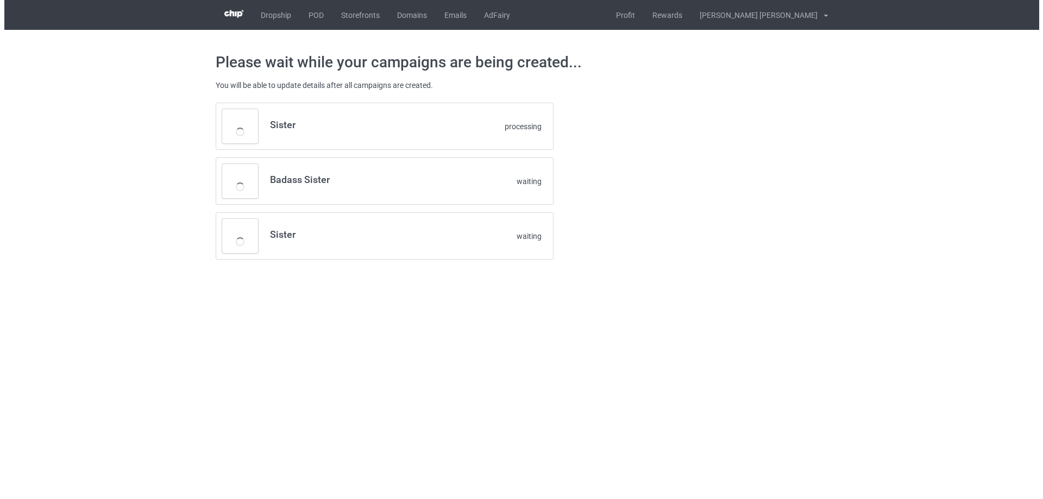
scroll to position [0, 0]
click at [50, 247] on div "Please wait while your campaigns are being created... You will be able to updat…" at bounding box center [521, 156] width 1043 height 253
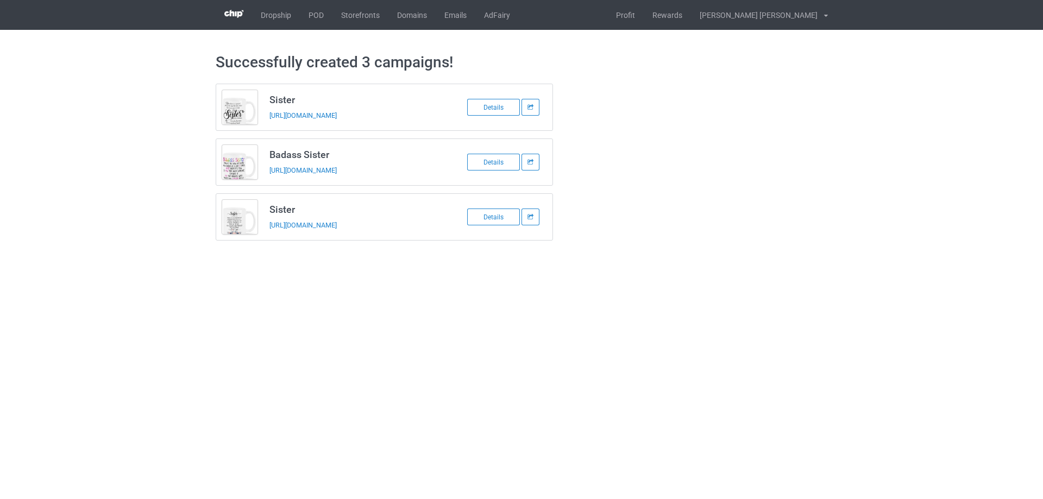
drag, startPoint x: 489, startPoint y: 109, endPoint x: 480, endPoint y: 122, distance: 16.0
drag, startPoint x: 265, startPoint y: 99, endPoint x: 424, endPoint y: 231, distance: 206.7
click at [424, 231] on div "Sister [URL][DOMAIN_NAME] Details Badass Sister [URL][DOMAIN_NAME] Details Sist…" at bounding box center [385, 162] width 338 height 157
copy div "Sister [URL][DOMAIN_NAME] Details Badass Sister [URL][DOMAIN_NAME] Details Sist…"
click at [133, 341] on body "Dropship POD Storefronts Domains Emails AdFairy Profit Rewards [PERSON_NAME] [P…" at bounding box center [521, 249] width 1043 height 499
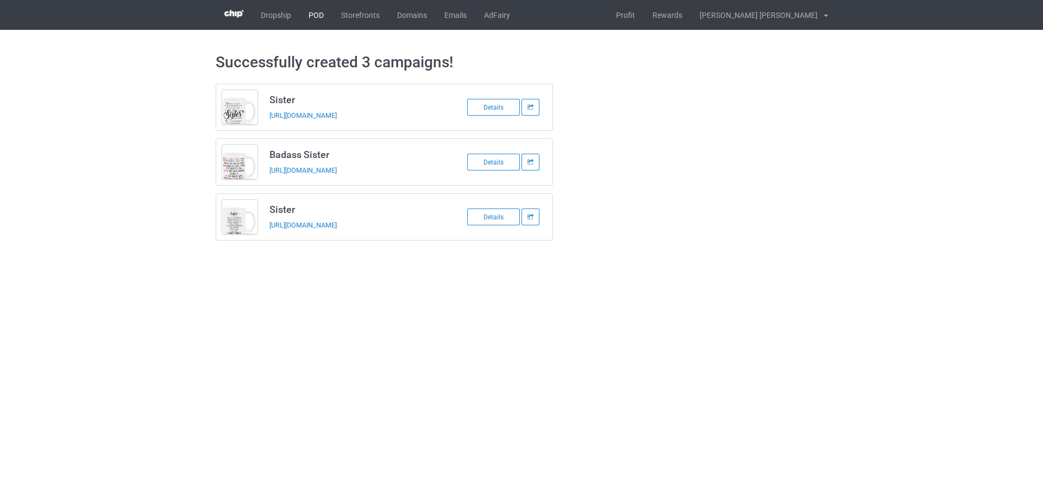
click at [321, 17] on link "POD" at bounding box center [316, 15] width 33 height 30
